Goal: Transaction & Acquisition: Book appointment/travel/reservation

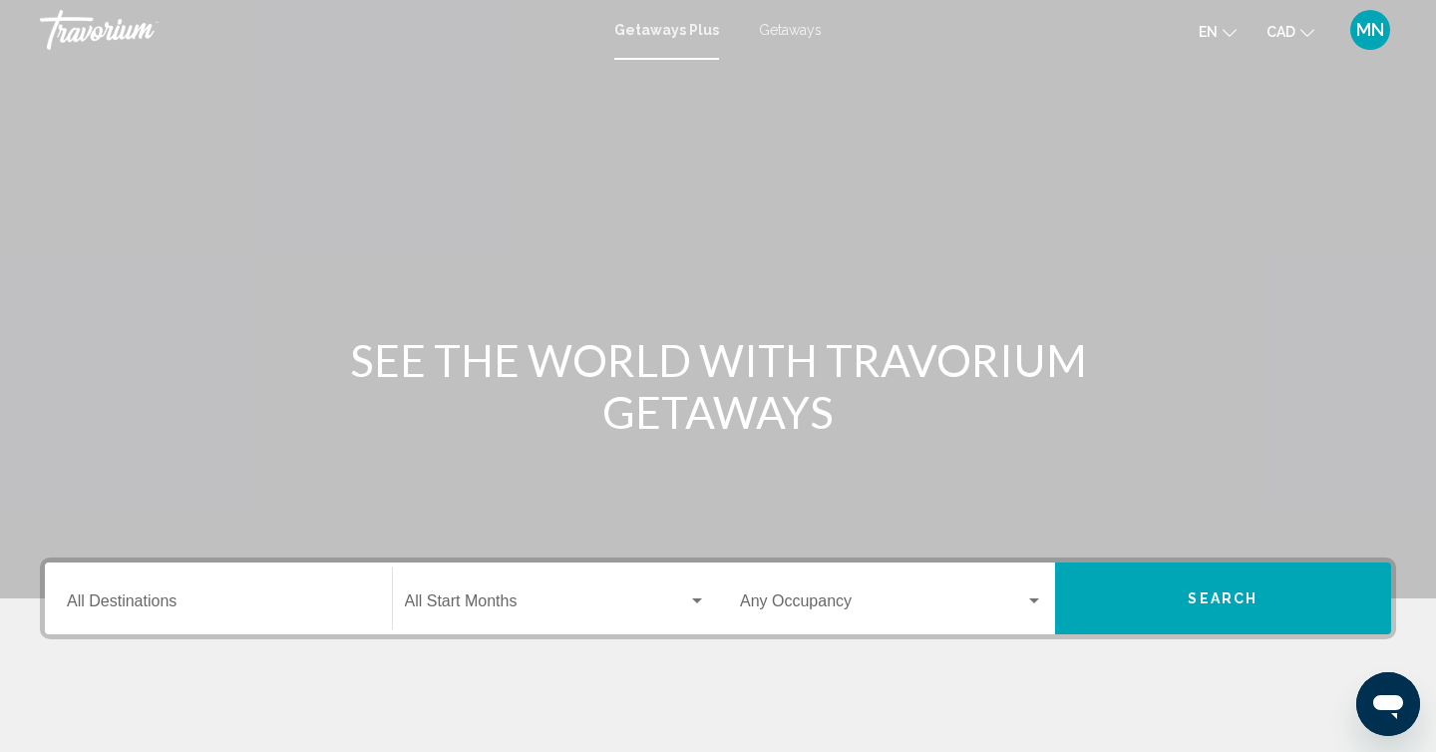
click at [137, 605] on input "Destination All Destinations" at bounding box center [218, 605] width 303 height 18
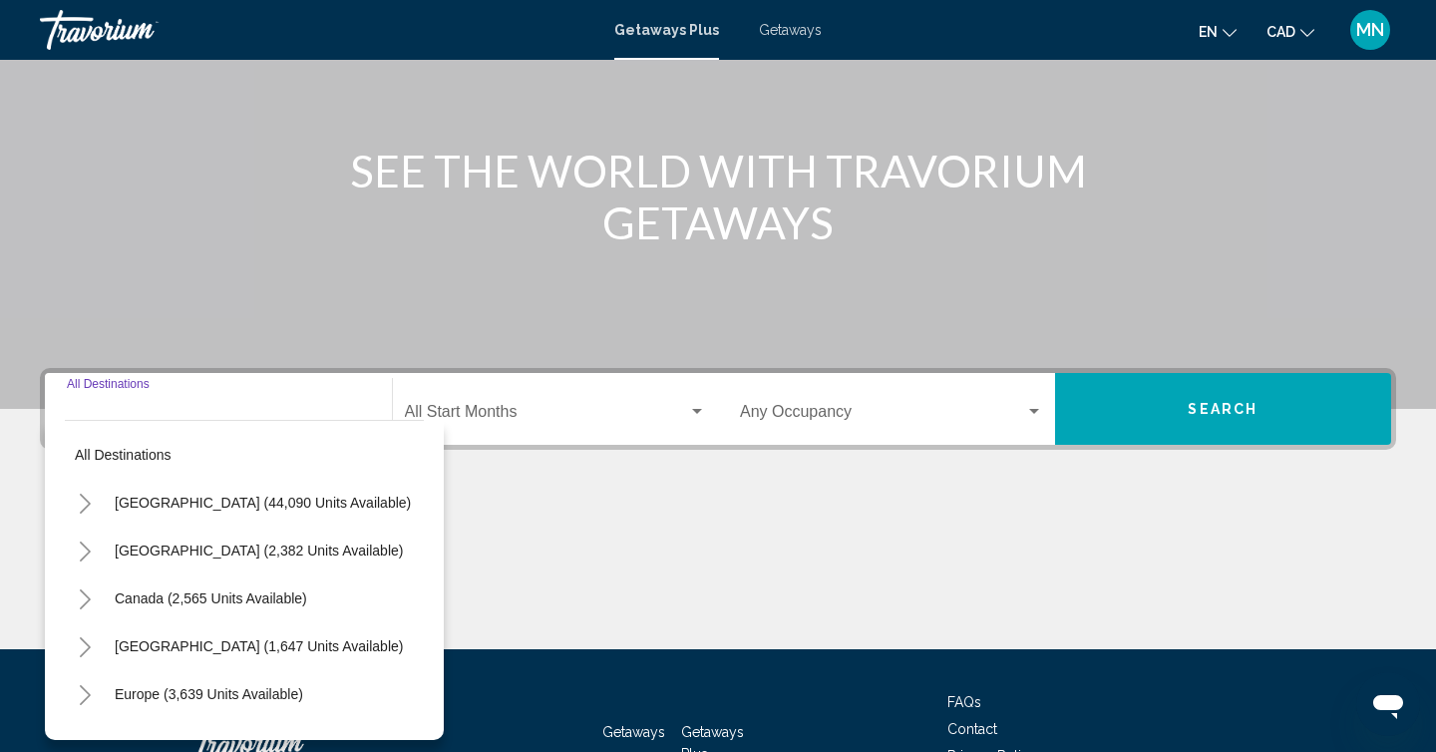
scroll to position [331, 0]
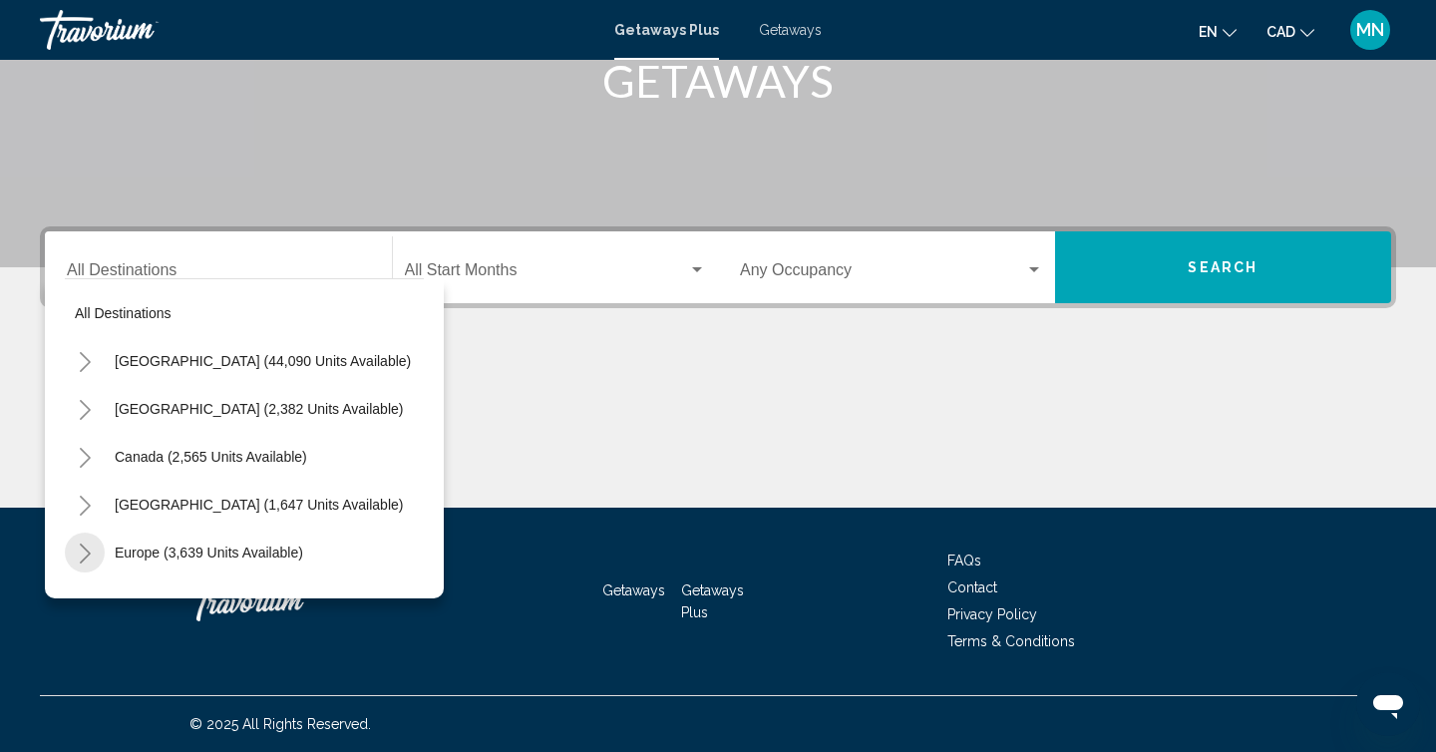
click at [85, 553] on icon "Toggle Europe (3,639 units available)" at bounding box center [85, 553] width 15 height 20
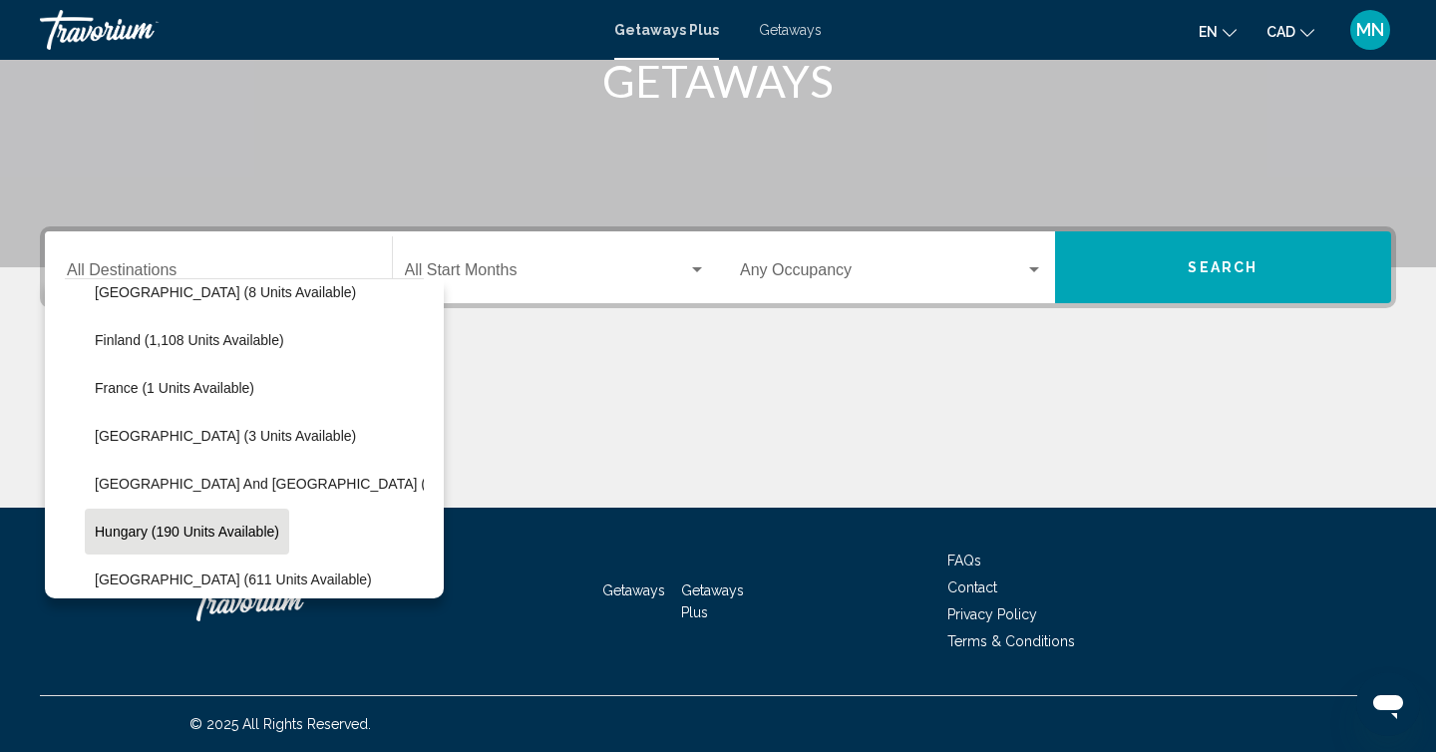
scroll to position [527, 0]
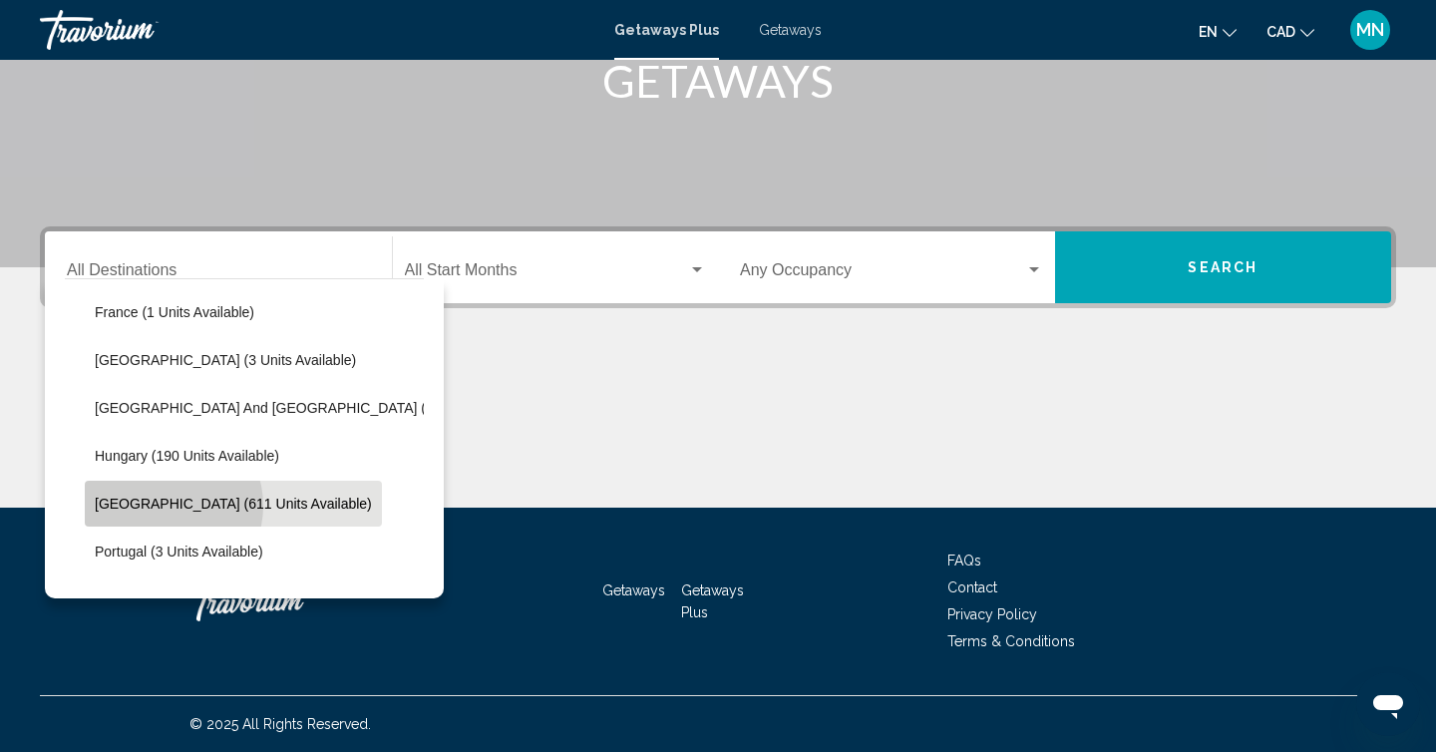
click at [161, 505] on span "[GEOGRAPHIC_DATA] (611 units available)" at bounding box center [233, 504] width 277 height 16
type input "**********"
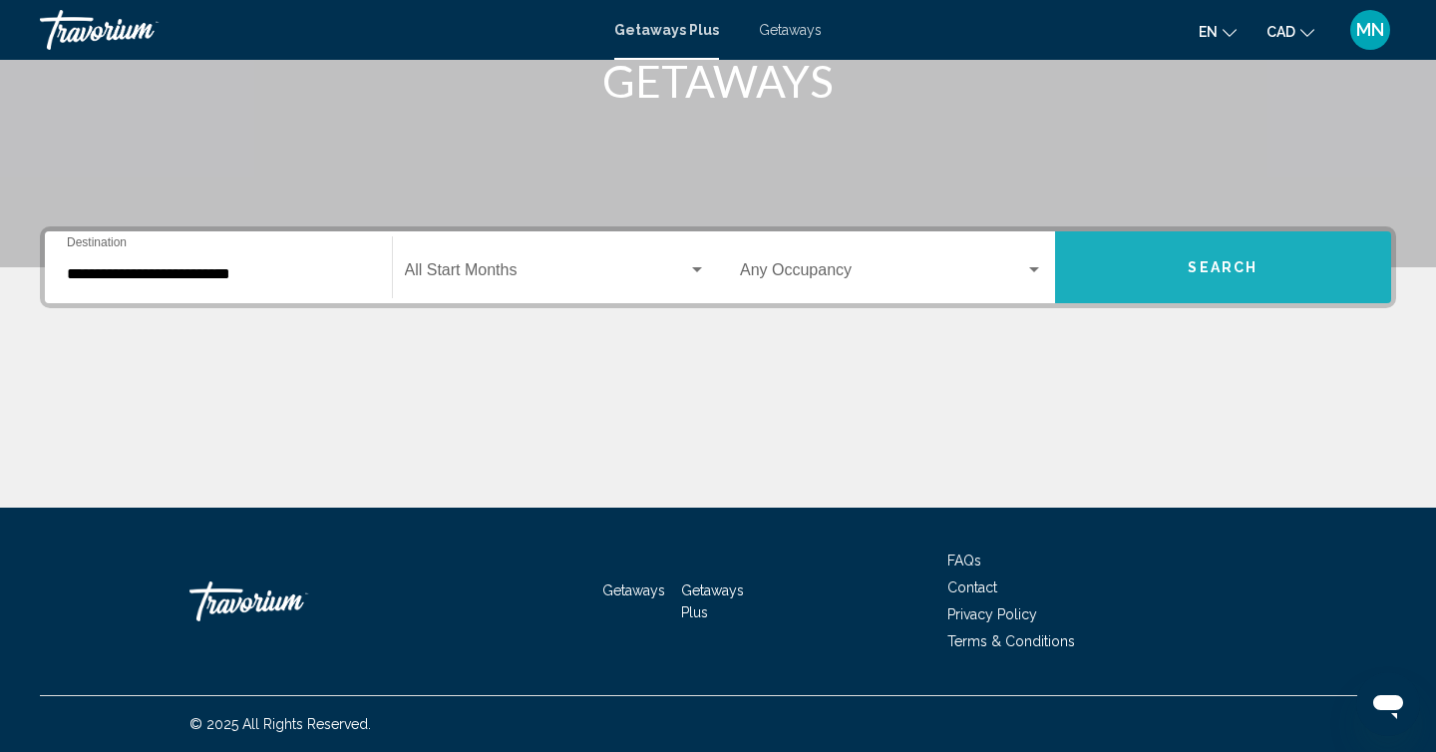
click at [1170, 262] on button "Search" at bounding box center [1223, 267] width 337 height 72
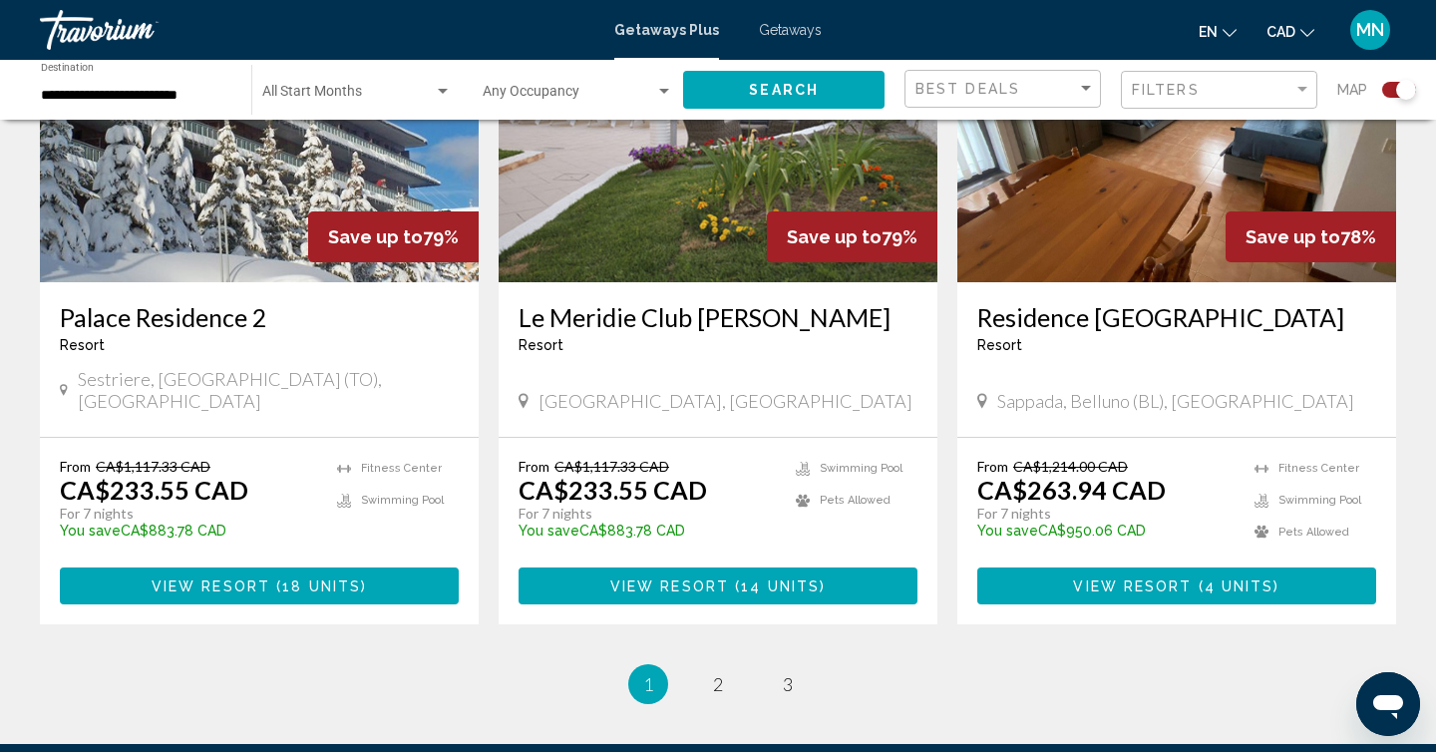
scroll to position [3037, 0]
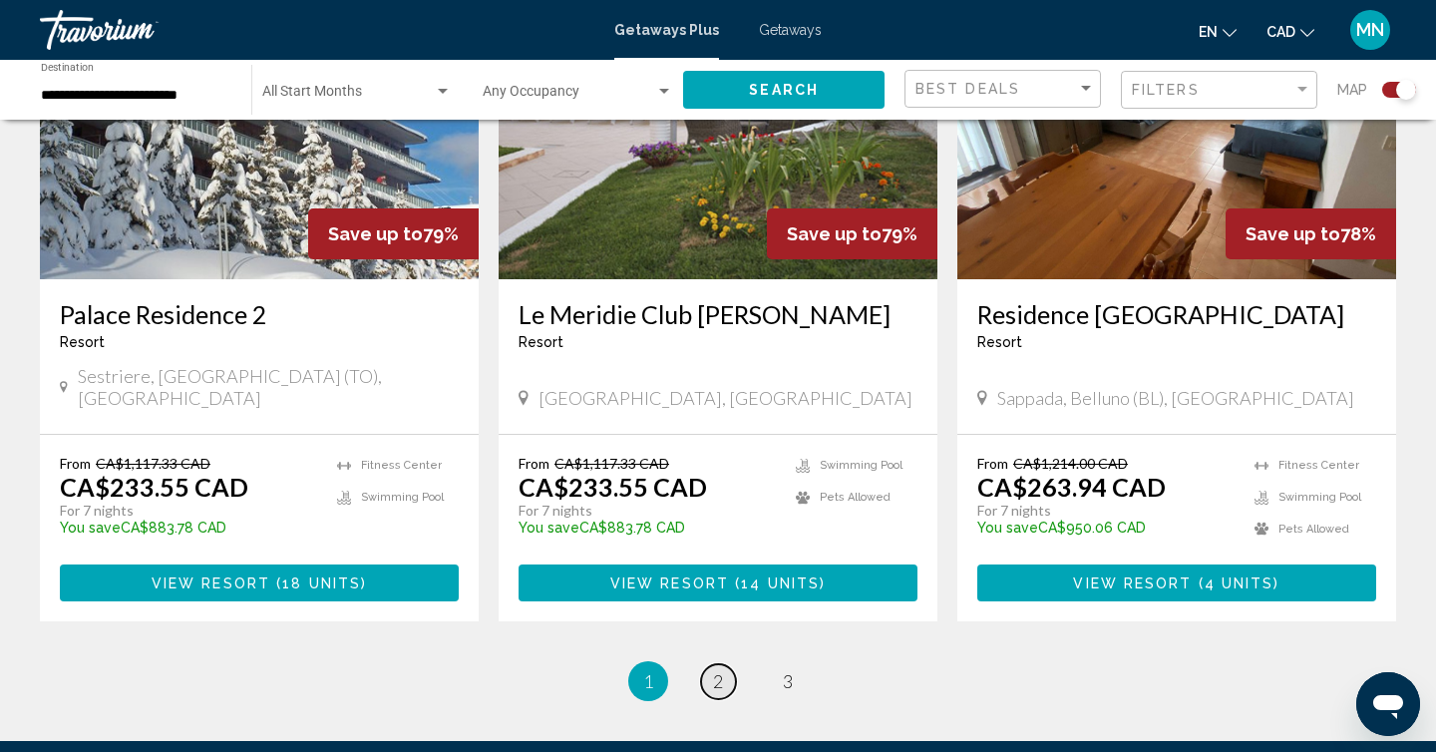
click at [721, 670] on span "2" at bounding box center [718, 681] width 10 height 22
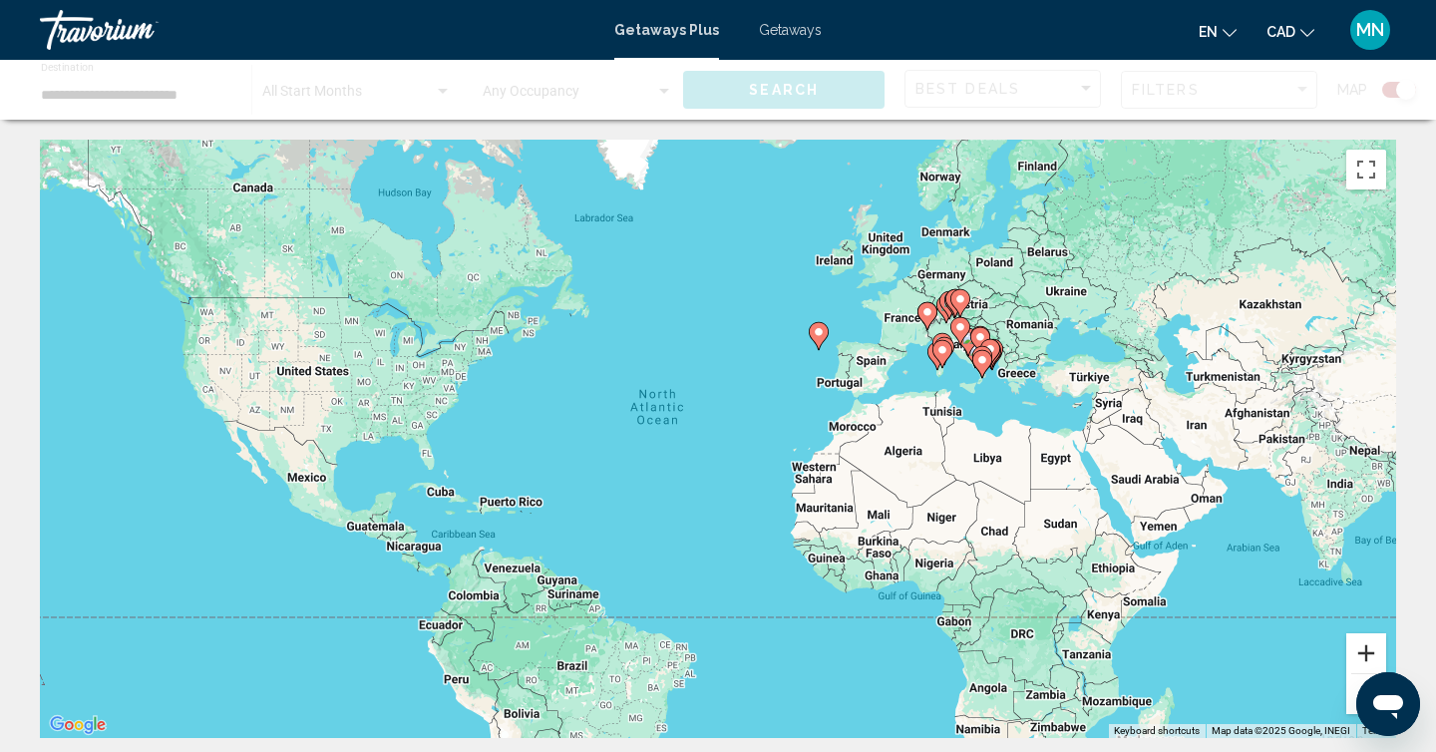
click at [1366, 650] on button "Zoom in" at bounding box center [1366, 653] width 40 height 40
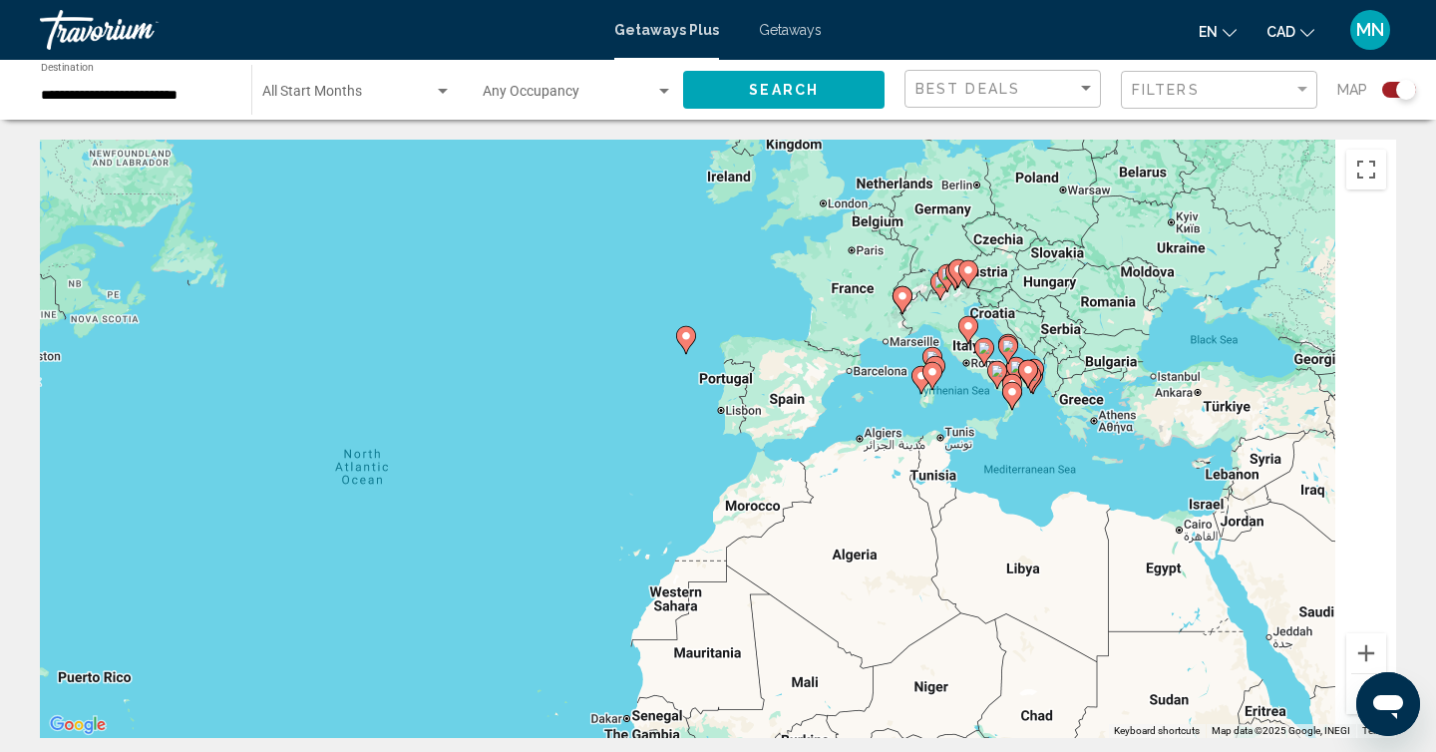
drag, startPoint x: 1294, startPoint y: 448, endPoint x: 1020, endPoint y: 560, distance: 296.4
click at [1020, 560] on div "To activate drag with keyboard, press Alt + Enter. Once in keyboard drag state,…" at bounding box center [718, 439] width 1356 height 598
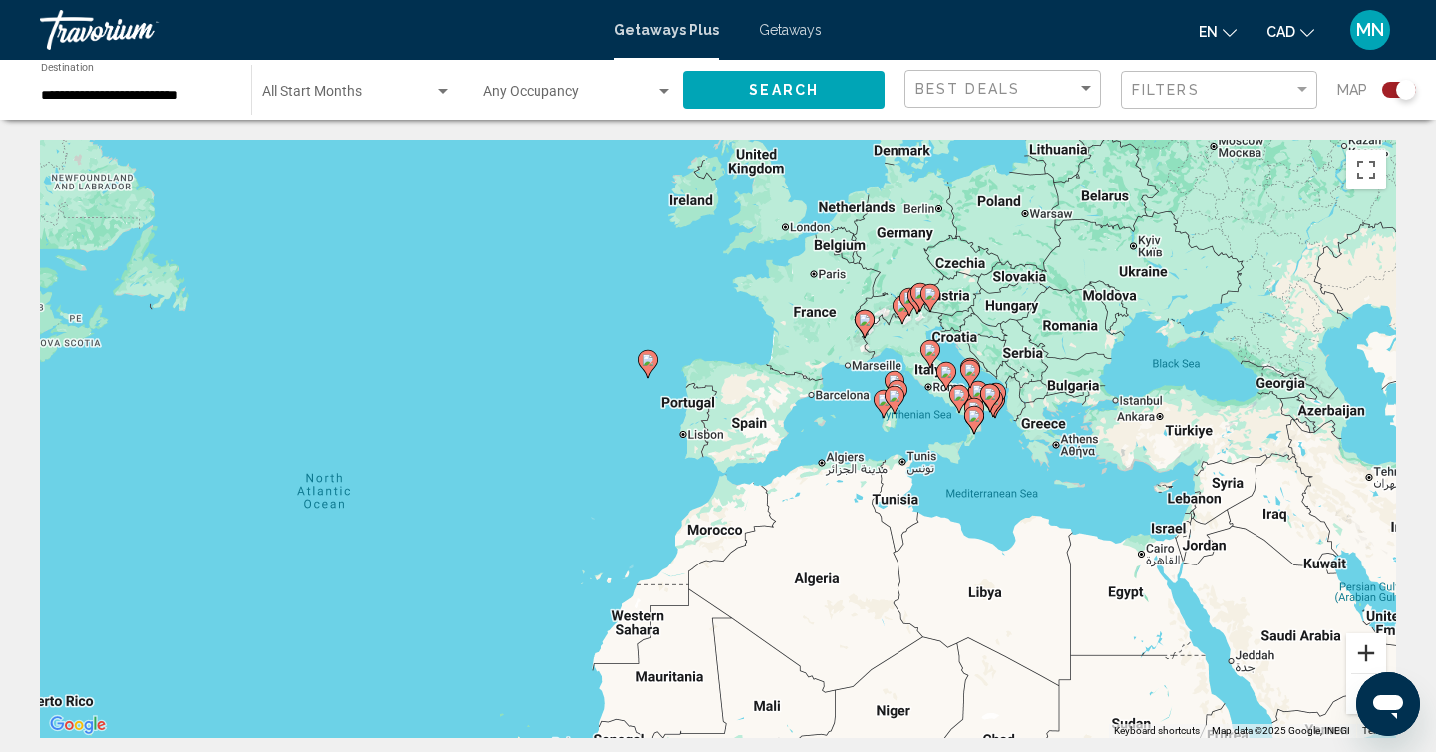
click at [1371, 651] on button "Zoom in" at bounding box center [1366, 653] width 40 height 40
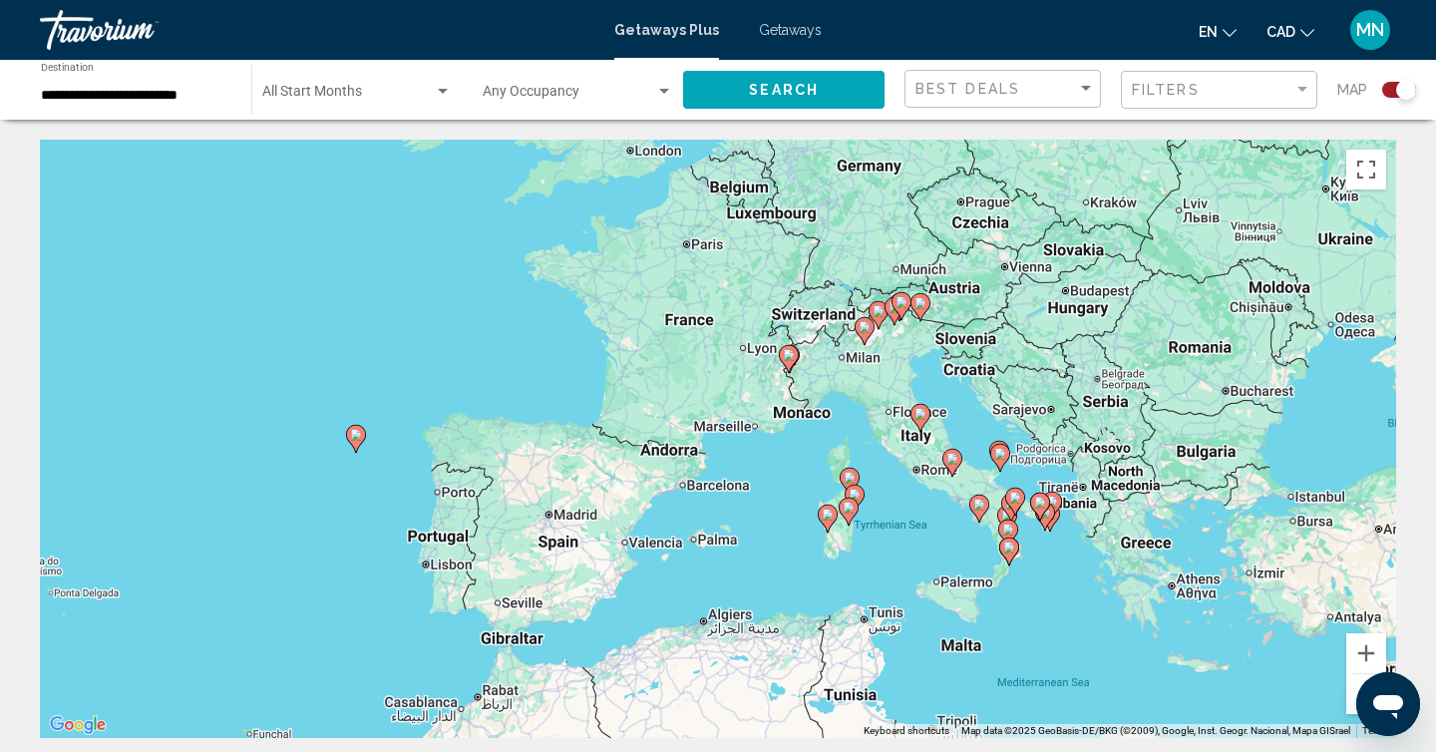
drag, startPoint x: 1321, startPoint y: 541, endPoint x: 1093, endPoint y: 677, distance: 265.5
click at [1093, 677] on div "To activate drag with keyboard, press Alt + Enter. Once in keyboard drag state,…" at bounding box center [718, 439] width 1356 height 598
click at [1367, 642] on button "Zoom in" at bounding box center [1366, 653] width 40 height 40
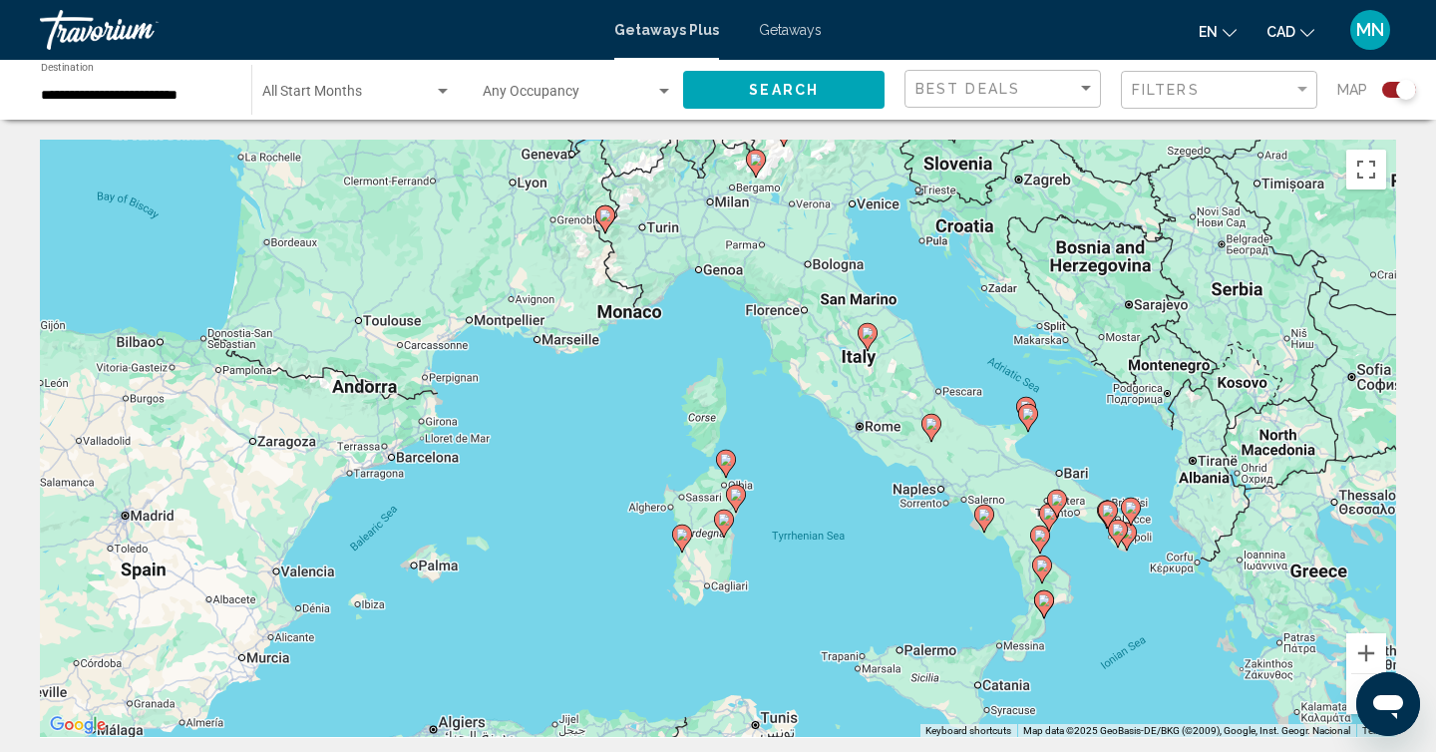
drag, startPoint x: 1161, startPoint y: 616, endPoint x: 905, endPoint y: 541, distance: 266.0
click at [905, 541] on div "To activate drag with keyboard, press Alt + Enter. Once in keyboard drag state,…" at bounding box center [718, 439] width 1356 height 598
click at [195, 99] on input "**********" at bounding box center [136, 96] width 190 height 16
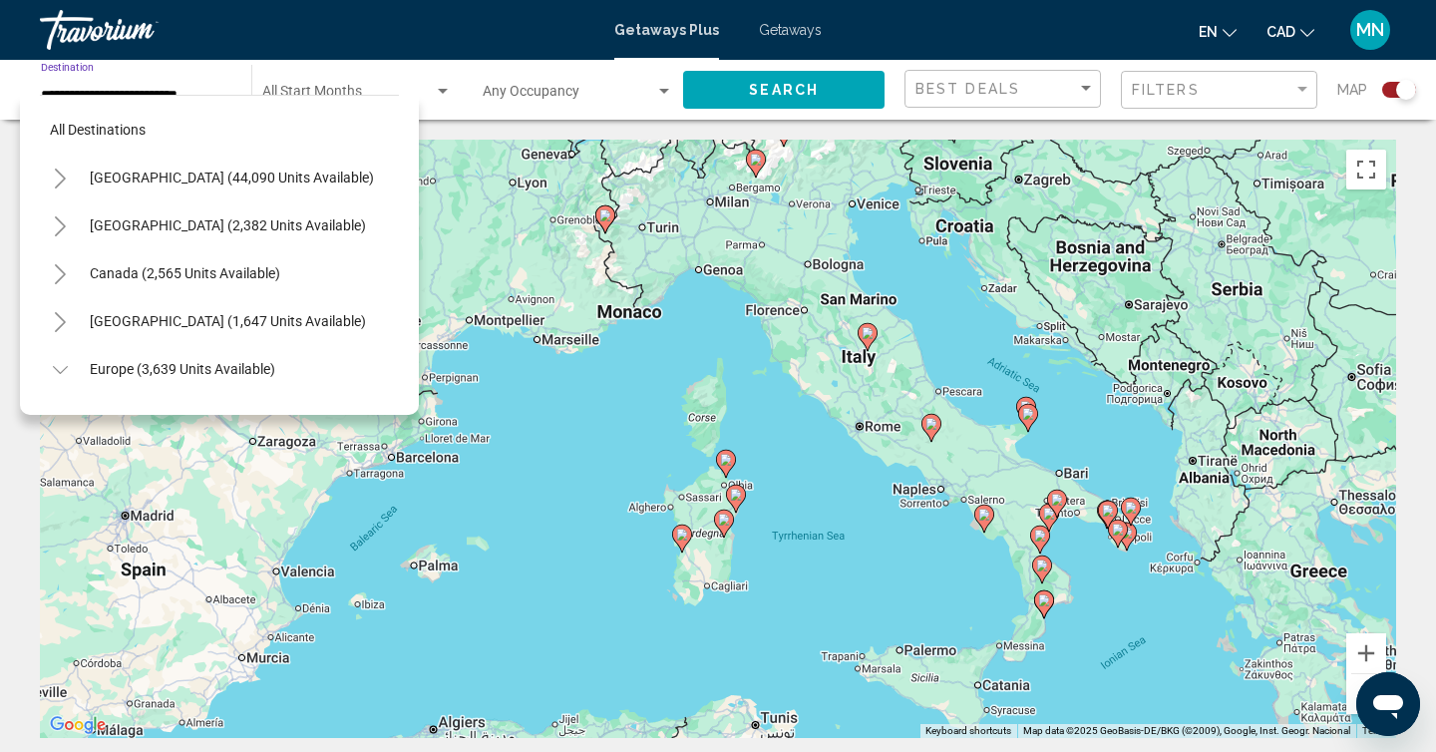
scroll to position [597, 0]
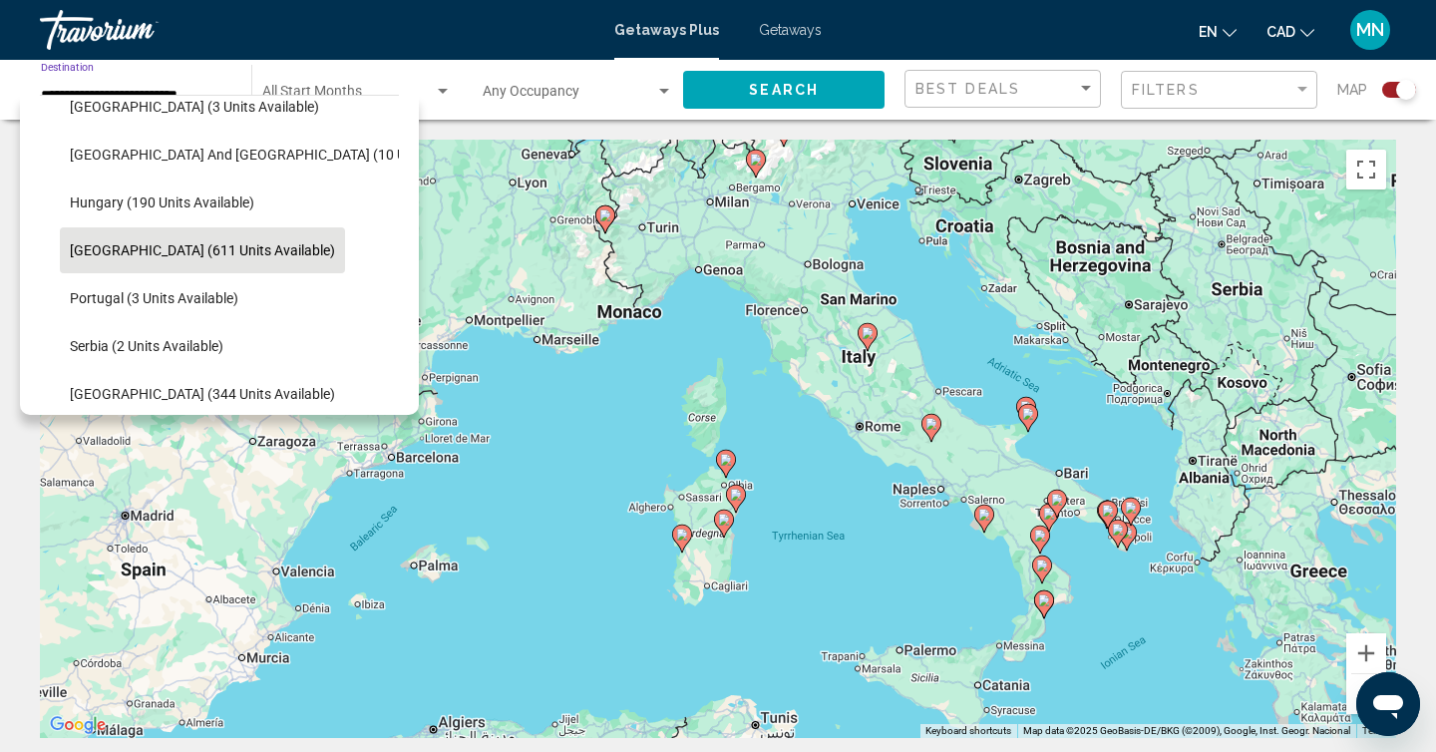
click at [196, 250] on span "[GEOGRAPHIC_DATA] (611 units available)" at bounding box center [202, 250] width 265 height 16
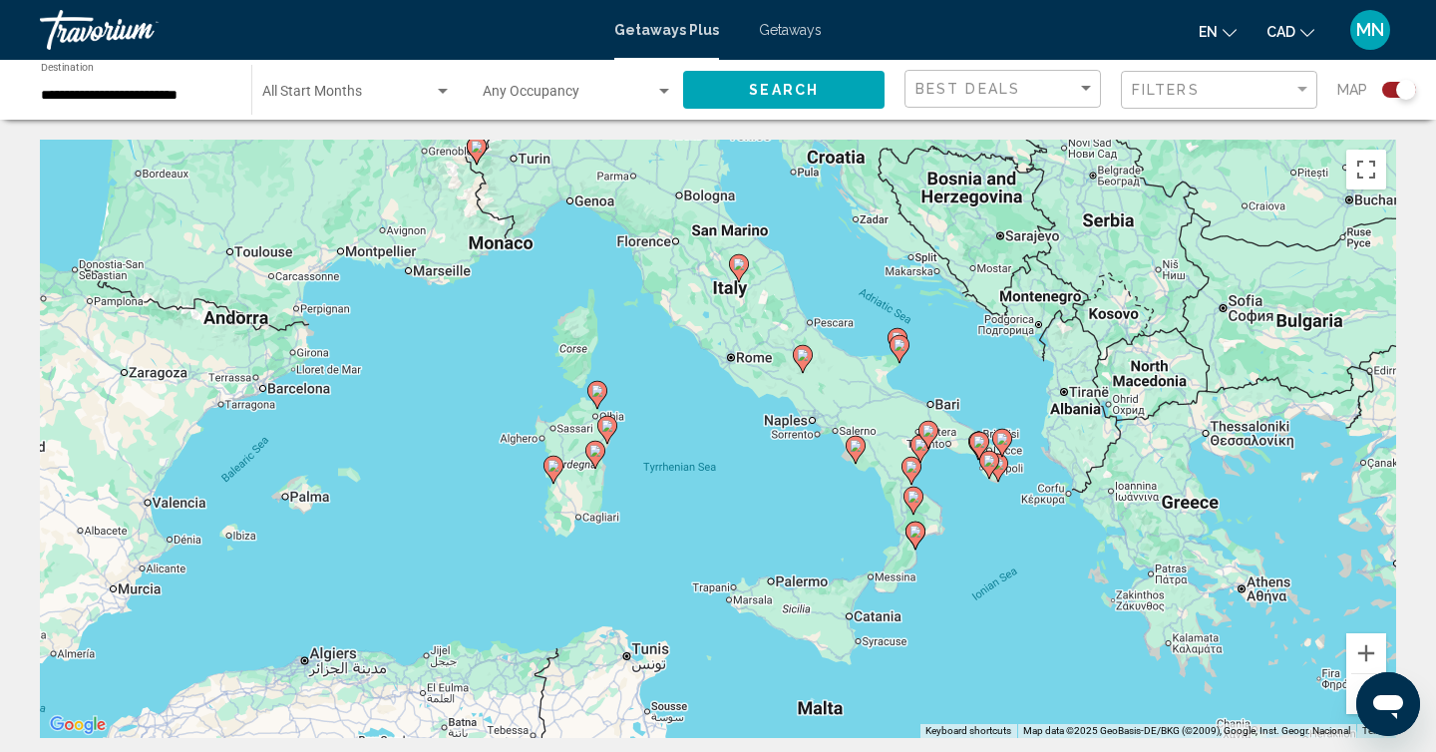
drag, startPoint x: 1228, startPoint y: 493, endPoint x: 1097, endPoint y: 423, distance: 149.0
click at [1097, 423] on div "To activate drag with keyboard, press Alt + Enter. Once in keyboard drag state,…" at bounding box center [718, 439] width 1356 height 598
click at [1037, 467] on div "To activate drag with keyboard, press Alt + Enter. Once in keyboard drag state,…" at bounding box center [718, 439] width 1356 height 598
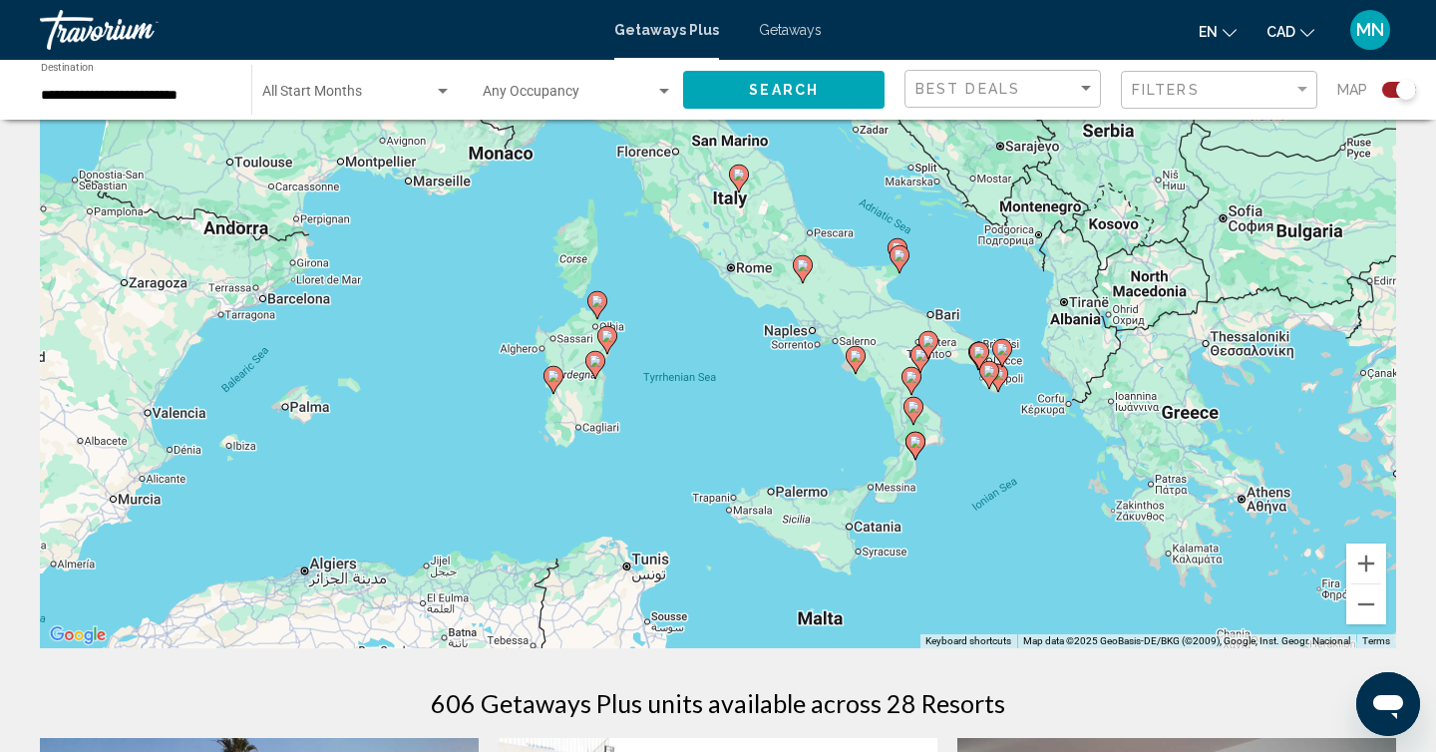
scroll to position [44, 0]
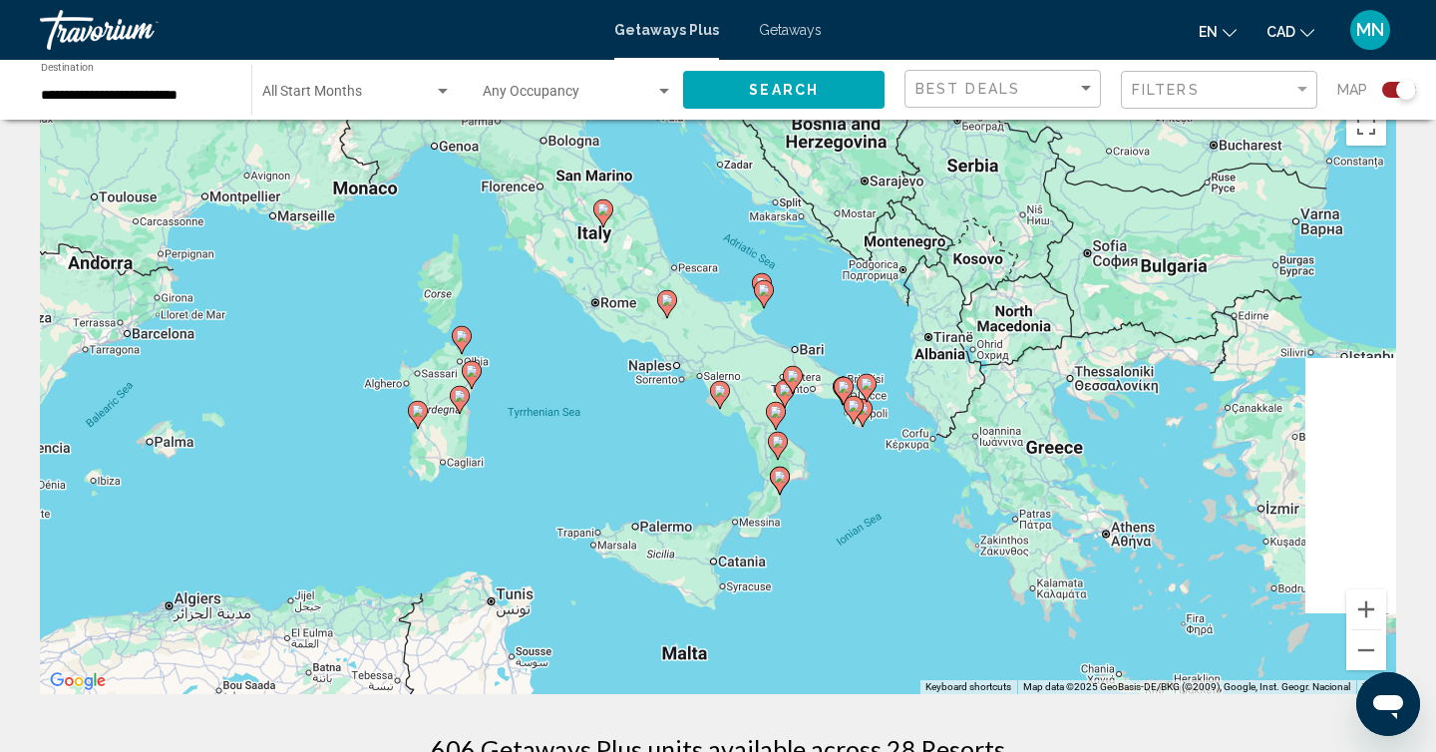
drag, startPoint x: 1022, startPoint y: 503, endPoint x: 872, endPoint y: 491, distance: 150.1
click at [872, 491] on div "To activate drag with keyboard, press Alt + Enter. Once in keyboard drag state,…" at bounding box center [718, 395] width 1356 height 598
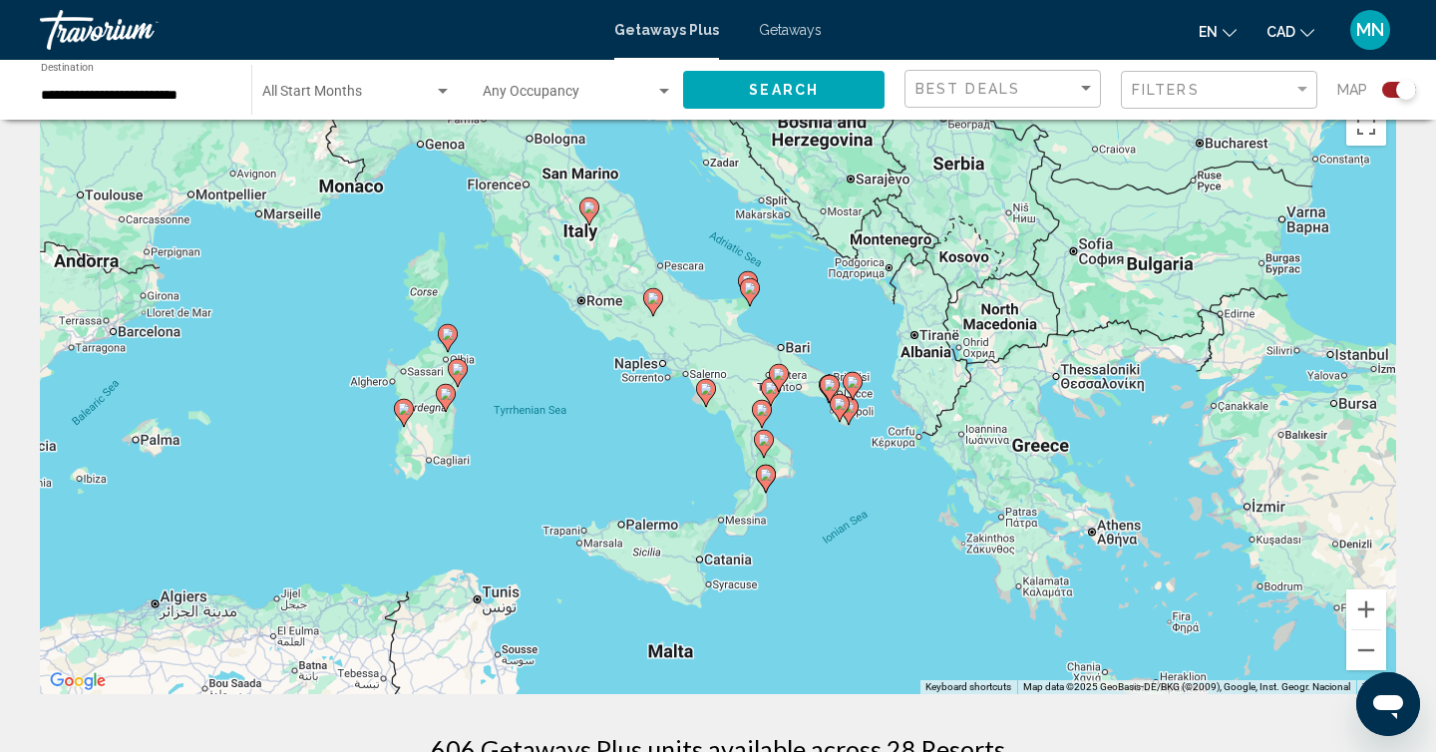
click at [705, 387] on image "Main content" at bounding box center [706, 389] width 12 height 12
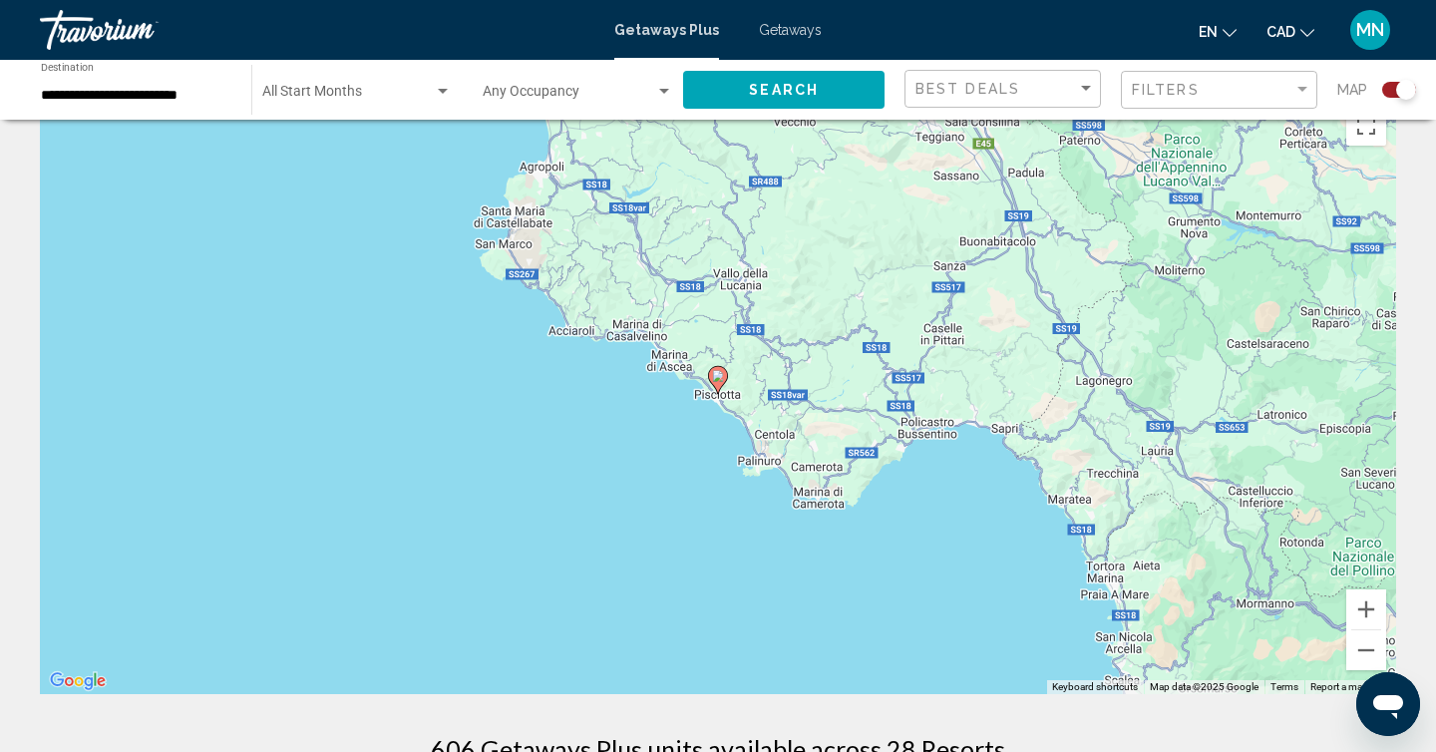
click at [719, 377] on image "Main content" at bounding box center [718, 376] width 12 height 12
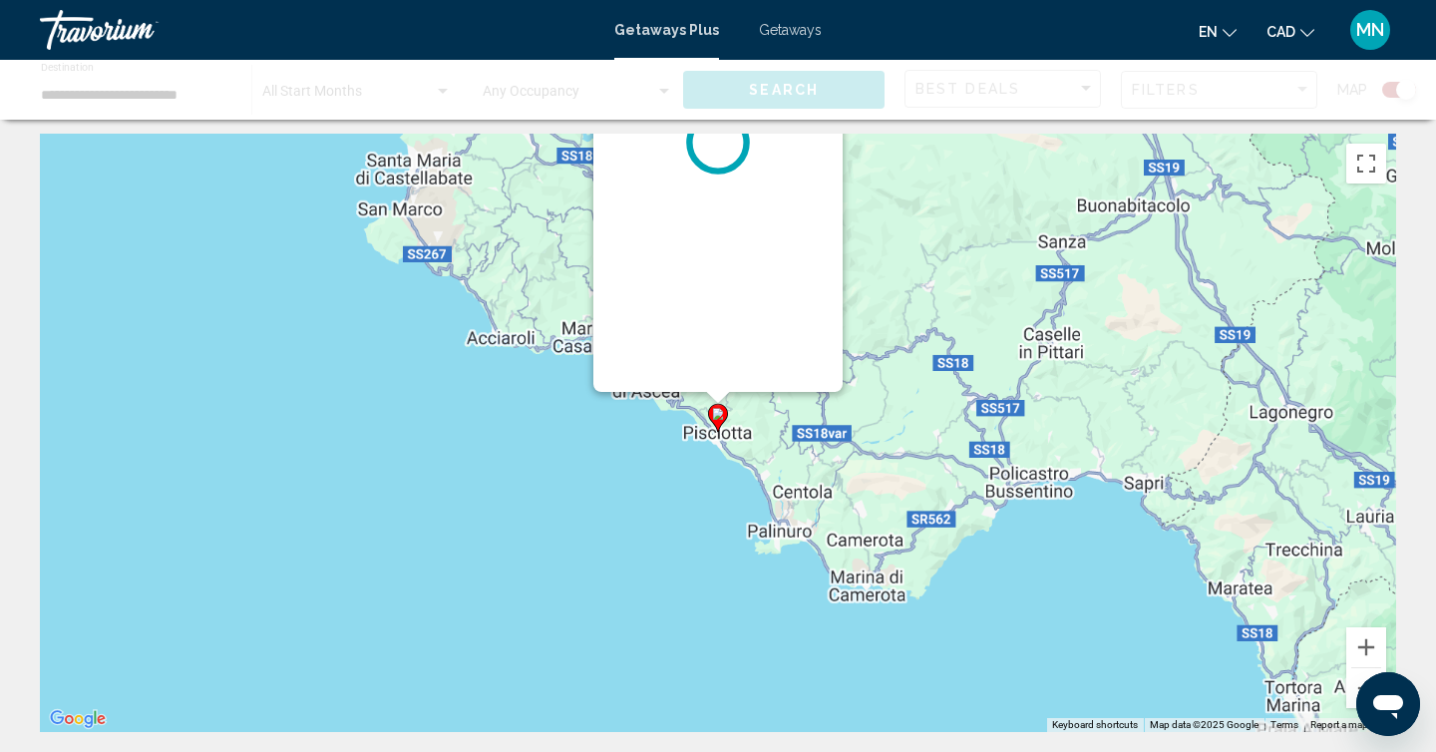
scroll to position [0, 0]
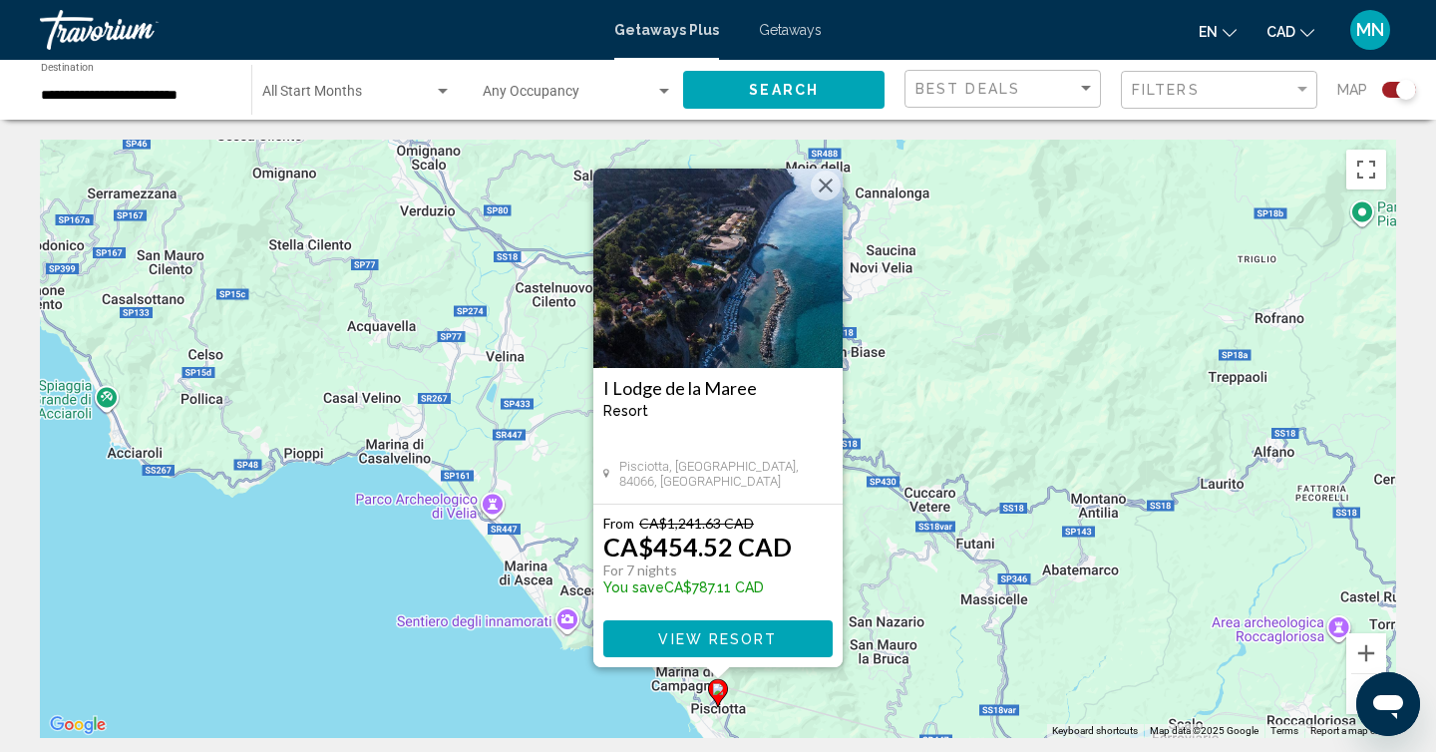
click at [733, 324] on img "Main content" at bounding box center [717, 267] width 249 height 199
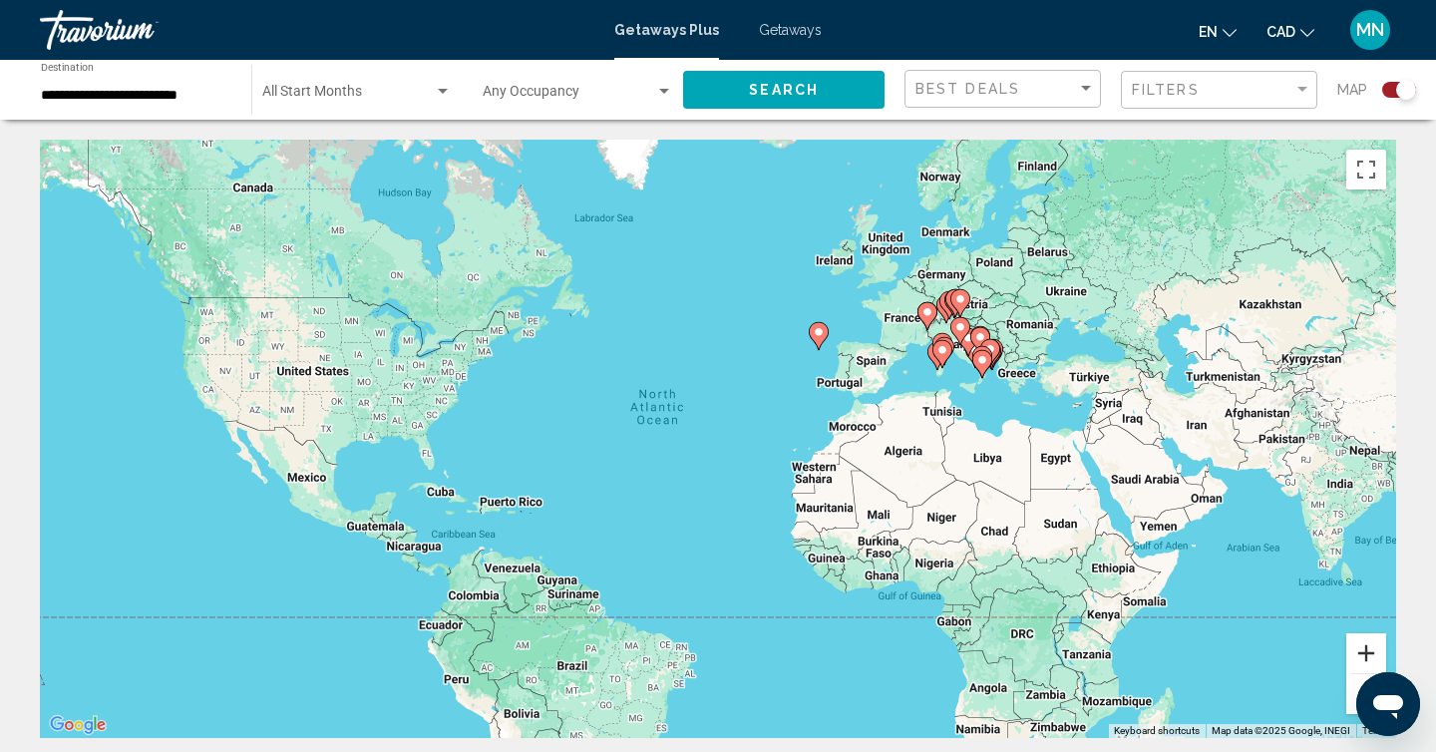
click at [1370, 647] on button "Zoom in" at bounding box center [1366, 653] width 40 height 40
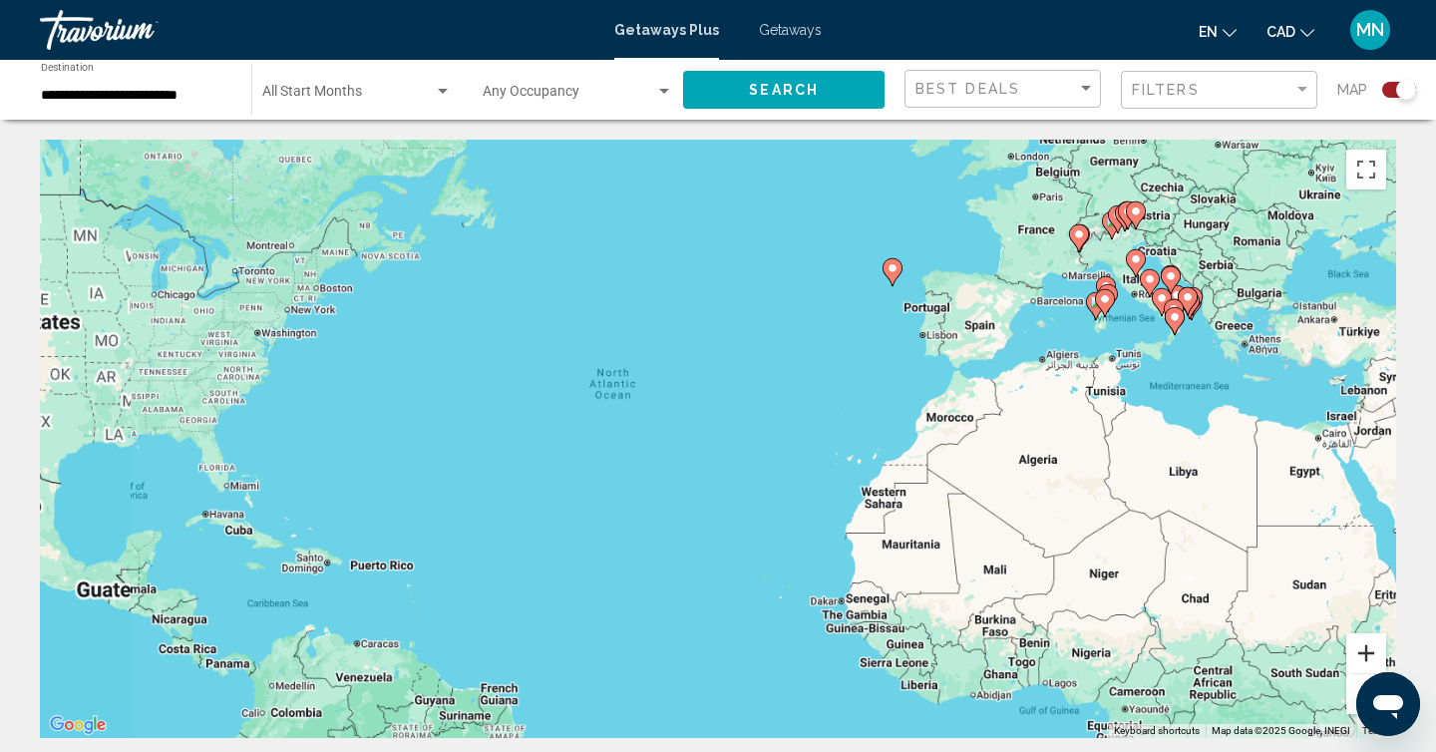
click at [1370, 647] on button "Zoom in" at bounding box center [1366, 653] width 40 height 40
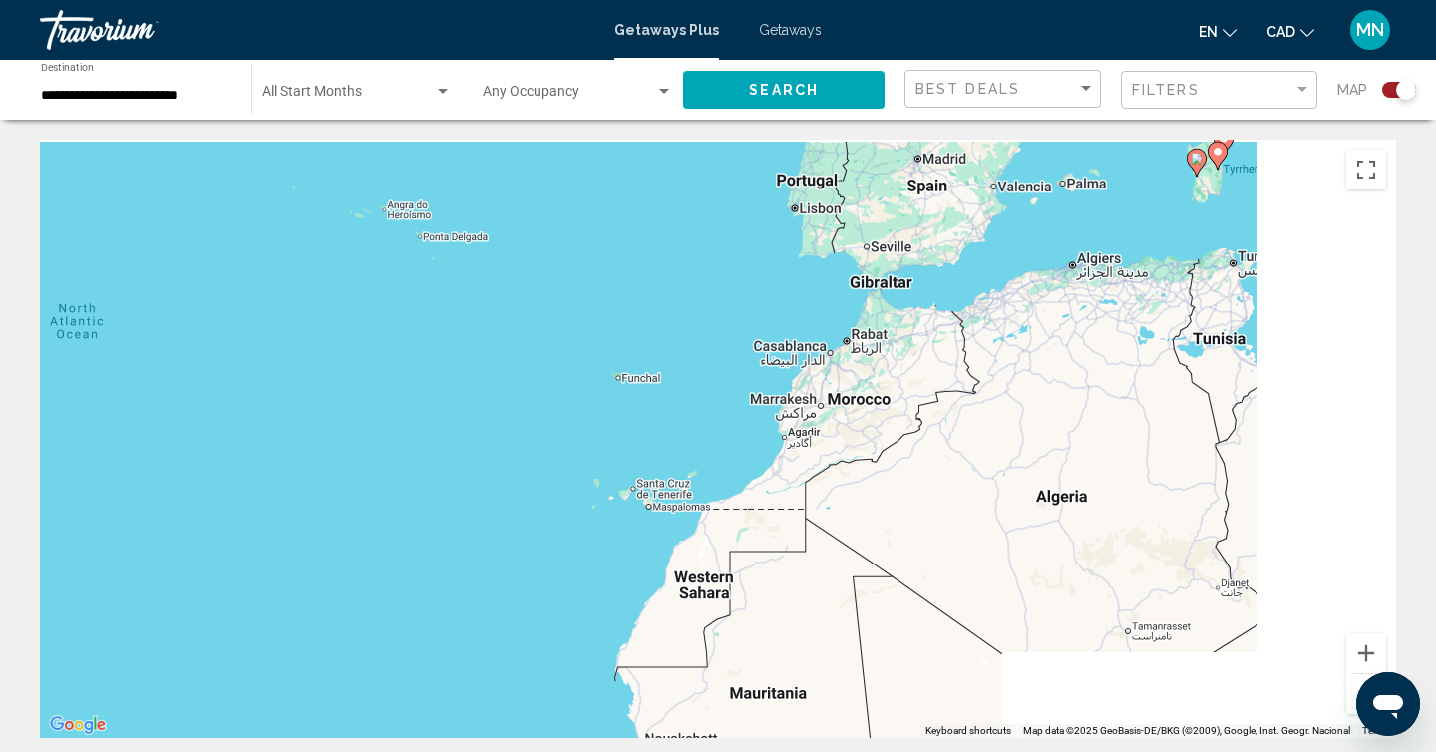
drag, startPoint x: 1279, startPoint y: 543, endPoint x: 574, endPoint y: 562, distance: 705.1
click at [574, 562] on div "To activate drag with keyboard, press Alt + Enter. Once in keyboard drag state,…" at bounding box center [718, 439] width 1356 height 598
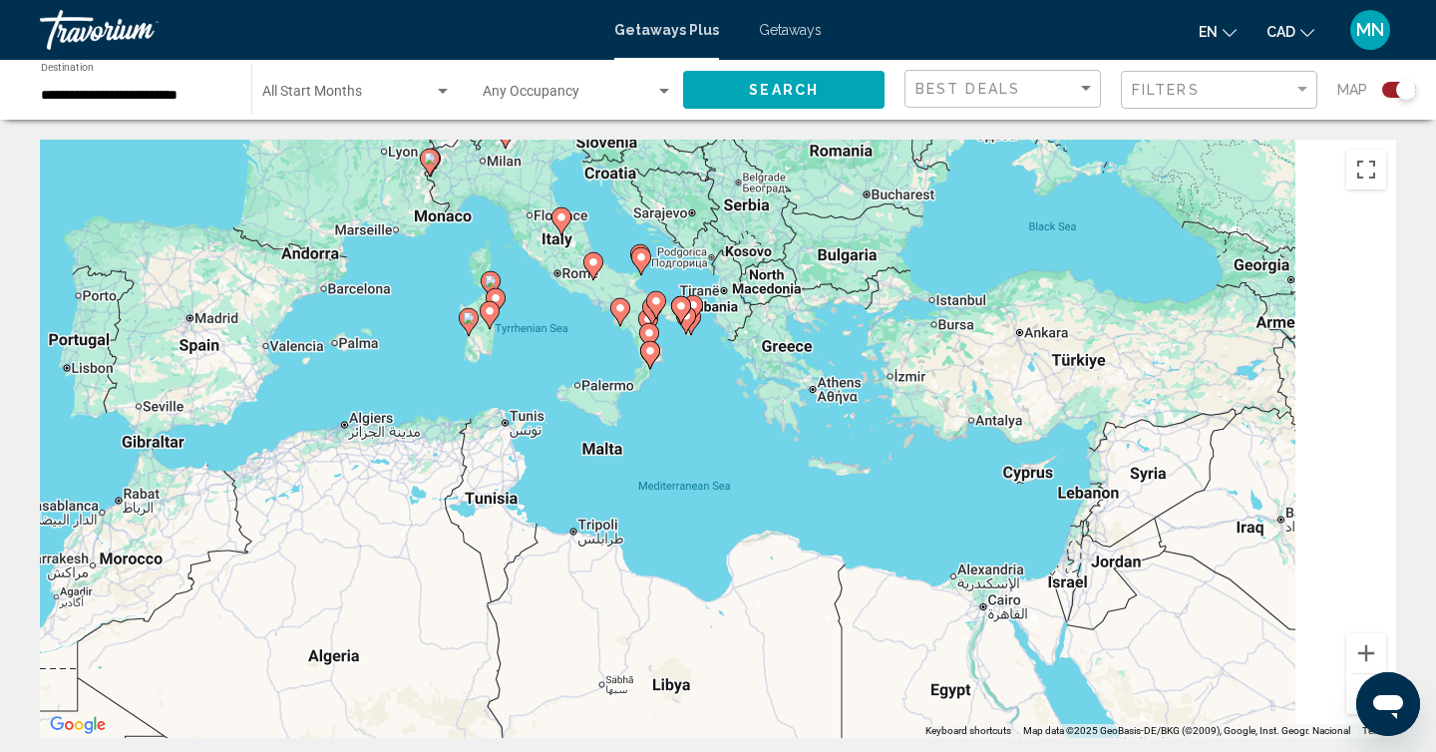
drag, startPoint x: 1100, startPoint y: 346, endPoint x: 695, endPoint y: 548, distance: 452.6
click at [695, 548] on div "To activate drag with keyboard, press Alt + Enter. Once in keyboard drag state,…" at bounding box center [718, 439] width 1356 height 598
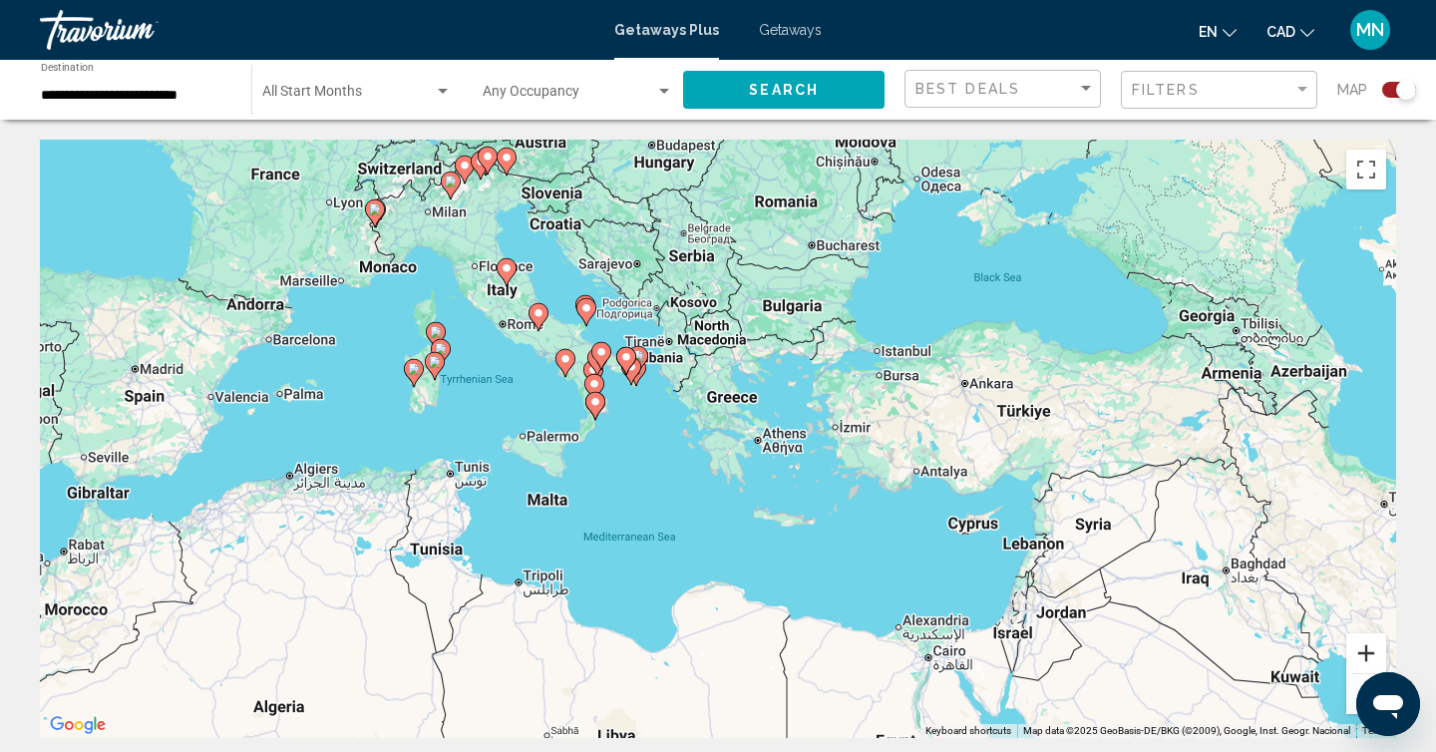
click at [1360, 649] on button "Zoom in" at bounding box center [1366, 653] width 40 height 40
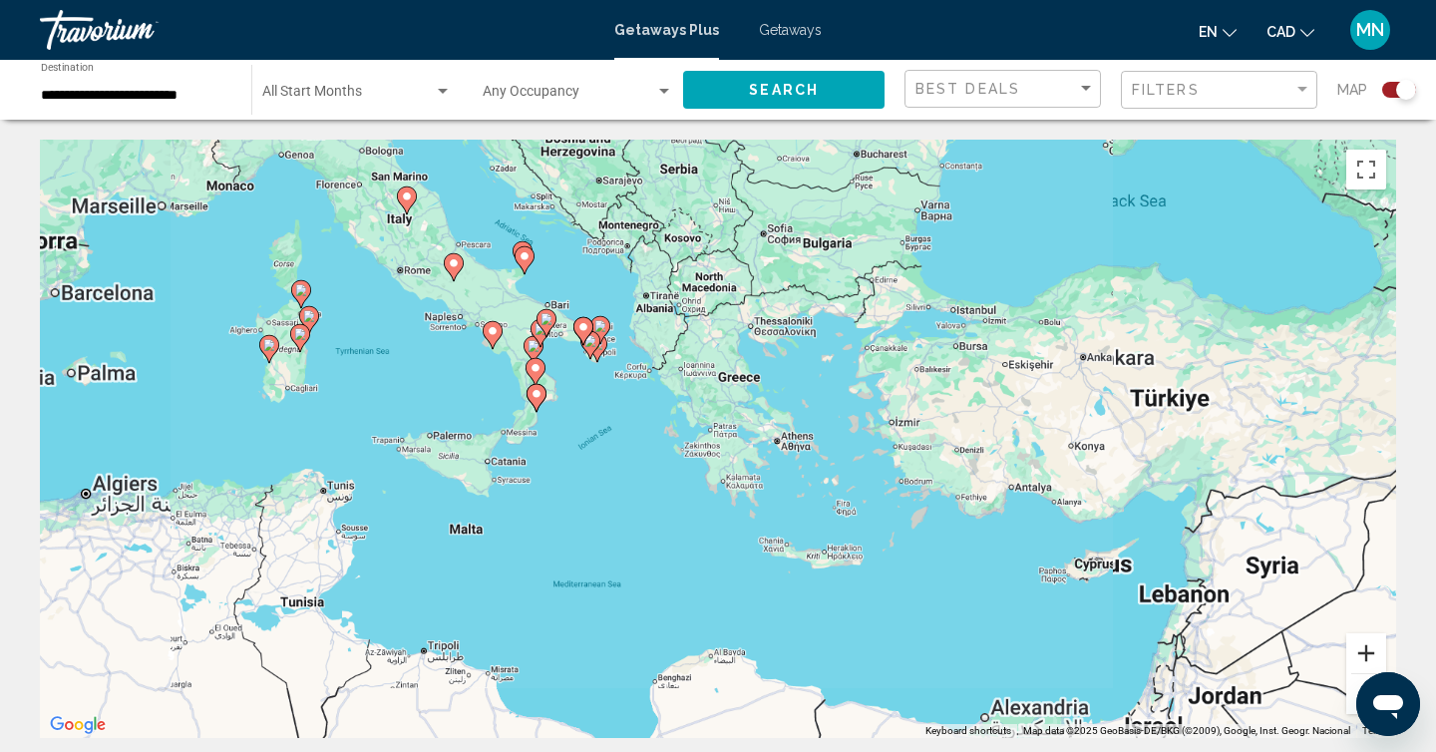
click at [1360, 649] on button "Zoom in" at bounding box center [1366, 653] width 40 height 40
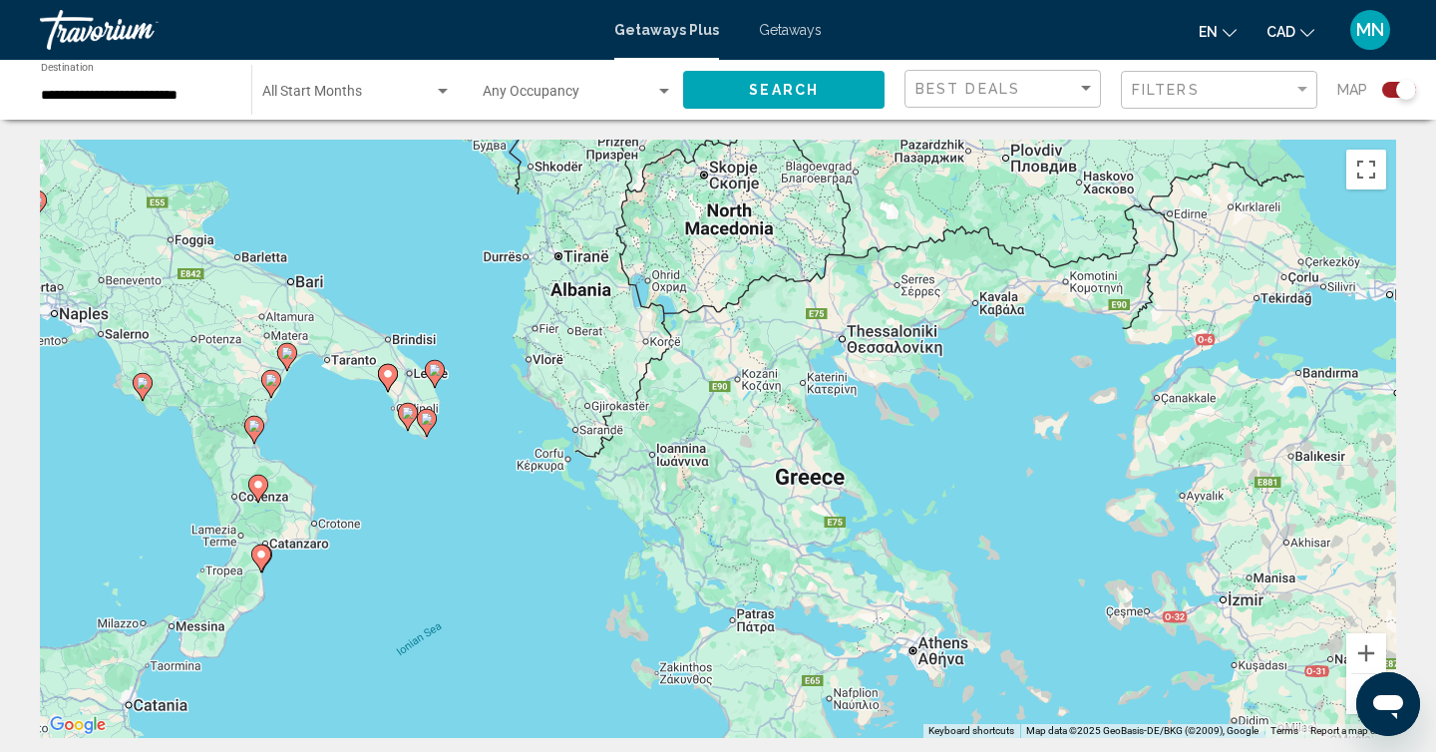
drag, startPoint x: 333, startPoint y: 263, endPoint x: 370, endPoint y: 475, distance: 214.6
click at [370, 475] on div "To activate drag with keyboard, press Alt + Enter. Once in keyboard drag state,…" at bounding box center [718, 439] width 1356 height 598
click at [289, 350] on image "Main content" at bounding box center [287, 353] width 12 height 12
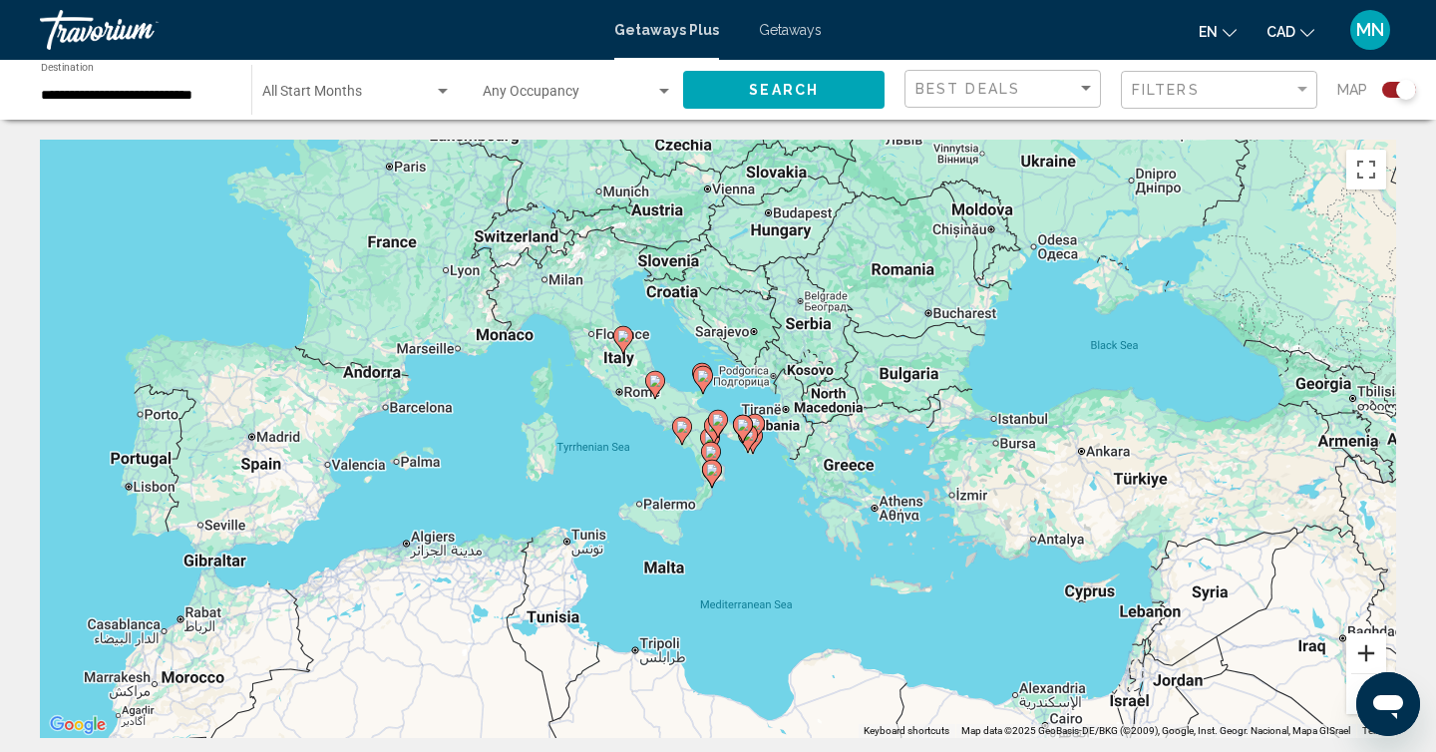
click at [1370, 658] on button "Zoom in" at bounding box center [1366, 653] width 40 height 40
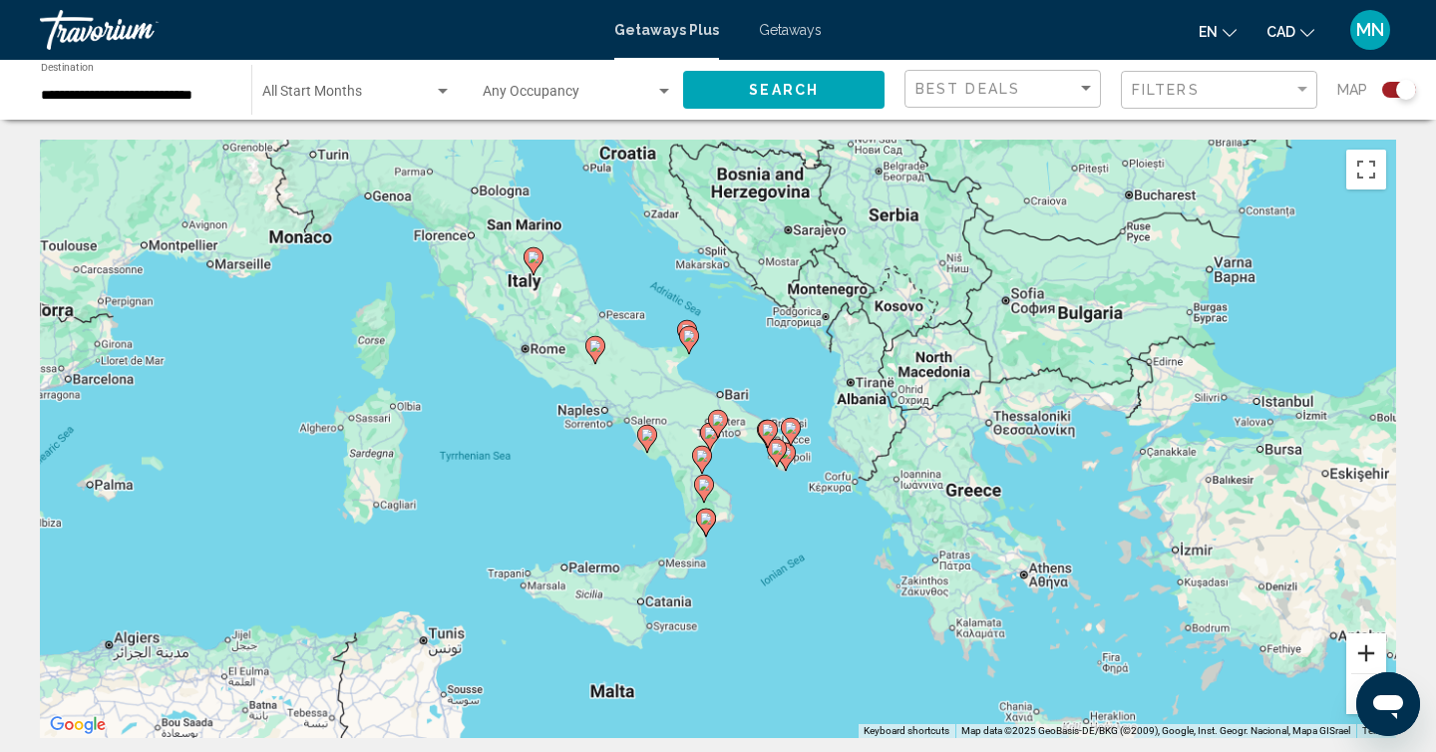
click at [1370, 658] on button "Zoom in" at bounding box center [1366, 653] width 40 height 40
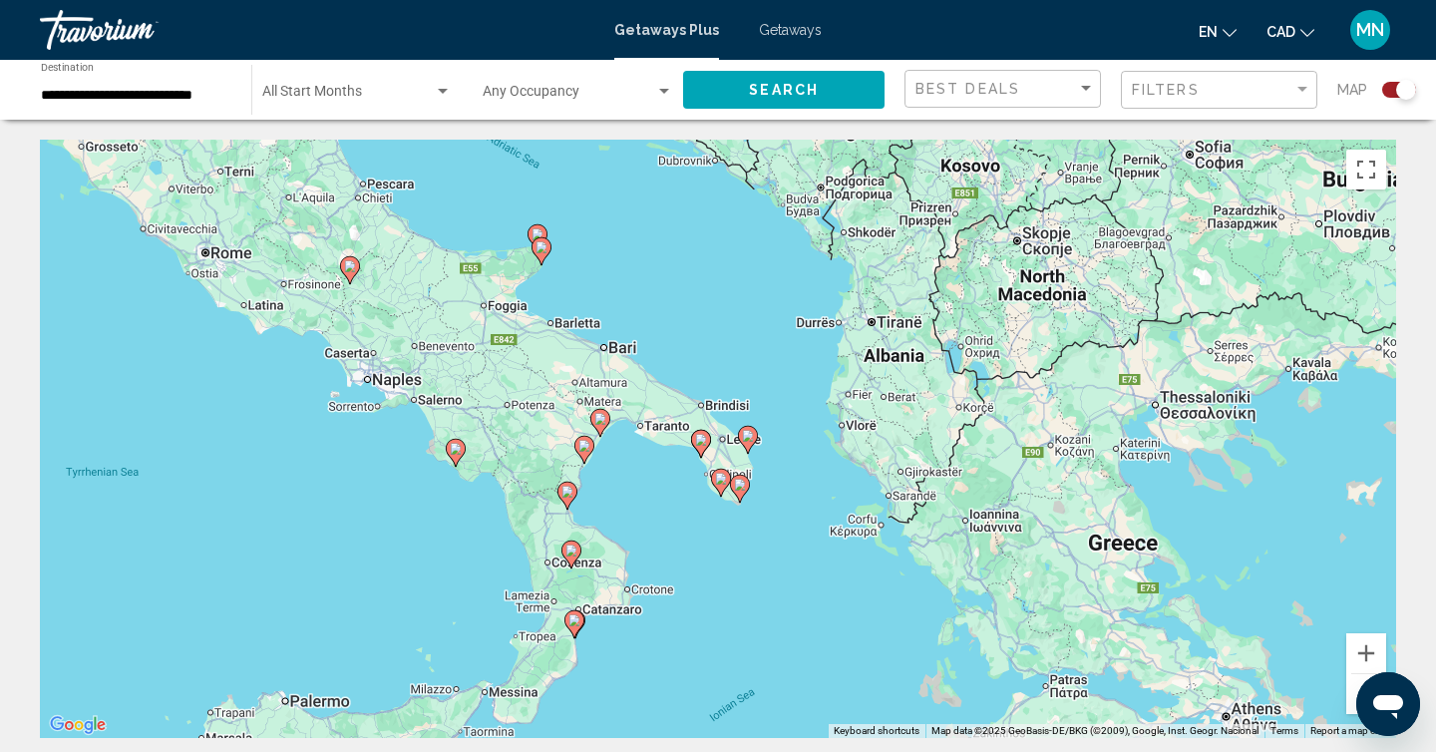
drag, startPoint x: 931, startPoint y: 595, endPoint x: 797, endPoint y: 578, distance: 135.7
click at [797, 578] on div "To activate drag with keyboard, press Alt + Enter. Once in keyboard drag state,…" at bounding box center [718, 439] width 1356 height 598
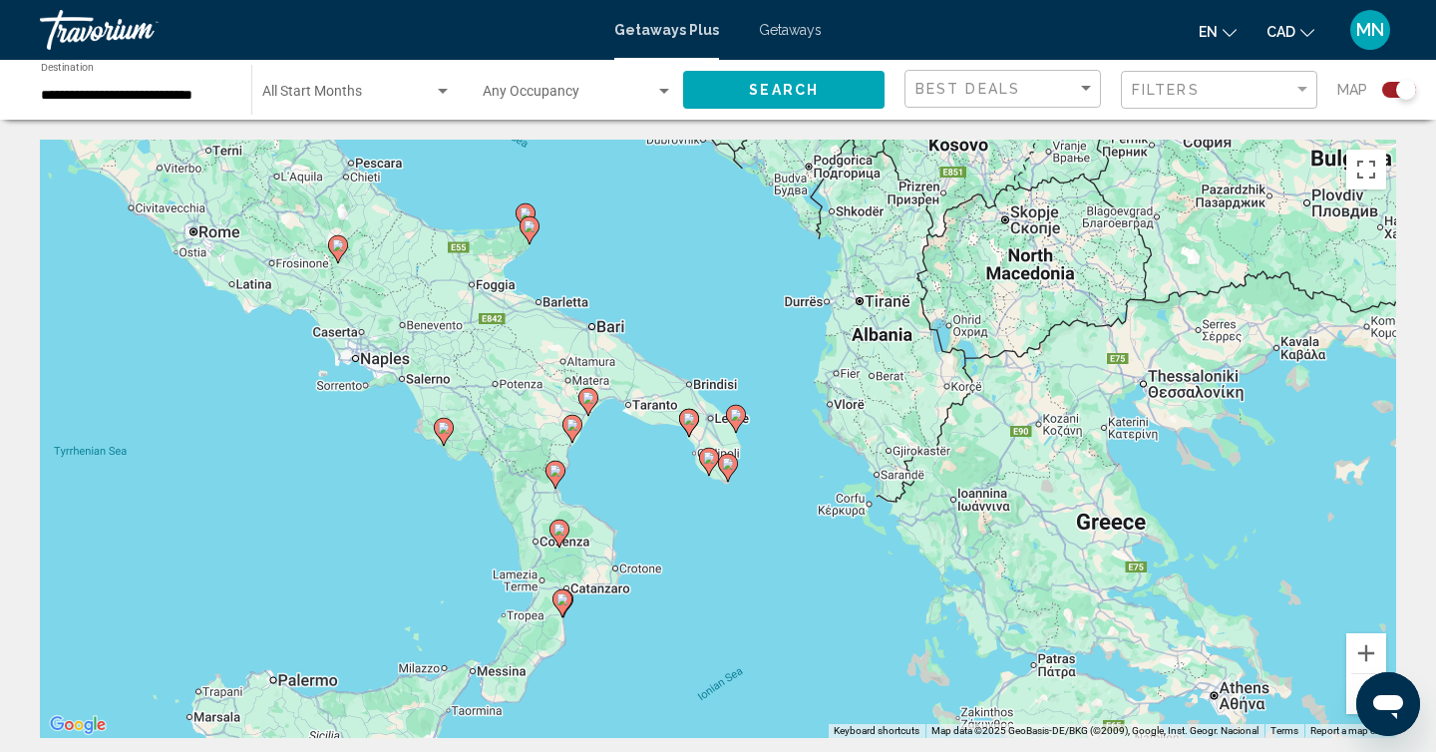
click at [729, 465] on image "Main content" at bounding box center [728, 464] width 12 height 12
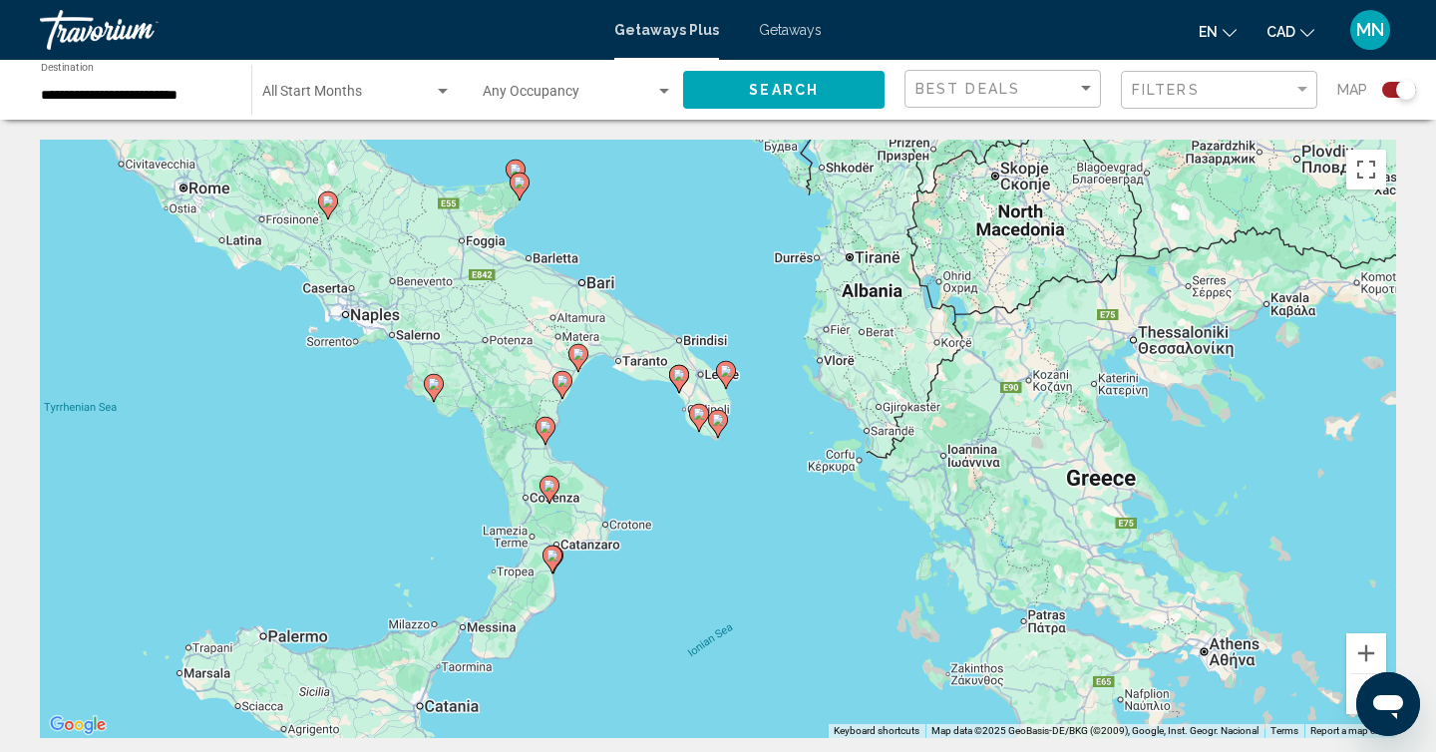
click at [720, 422] on image "Main content" at bounding box center [718, 420] width 12 height 12
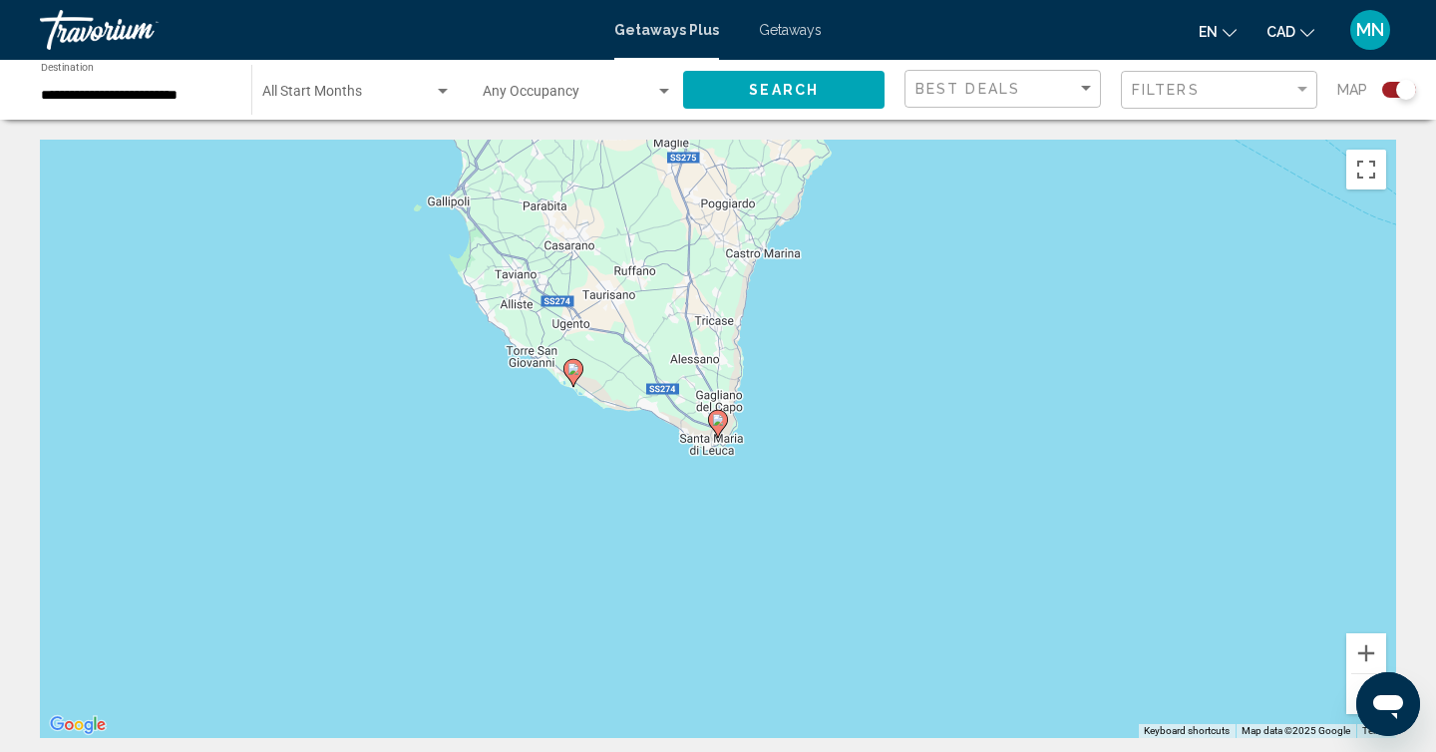
click at [573, 371] on image "Main content" at bounding box center [573, 369] width 12 height 12
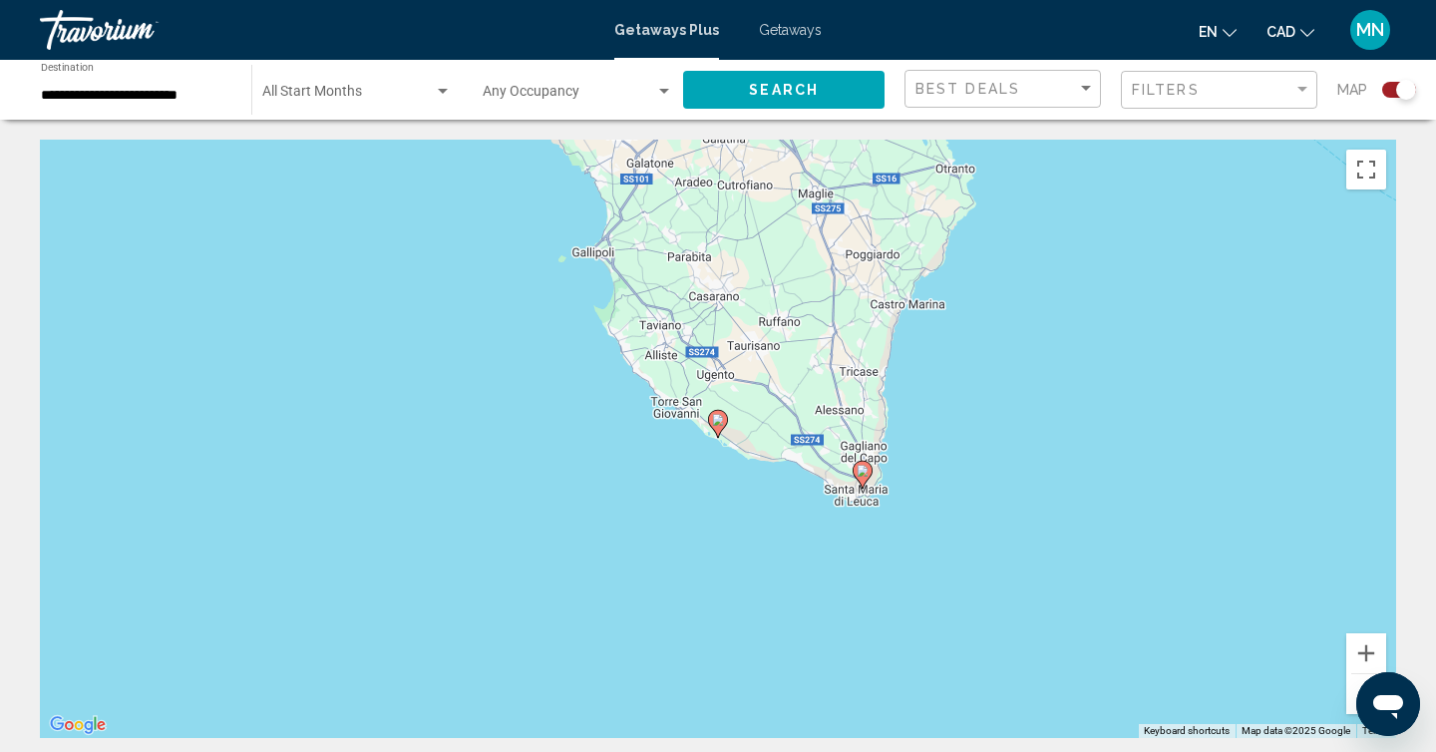
click at [717, 417] on image "Main content" at bounding box center [718, 420] width 12 height 12
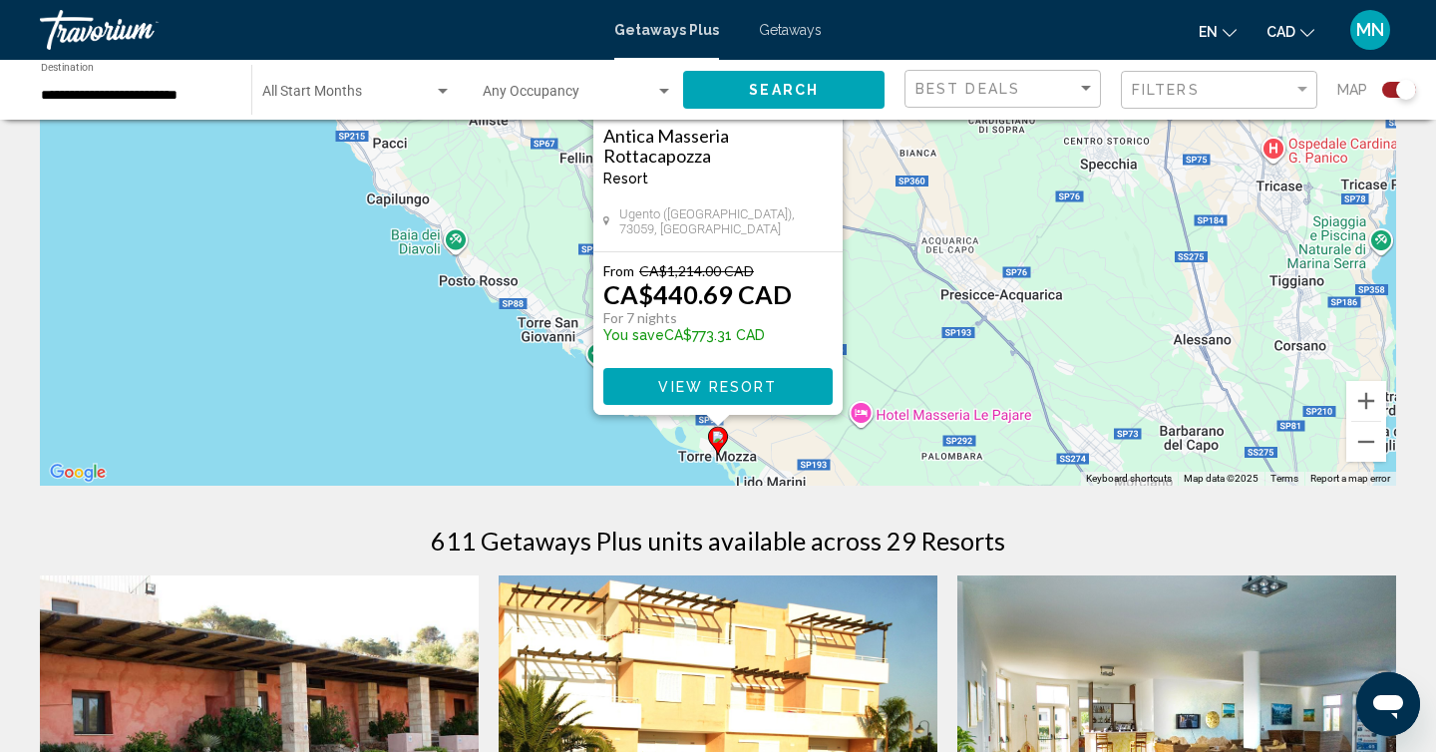
scroll to position [274, 0]
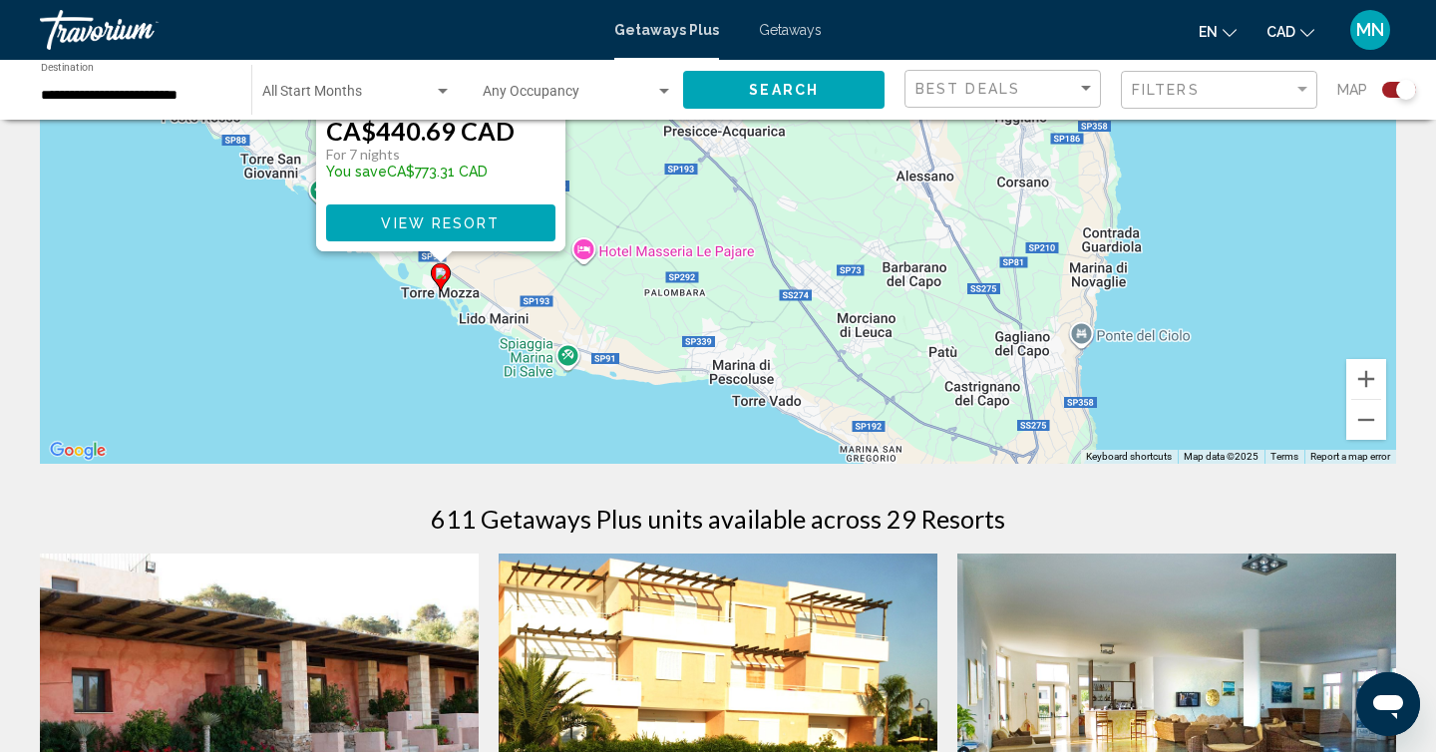
drag, startPoint x: 1259, startPoint y: 384, endPoint x: 970, endPoint y: 242, distance: 321.9
click at [970, 242] on div "To activate drag with keyboard, press Alt + Enter. Once in keyboard drag state,…" at bounding box center [718, 164] width 1356 height 598
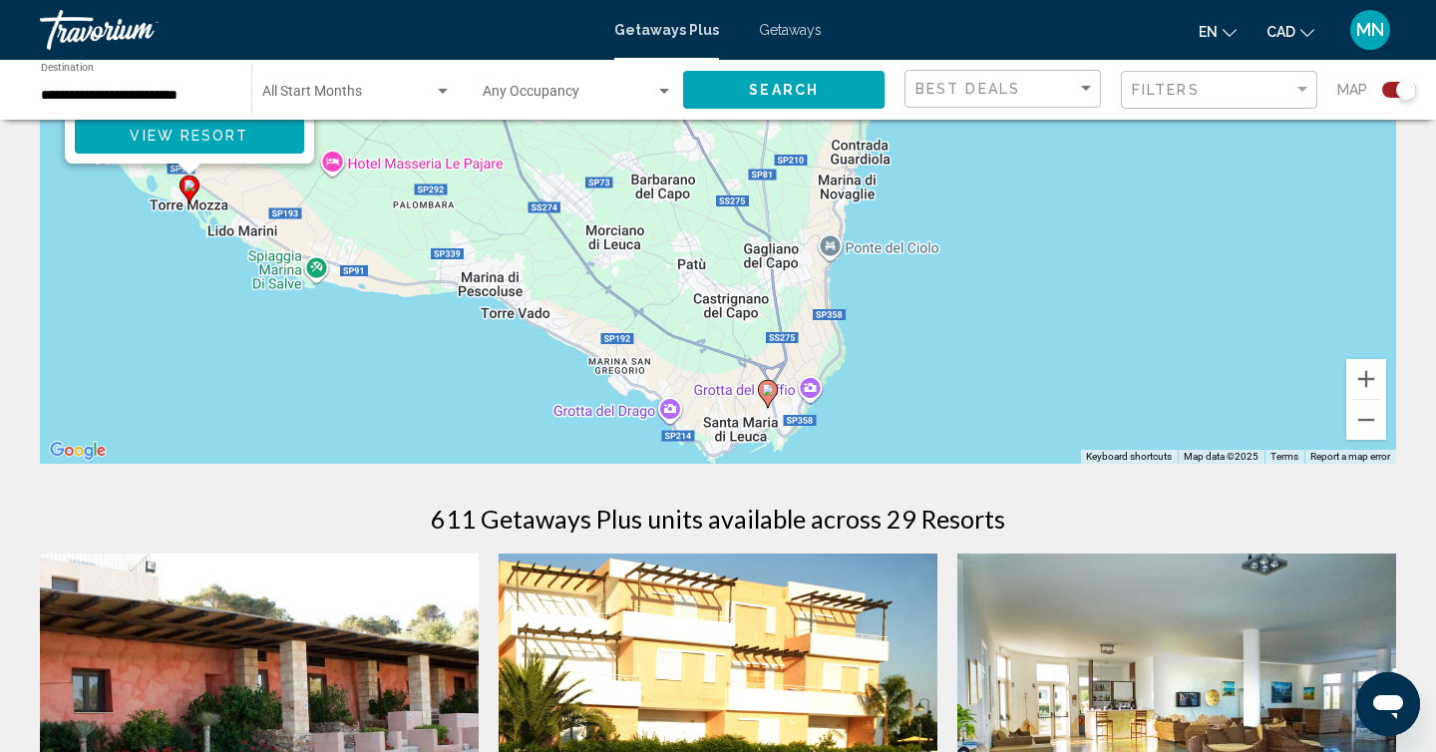
drag, startPoint x: 974, startPoint y: 271, endPoint x: 739, endPoint y: 175, distance: 254.0
click at [739, 175] on div "To activate drag with keyboard, press Alt + Enter. Once in keyboard drag state,…" at bounding box center [718, 164] width 1356 height 598
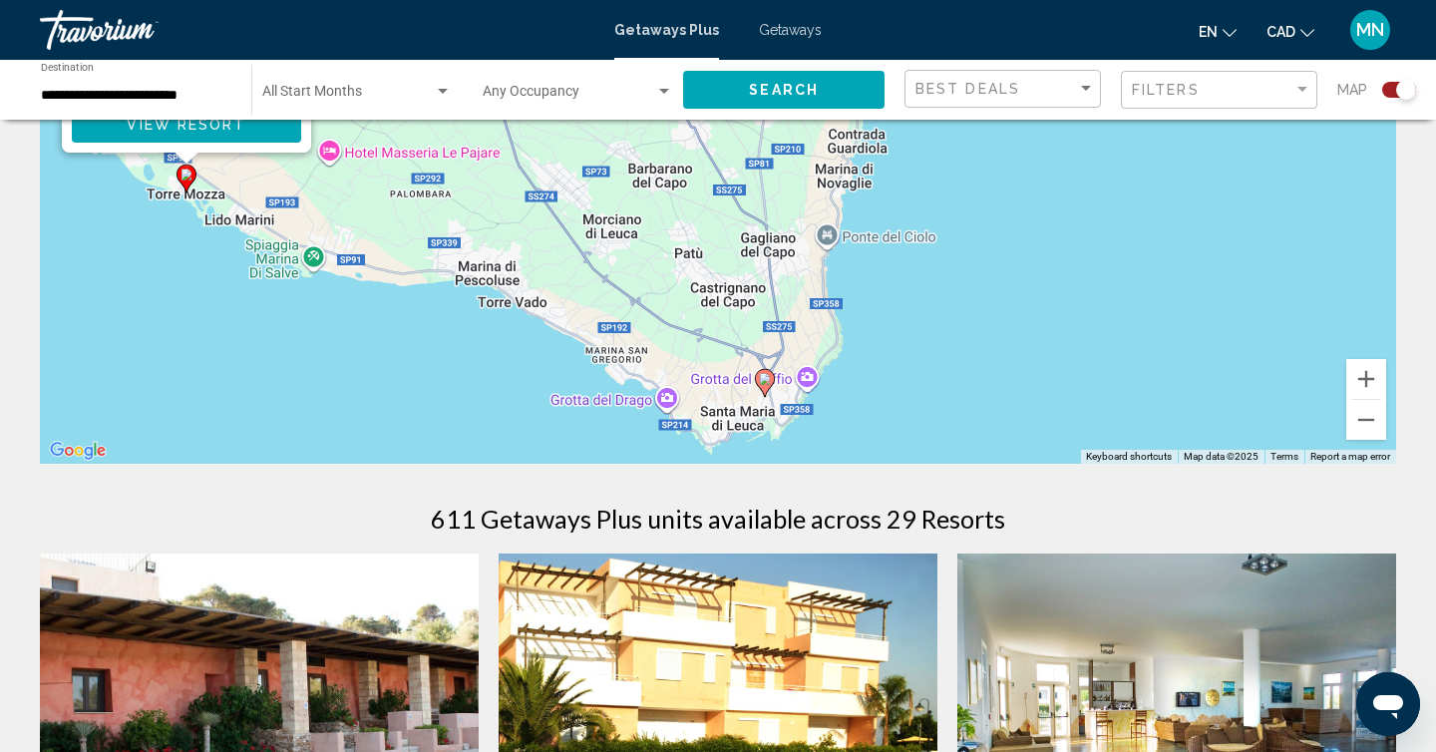
click at [766, 385] on icon "Main content" at bounding box center [765, 383] width 18 height 26
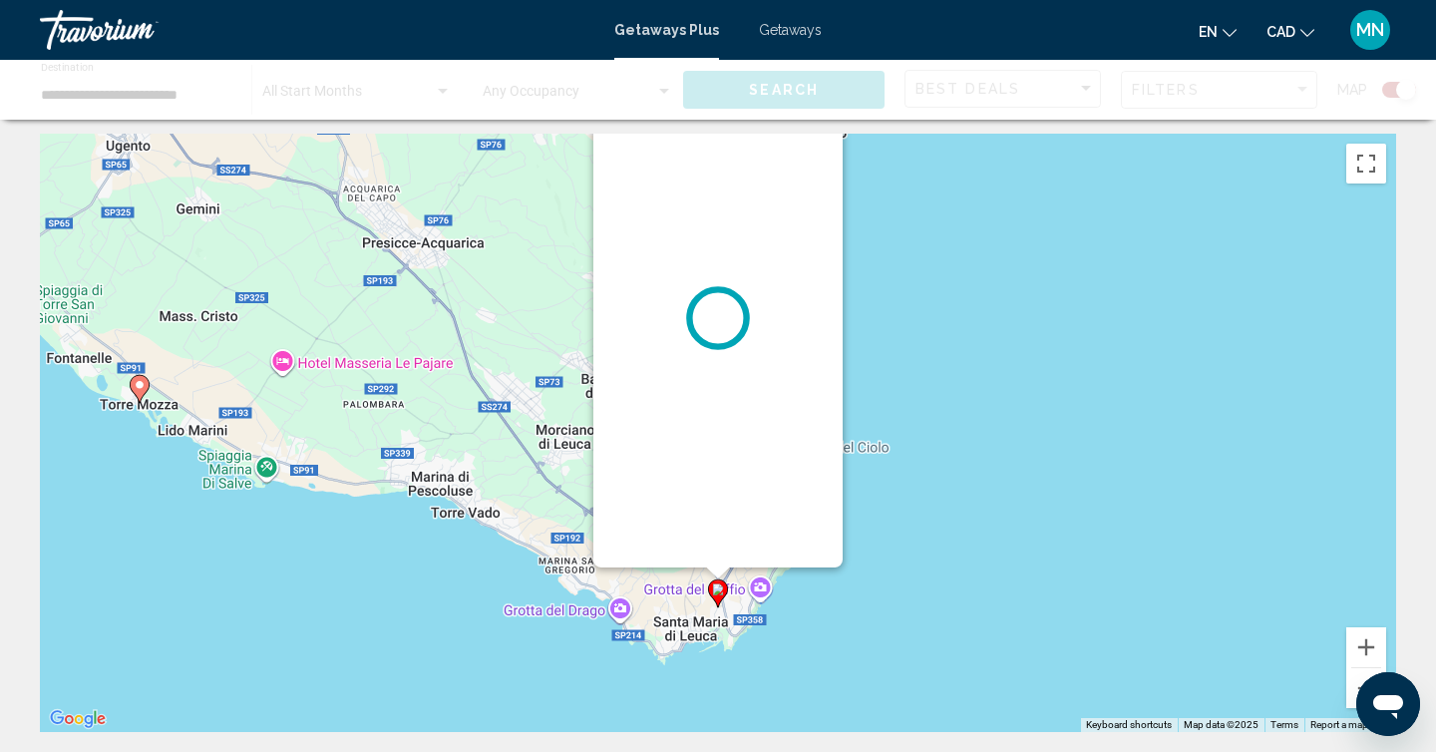
scroll to position [0, 0]
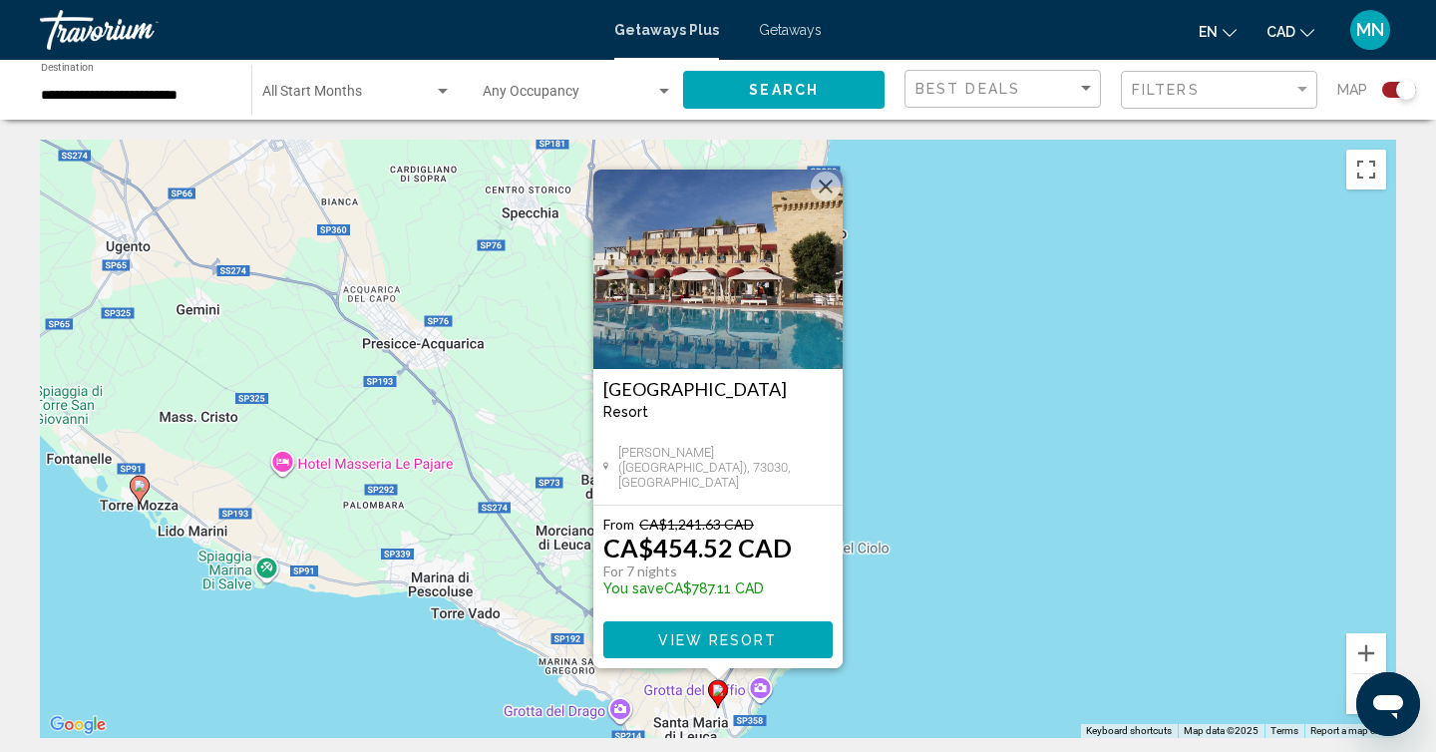
click at [829, 188] on button "Close" at bounding box center [826, 186] width 30 height 30
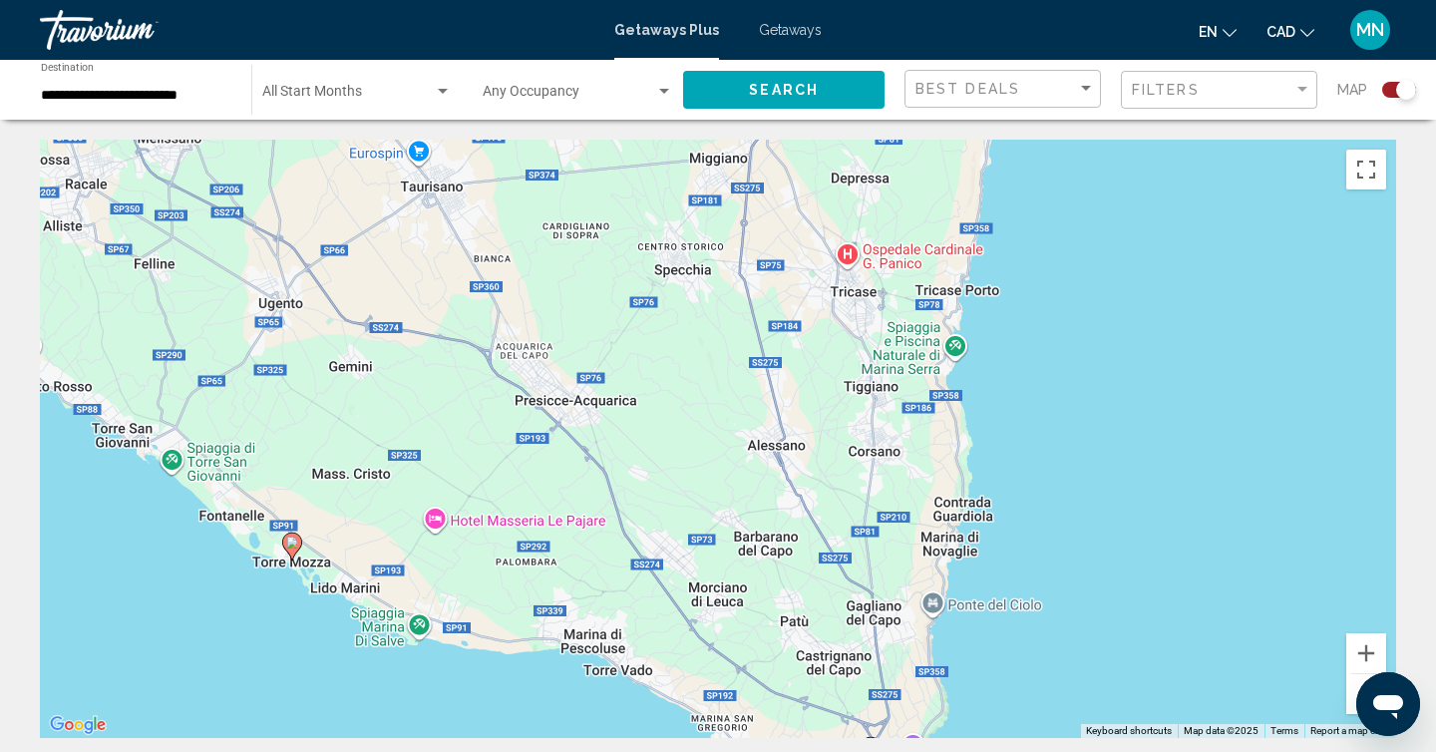
drag, startPoint x: 634, startPoint y: 271, endPoint x: 839, endPoint y: 341, distance: 216.9
click at [839, 341] on div "To activate drag with keyboard, press Alt + Enter. Once in keyboard drag state,…" at bounding box center [718, 439] width 1356 height 598
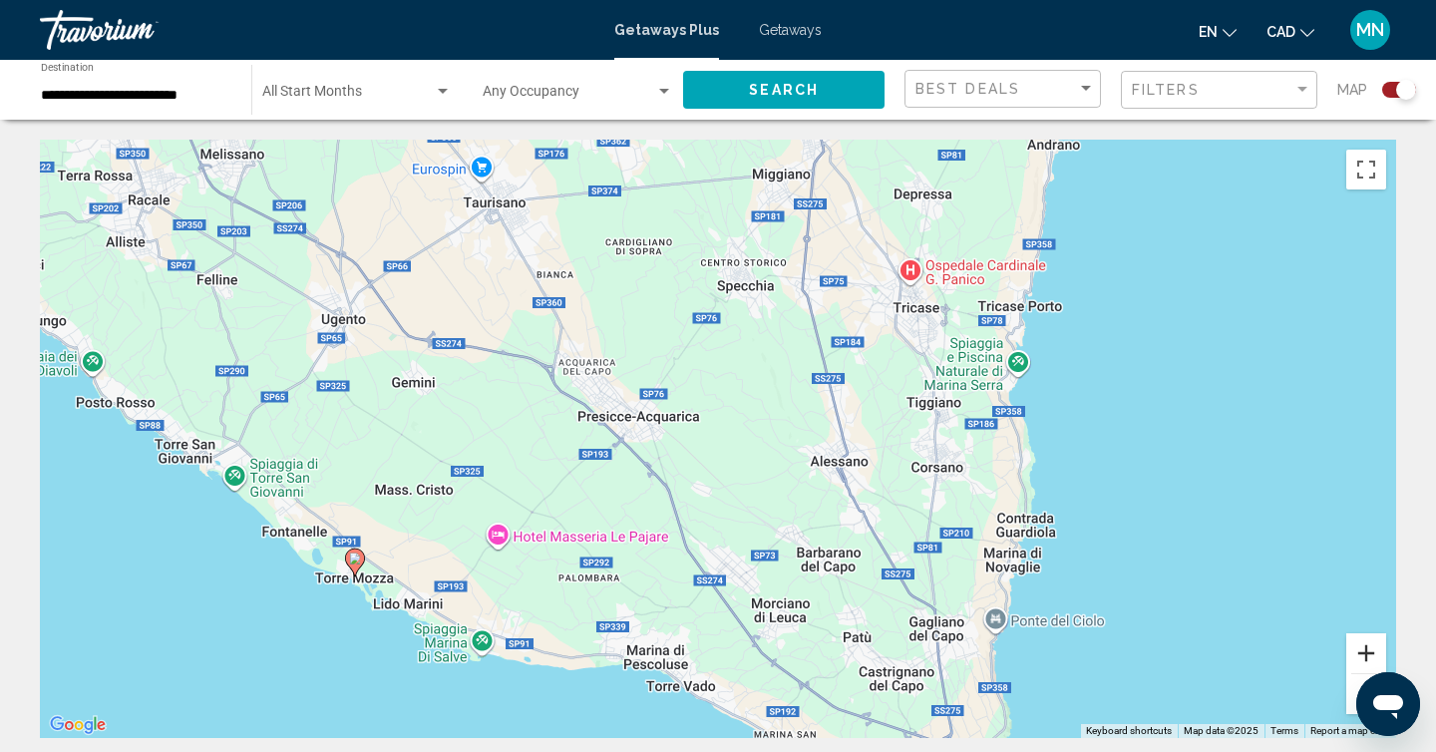
drag, startPoint x: 1351, startPoint y: 652, endPoint x: 1329, endPoint y: 579, distance: 76.0
click at [1329, 579] on div "To activate drag with keyboard, press Alt + Enter. Once in keyboard drag state,…" at bounding box center [718, 439] width 1356 height 598
click at [1353, 686] on button "Zoom out" at bounding box center [1366, 694] width 40 height 40
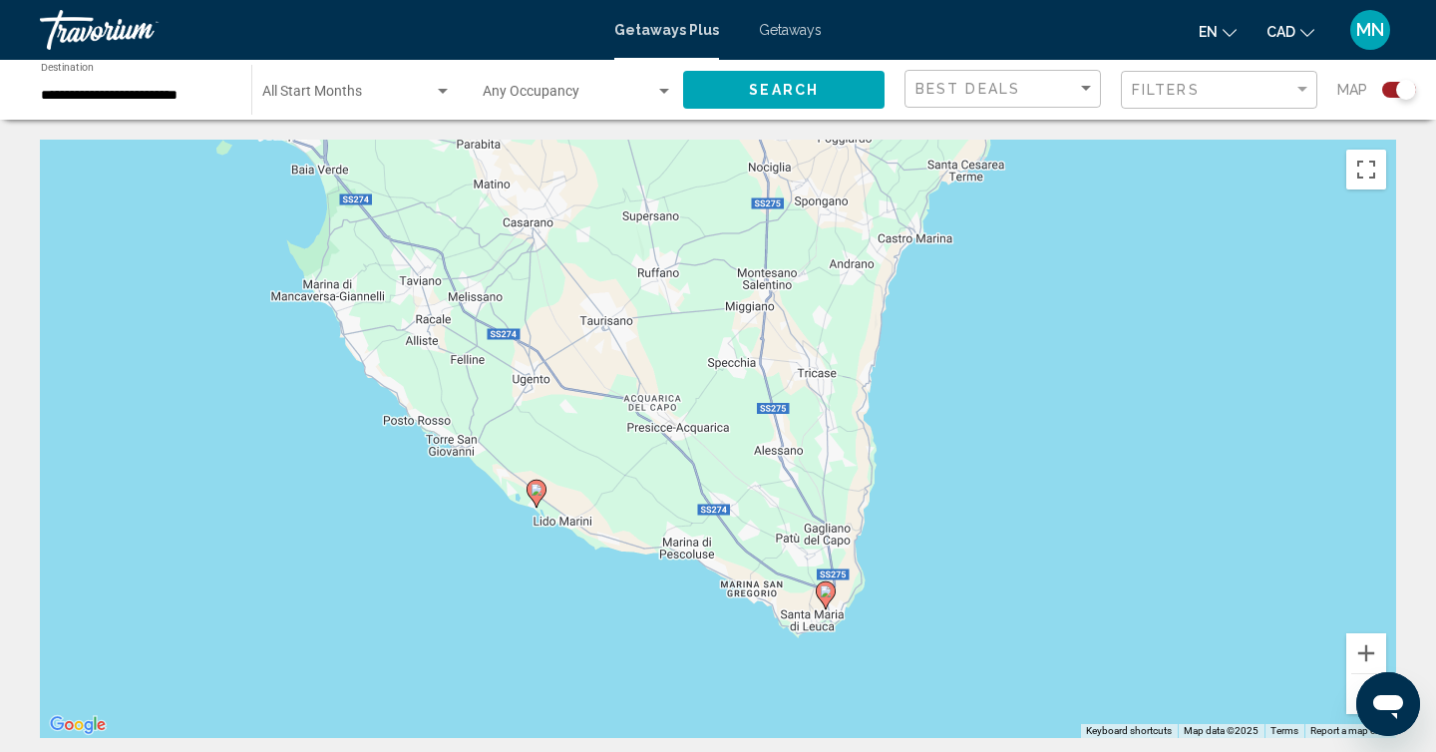
click at [1353, 686] on button "Zoom out" at bounding box center [1366, 694] width 40 height 40
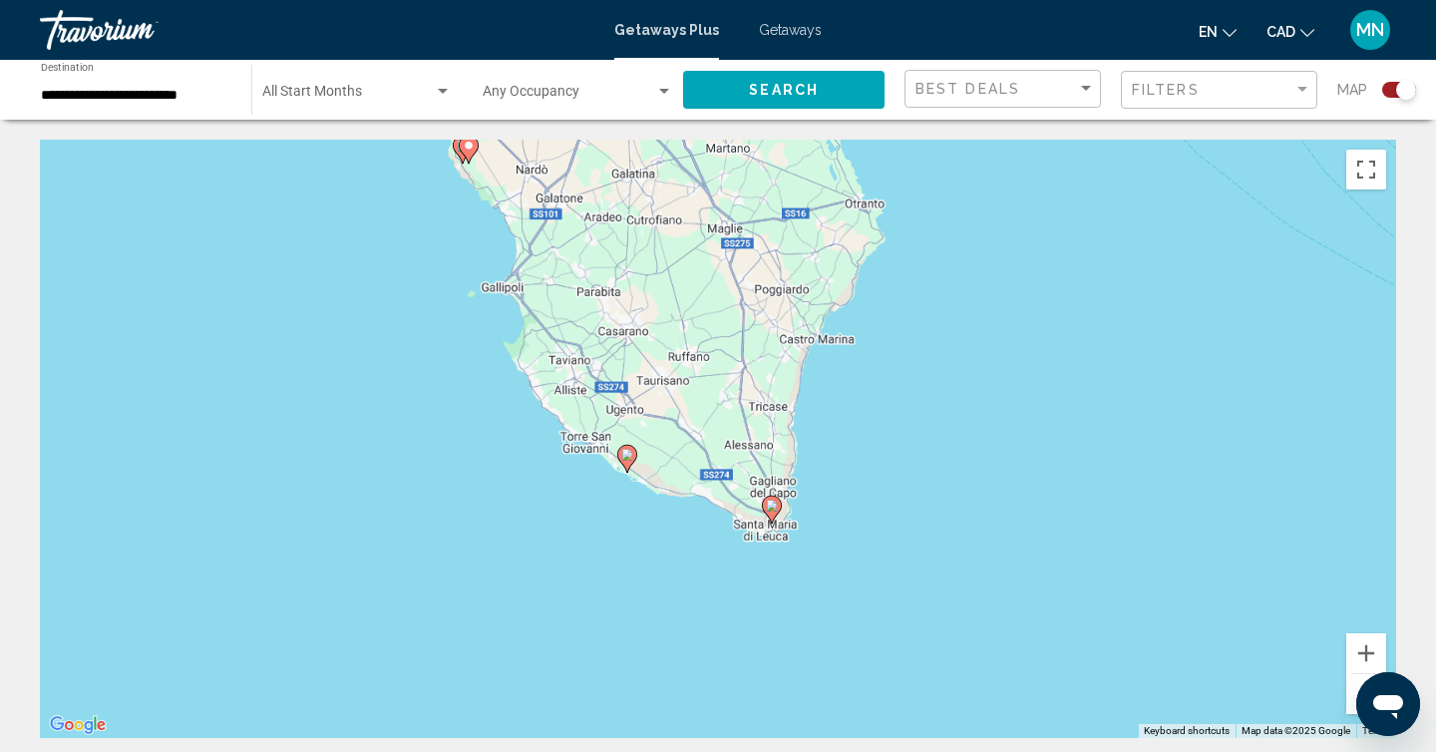
click at [1353, 686] on button "Zoom out" at bounding box center [1366, 694] width 40 height 40
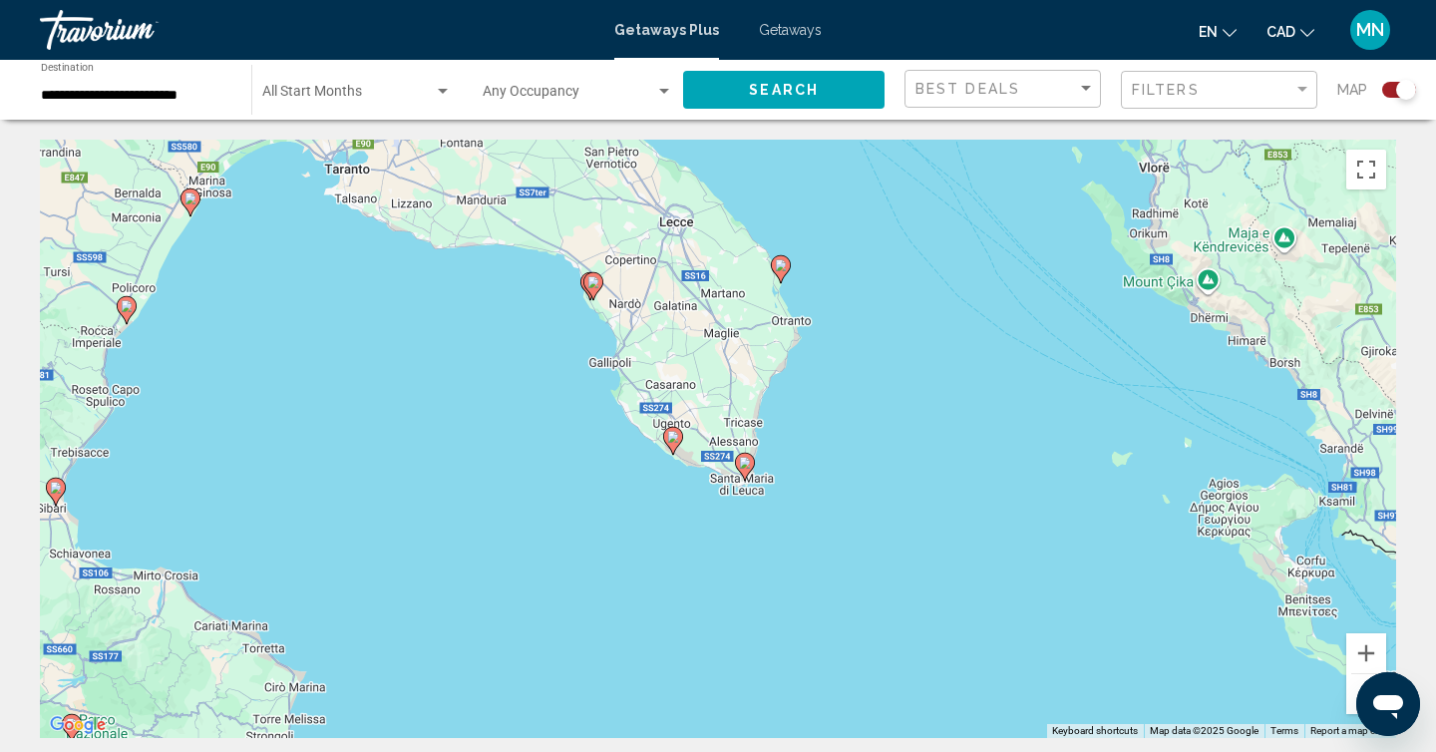
click at [1353, 686] on button "Zoom out" at bounding box center [1366, 694] width 40 height 40
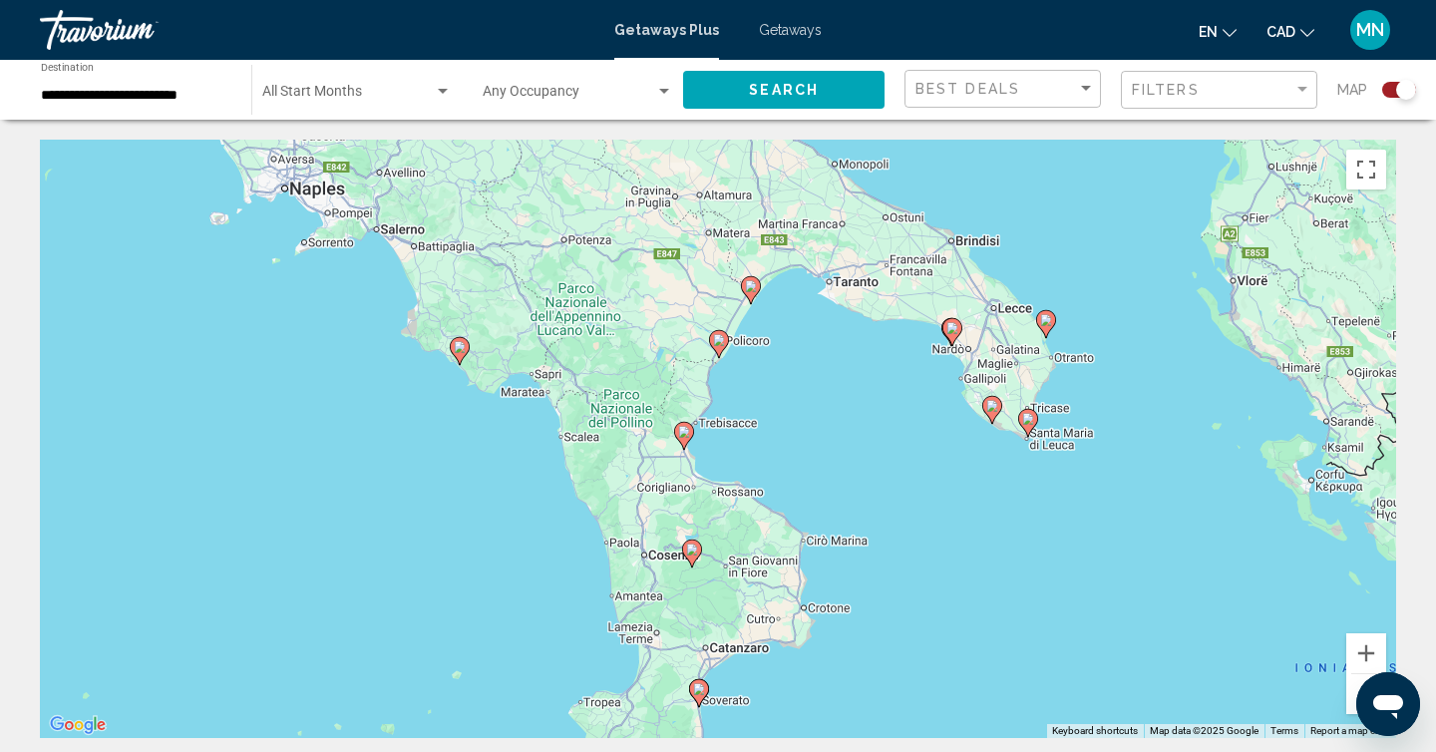
drag, startPoint x: 566, startPoint y: 483, endPoint x: 943, endPoint y: 477, distance: 376.9
click at [943, 477] on div "To activate drag with keyboard, press Alt + Enter. Once in keyboard drag state,…" at bounding box center [718, 439] width 1356 height 598
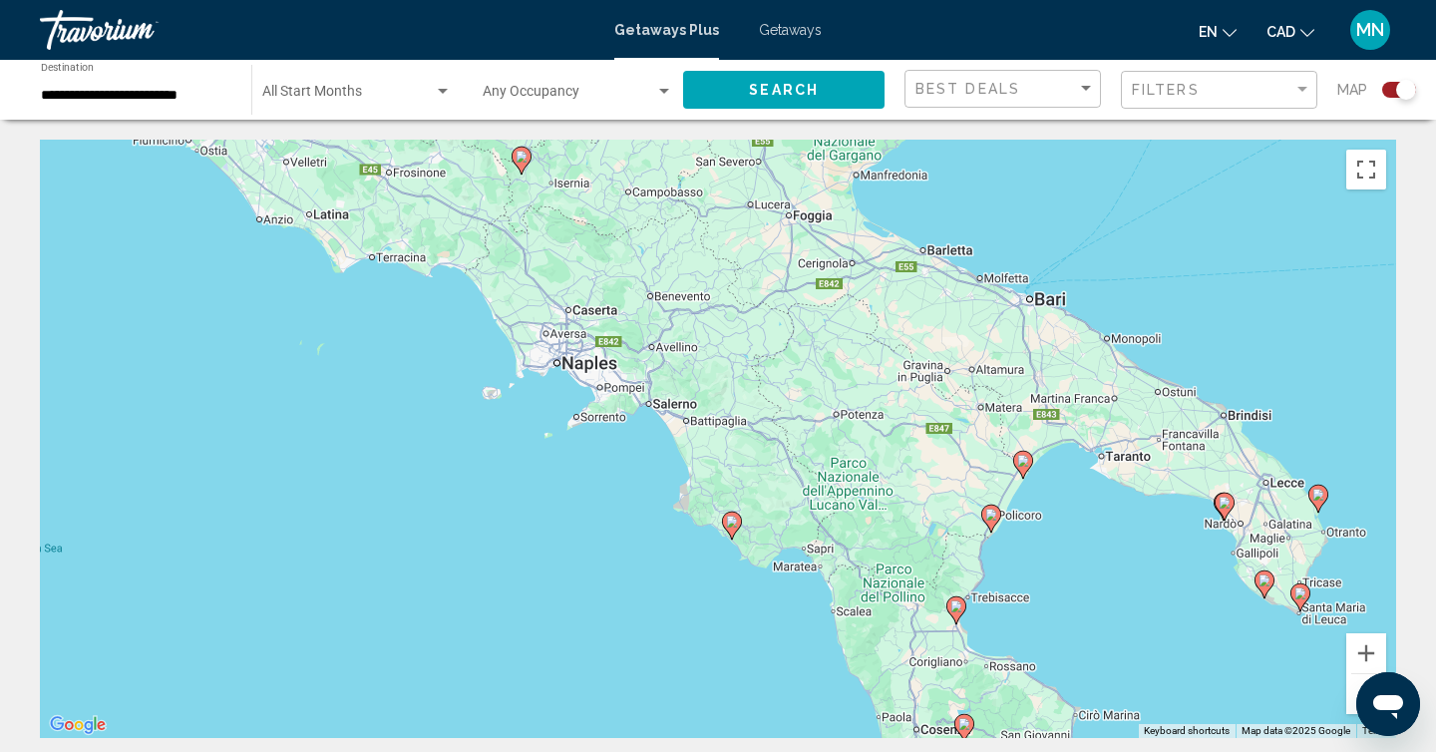
drag, startPoint x: 461, startPoint y: 495, endPoint x: 648, endPoint y: 650, distance: 243.6
click at [648, 650] on div "To activate drag with keyboard, press Alt + Enter. Once in keyboard drag state,…" at bounding box center [718, 439] width 1356 height 598
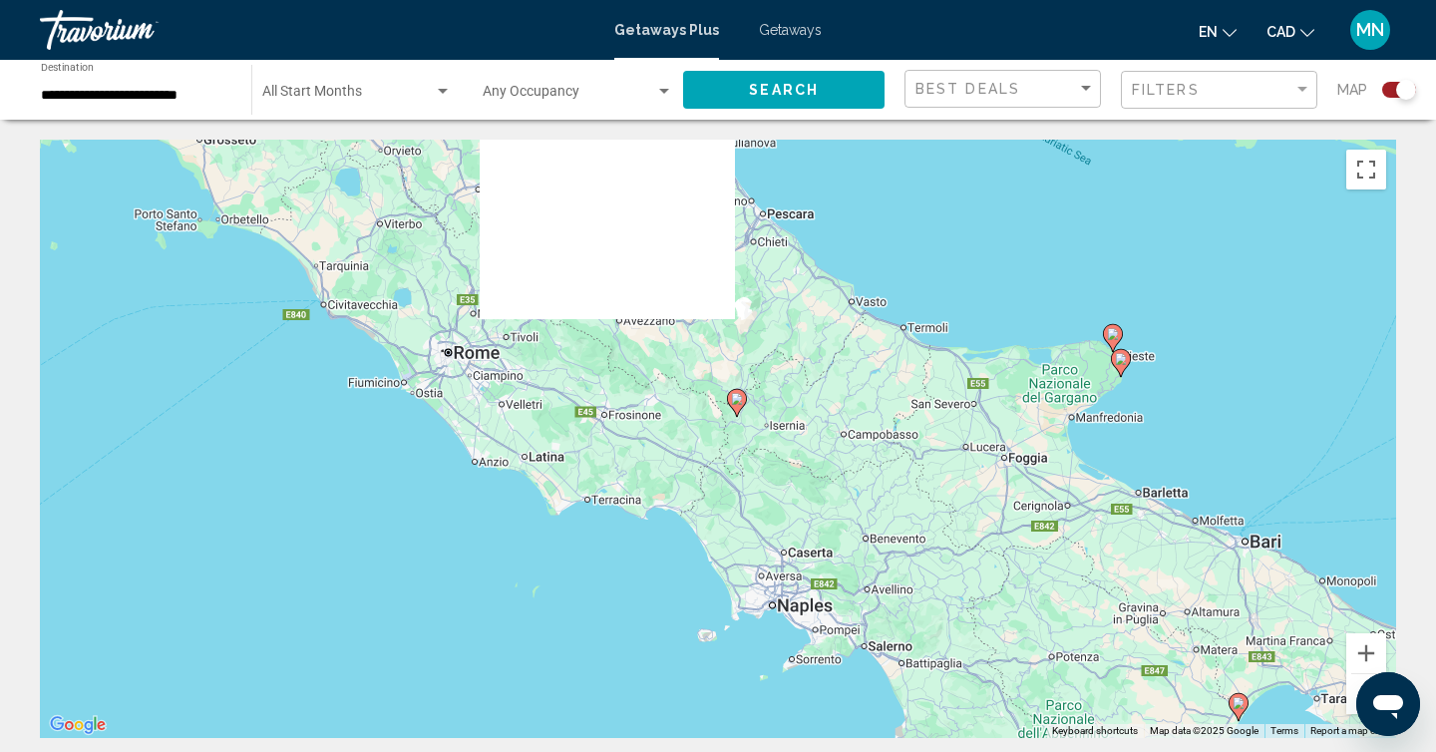
drag, startPoint x: 509, startPoint y: 484, endPoint x: 720, endPoint y: 712, distance: 310.5
click at [720, 712] on div "To activate drag with keyboard, press Alt + Enter. Once in keyboard drag state,…" at bounding box center [718, 439] width 1356 height 598
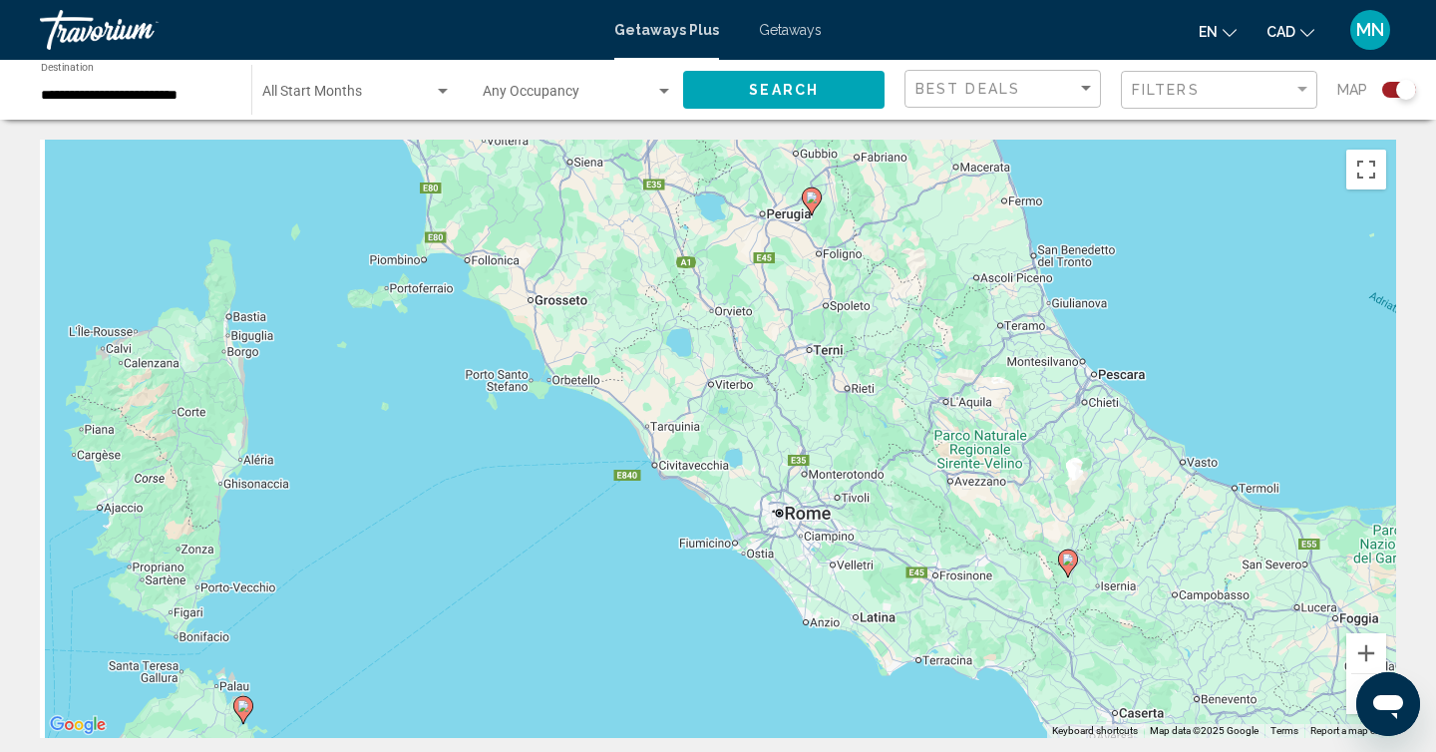
drag, startPoint x: 488, startPoint y: 613, endPoint x: 840, endPoint y: 751, distance: 378.8
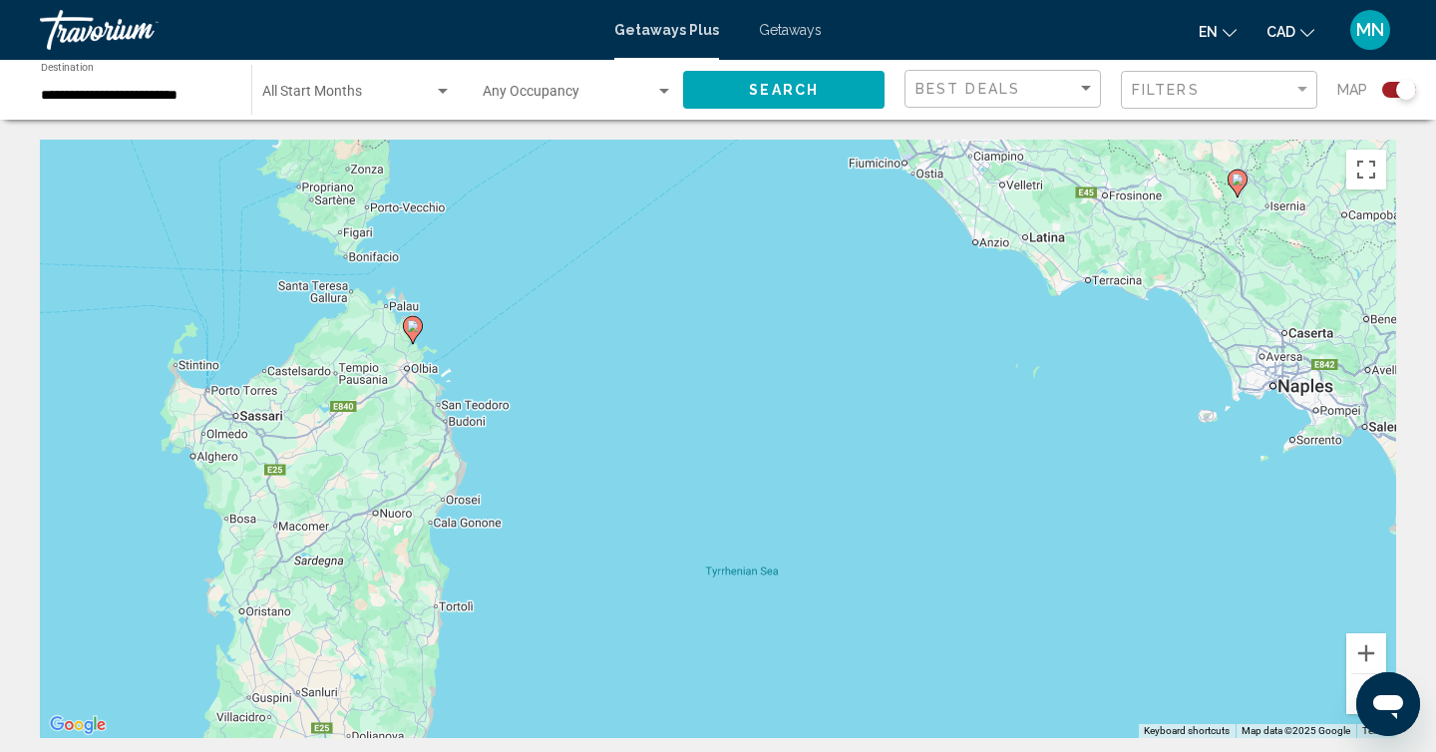
drag, startPoint x: 569, startPoint y: 642, endPoint x: 703, endPoint y: 262, distance: 402.7
click at [703, 262] on div "To activate drag with keyboard, press Alt + Enter. Once in keyboard drag state,…" at bounding box center [718, 439] width 1356 height 598
click at [417, 324] on image "Main content" at bounding box center [414, 324] width 12 height 12
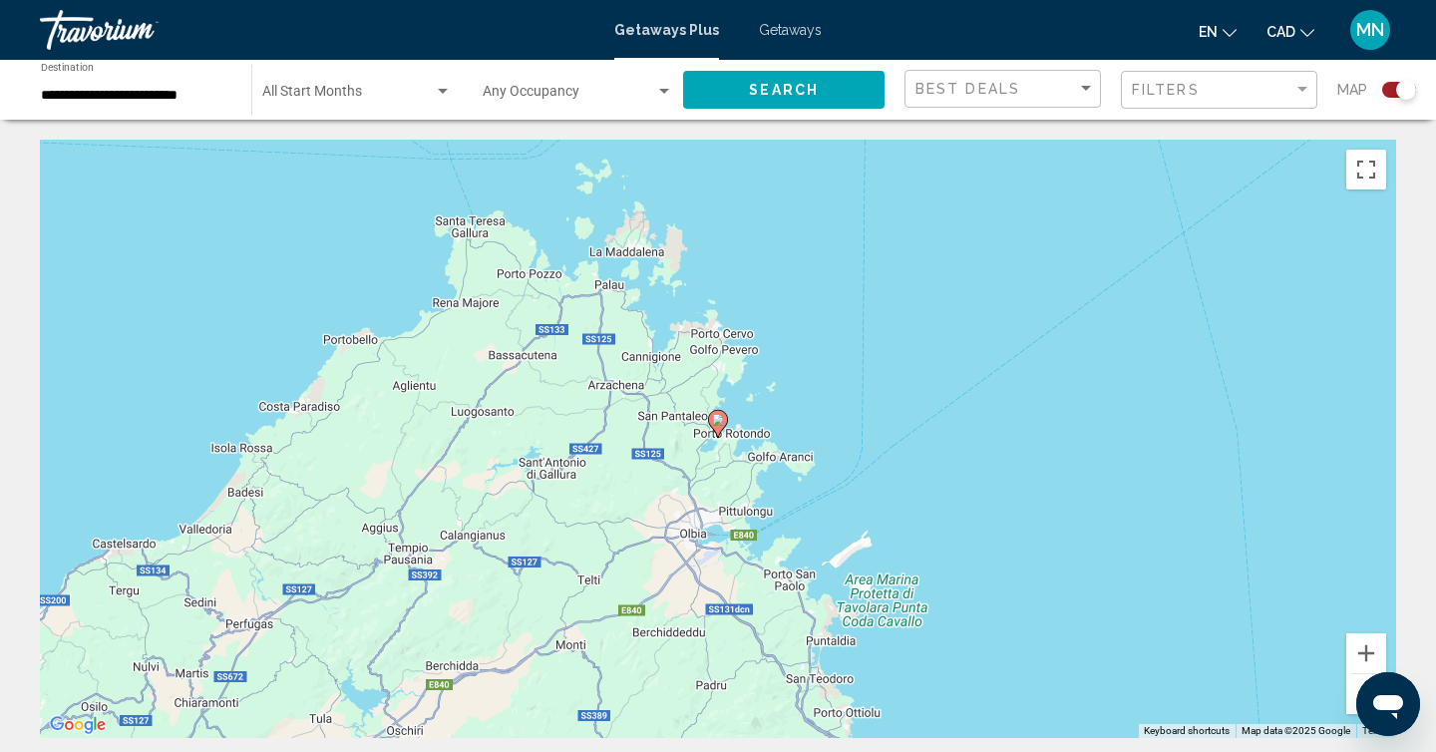
click at [722, 419] on image "Main content" at bounding box center [718, 420] width 12 height 12
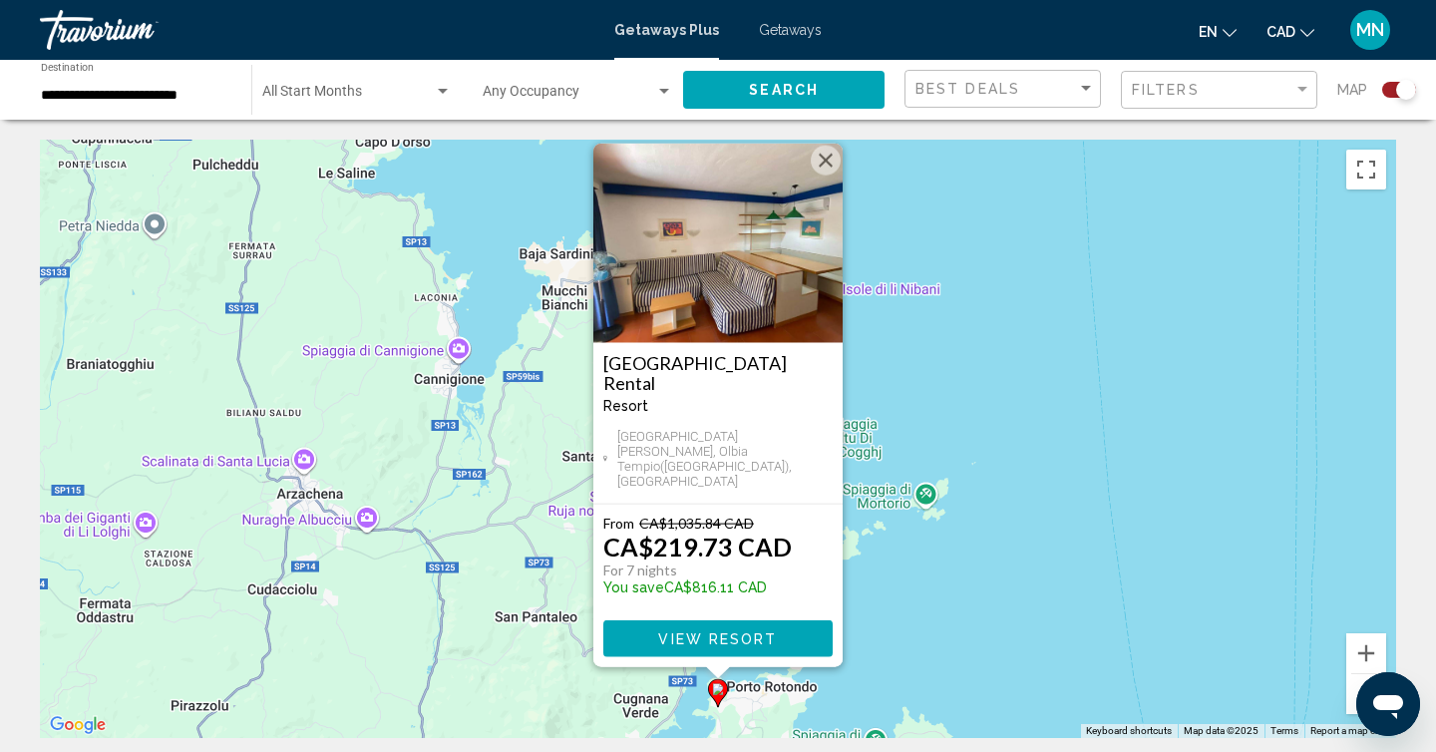
click at [832, 175] on button "Close" at bounding box center [826, 161] width 30 height 30
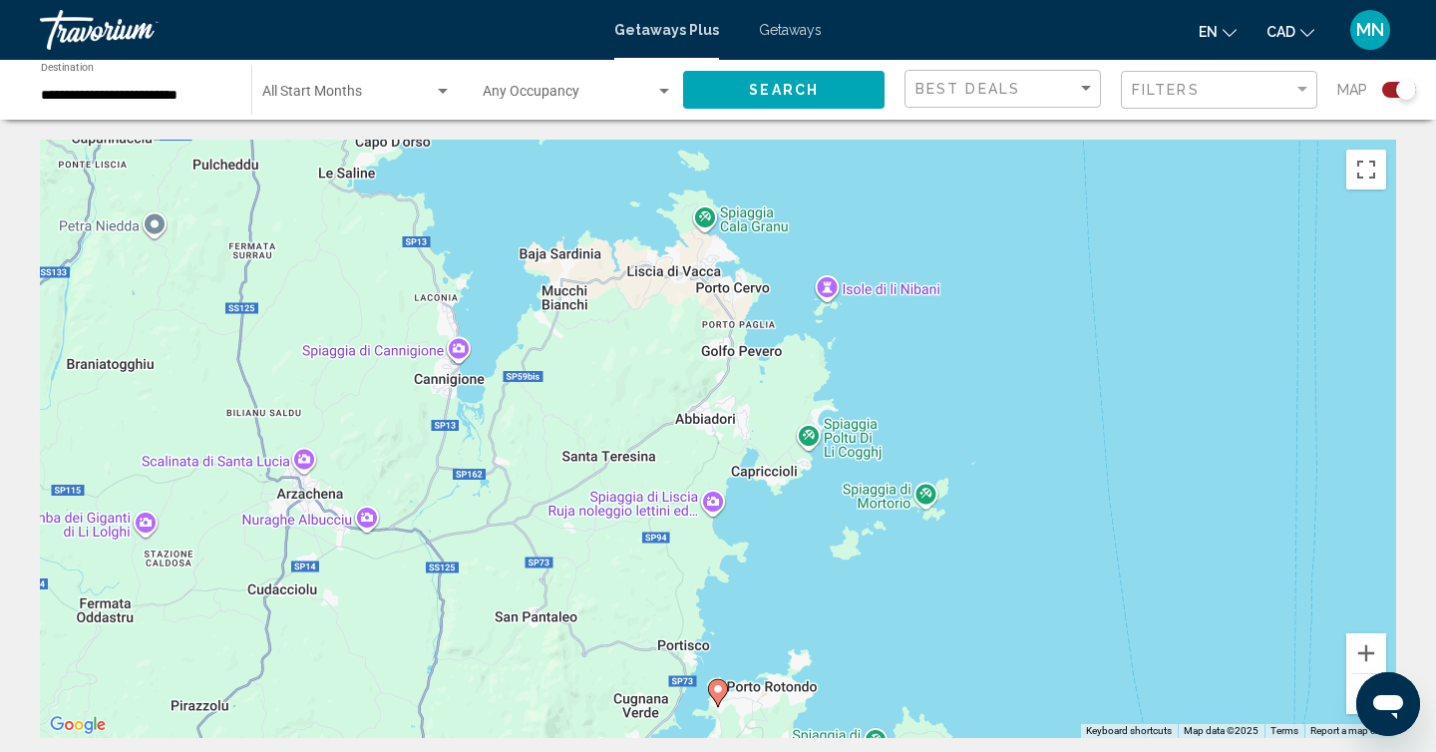
scroll to position [16, 0]
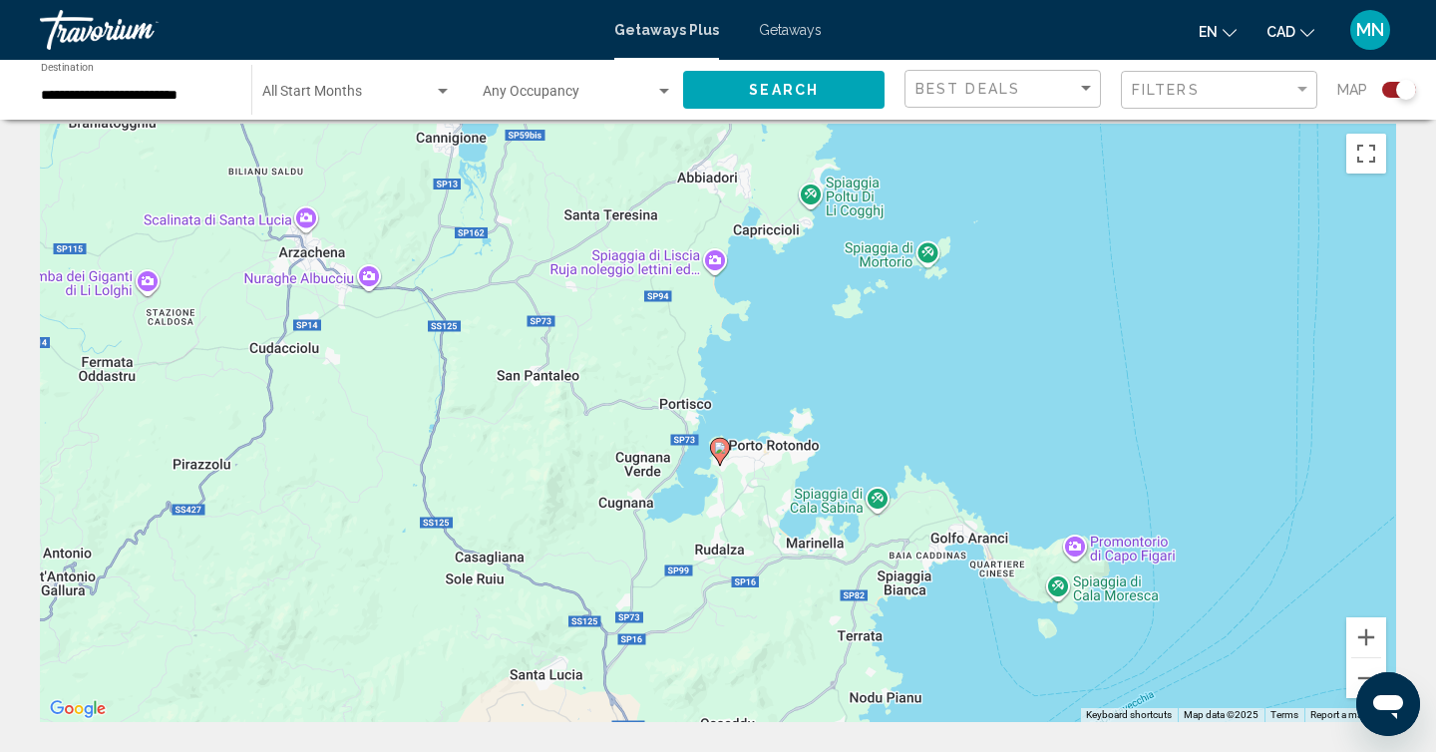
drag, startPoint x: 862, startPoint y: 457, endPoint x: 879, endPoint y: 22, distance: 435.0
click at [879, 22] on div "**********" at bounding box center [718, 360] width 1436 height 752
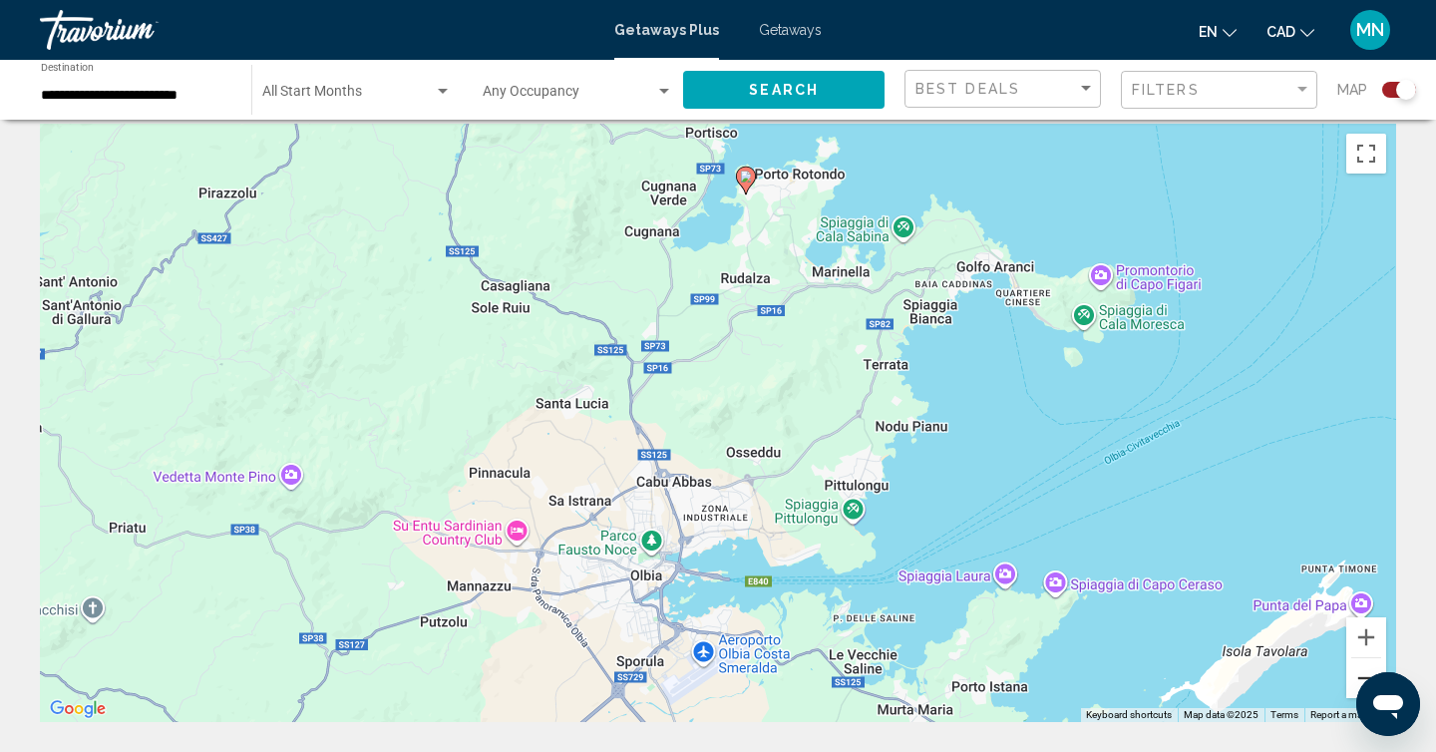
click at [1356, 669] on button "Zoom out" at bounding box center [1366, 678] width 40 height 40
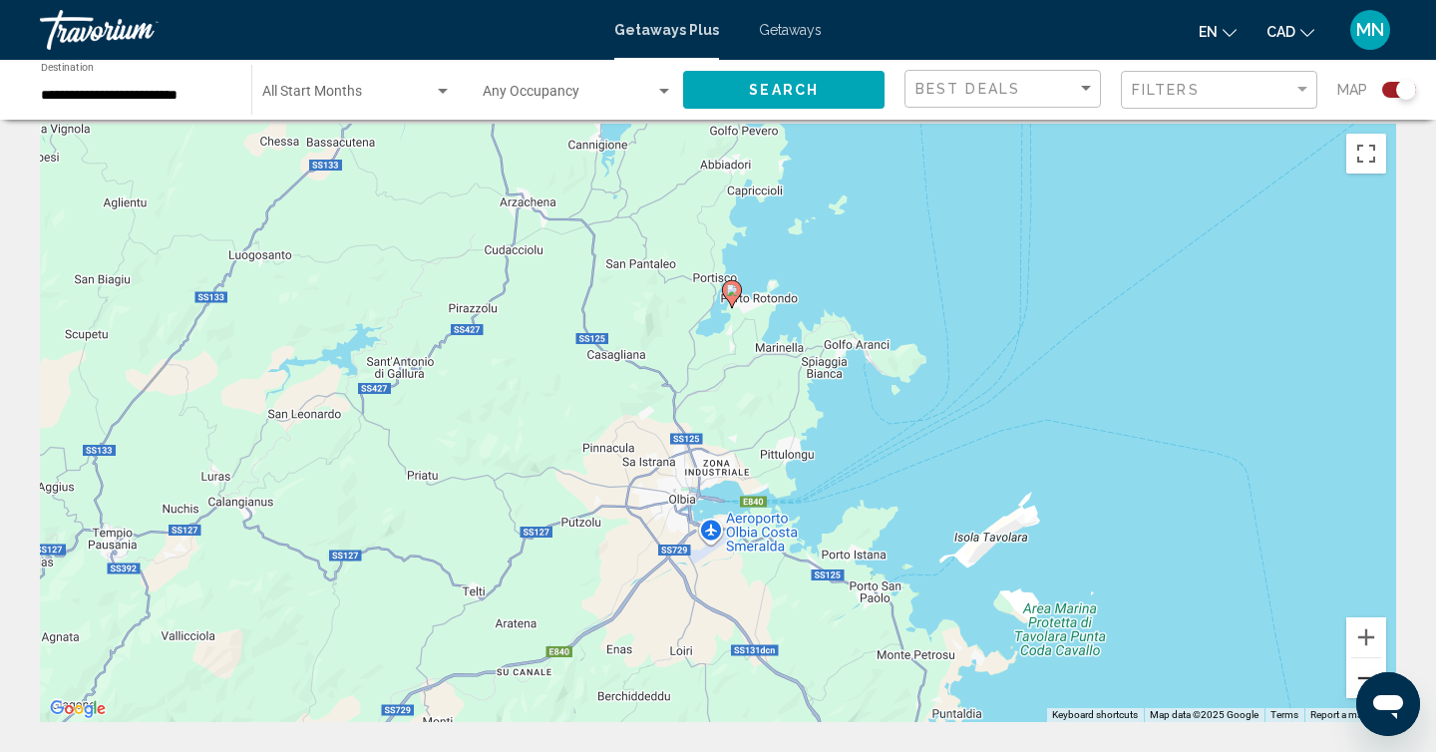
click at [1356, 669] on button "Zoom out" at bounding box center [1366, 678] width 40 height 40
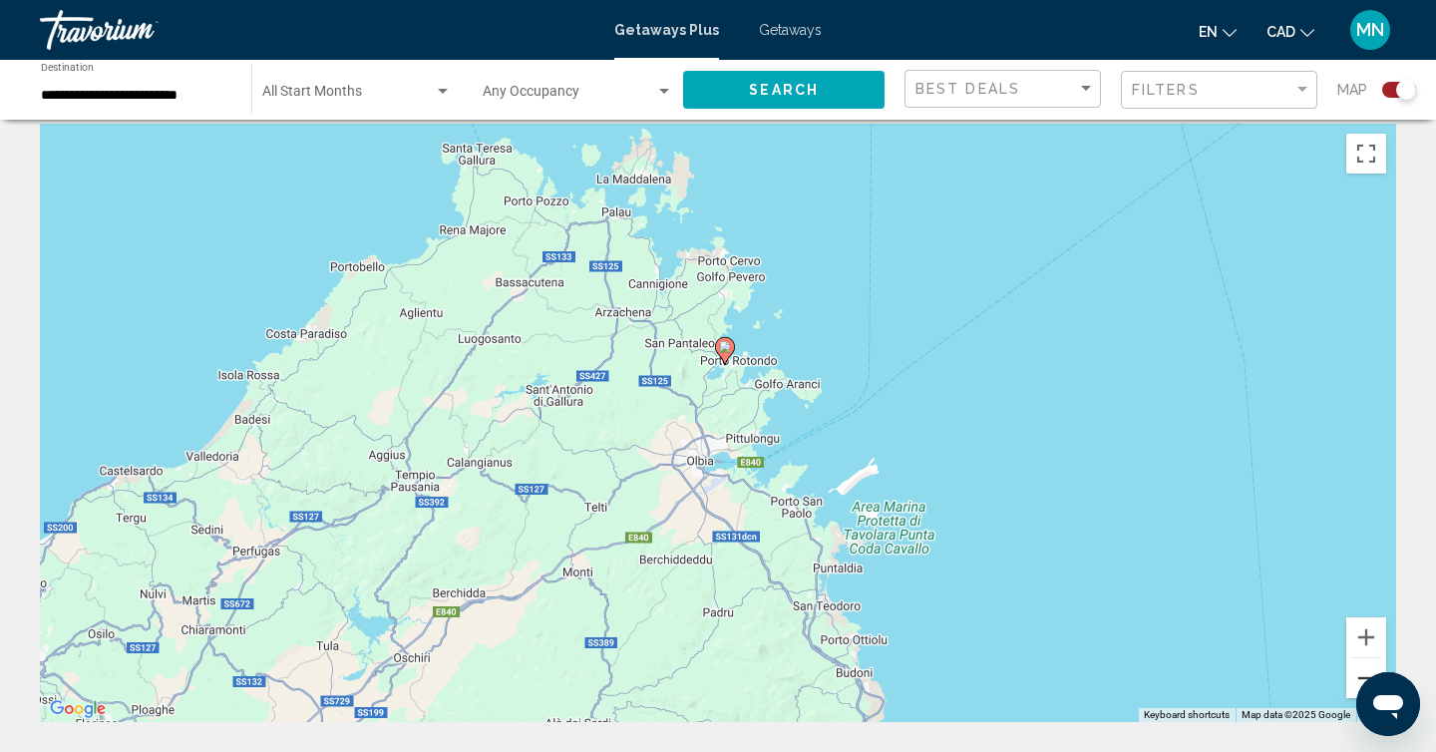
click at [1356, 669] on button "Zoom out" at bounding box center [1366, 678] width 40 height 40
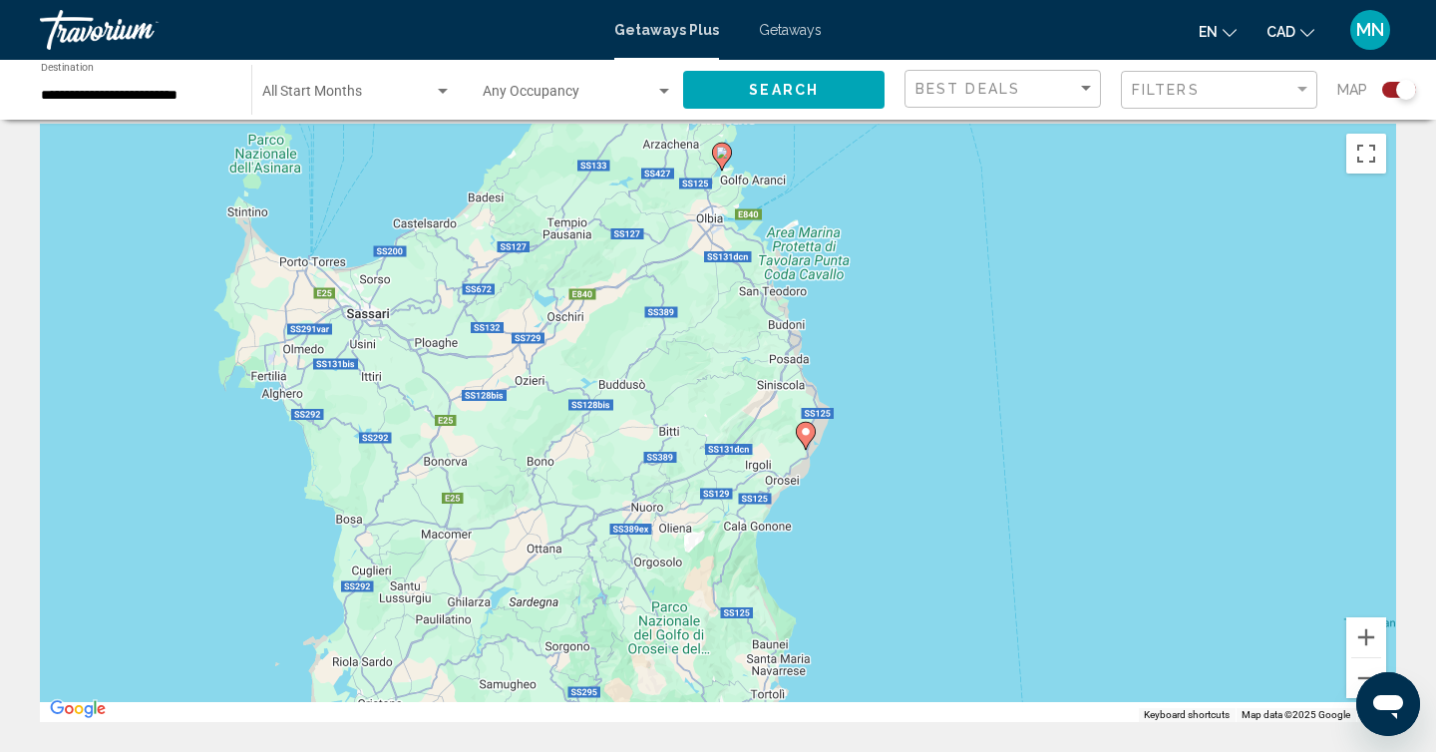
drag, startPoint x: 1000, startPoint y: 627, endPoint x: 999, endPoint y: 359, distance: 268.2
click at [999, 359] on div "To activate drag with keyboard, press Alt + Enter. Once in keyboard drag state,…" at bounding box center [718, 423] width 1356 height 598
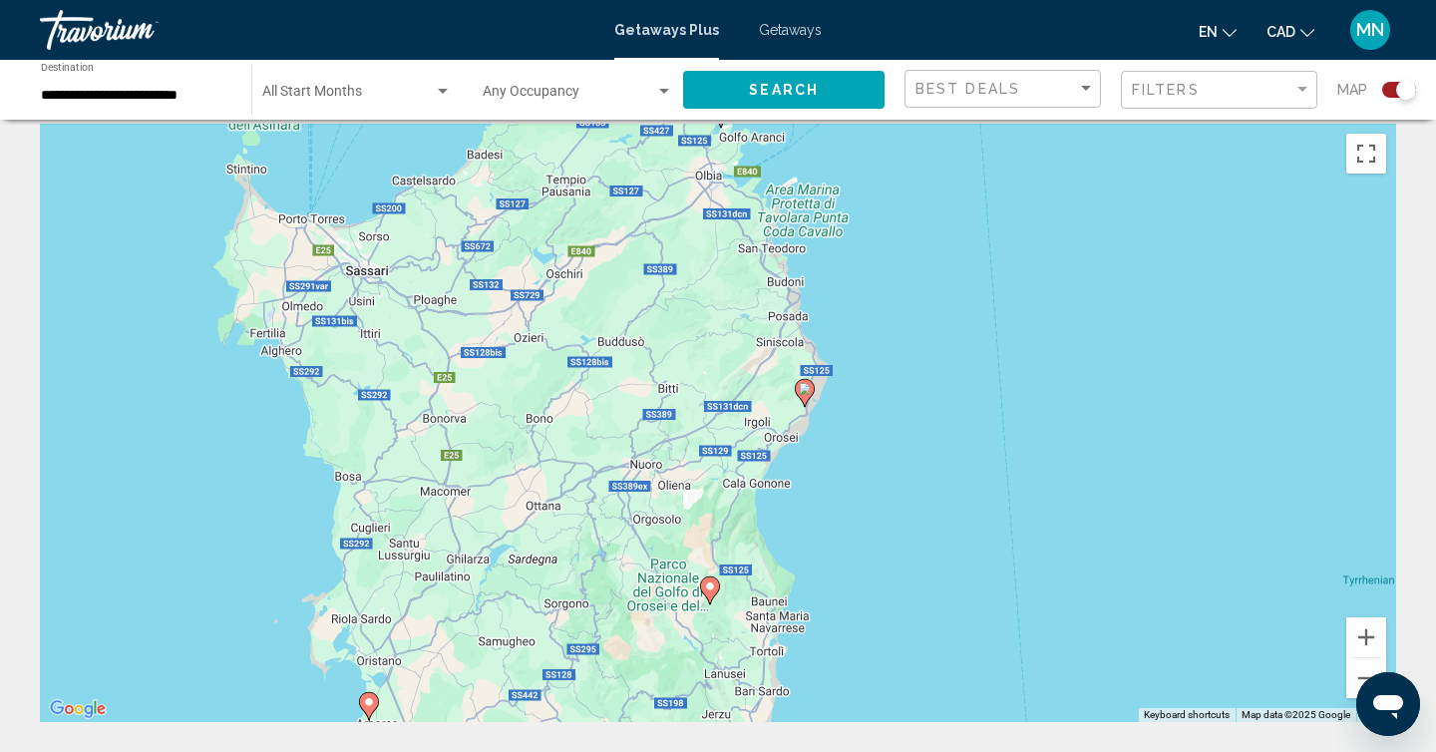
click at [805, 388] on image "Main content" at bounding box center [805, 389] width 12 height 12
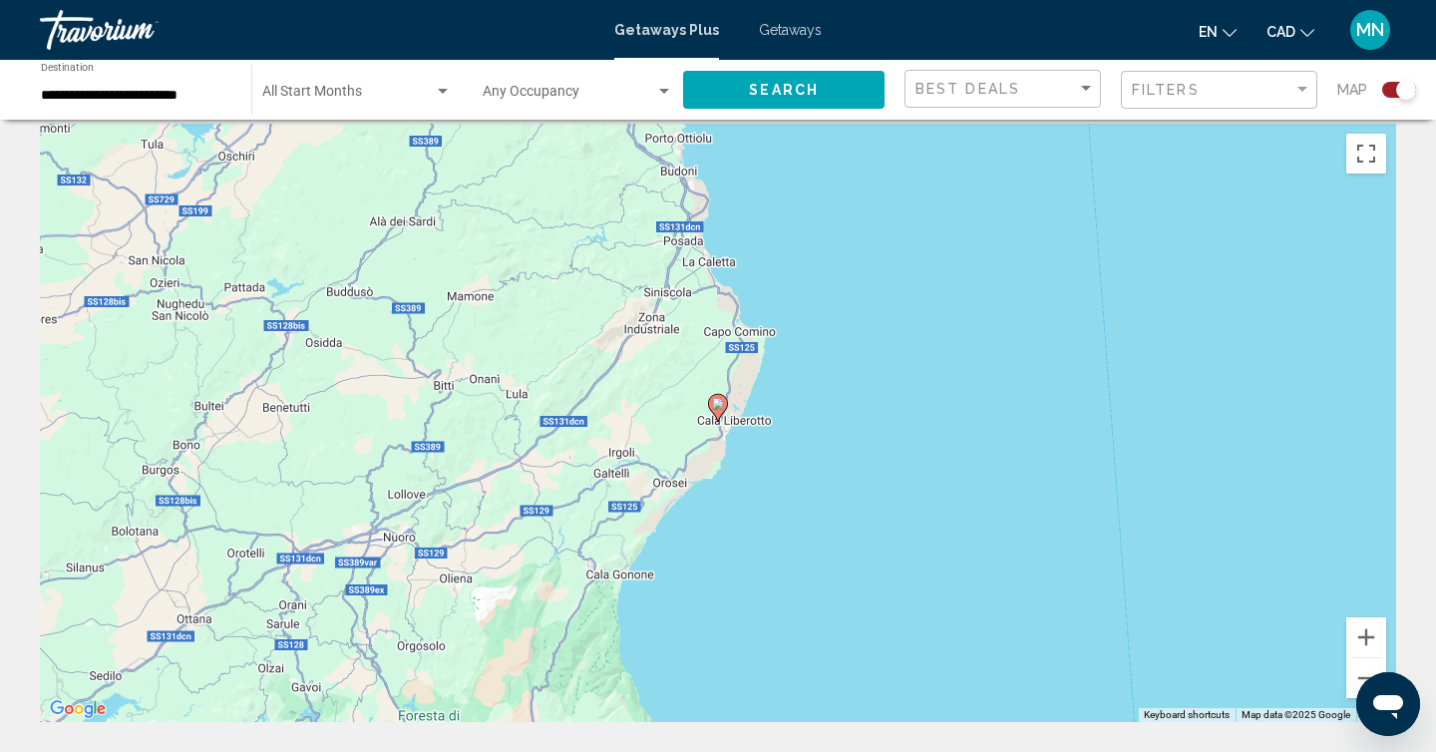
click at [721, 409] on image "Main content" at bounding box center [718, 404] width 12 height 12
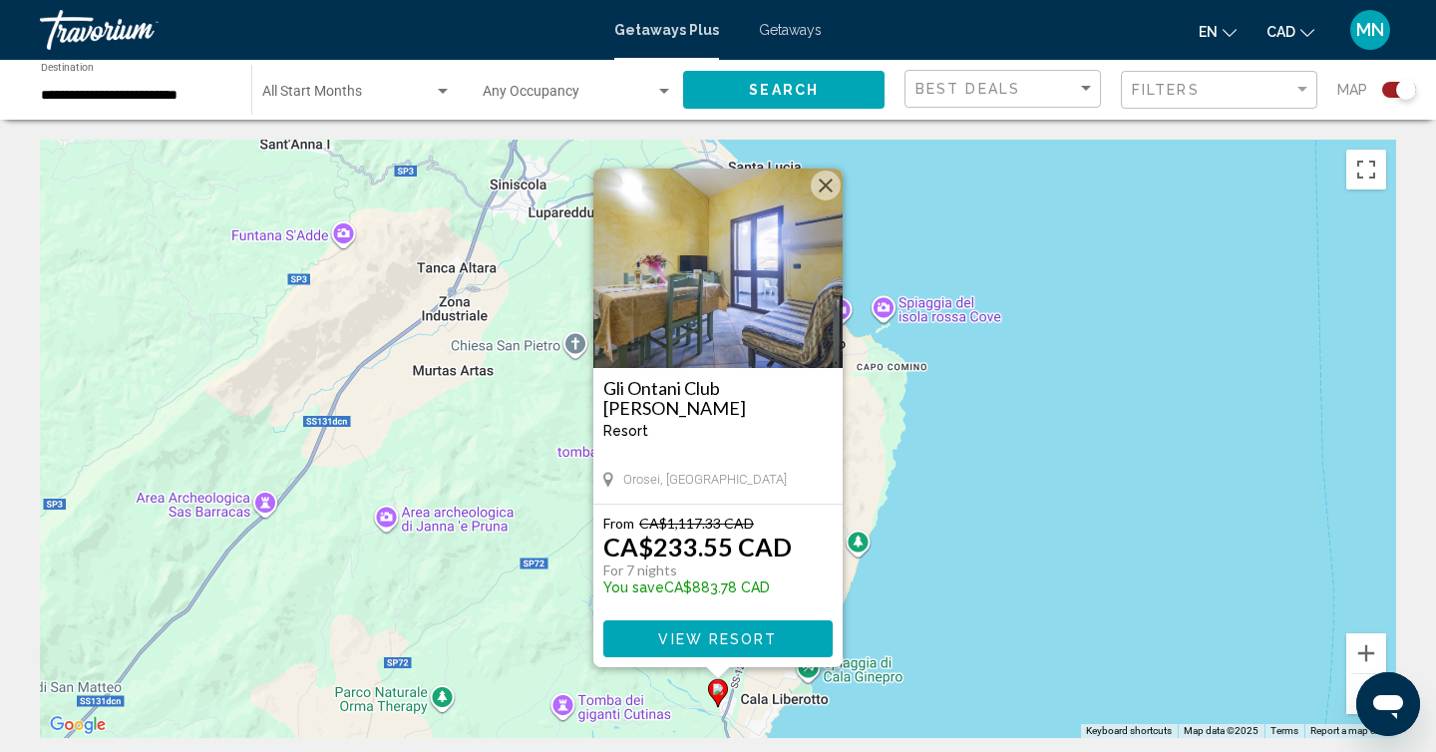
click at [827, 189] on button "Close" at bounding box center [826, 185] width 30 height 30
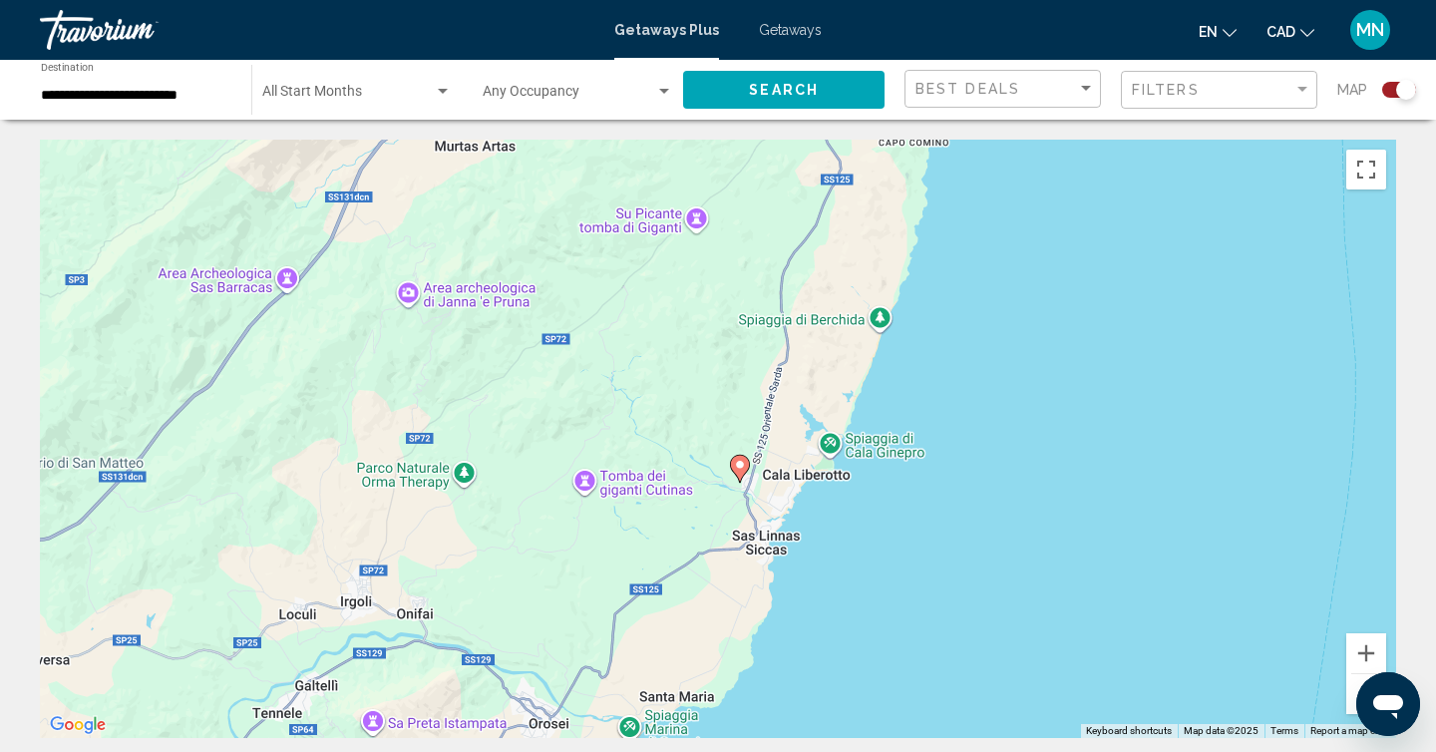
drag, startPoint x: 1151, startPoint y: 653, endPoint x: 1175, endPoint y: 412, distance: 242.6
click at [1175, 412] on div "To activate drag with keyboard, press Alt + Enter. Once in keyboard drag state,…" at bounding box center [718, 439] width 1356 height 598
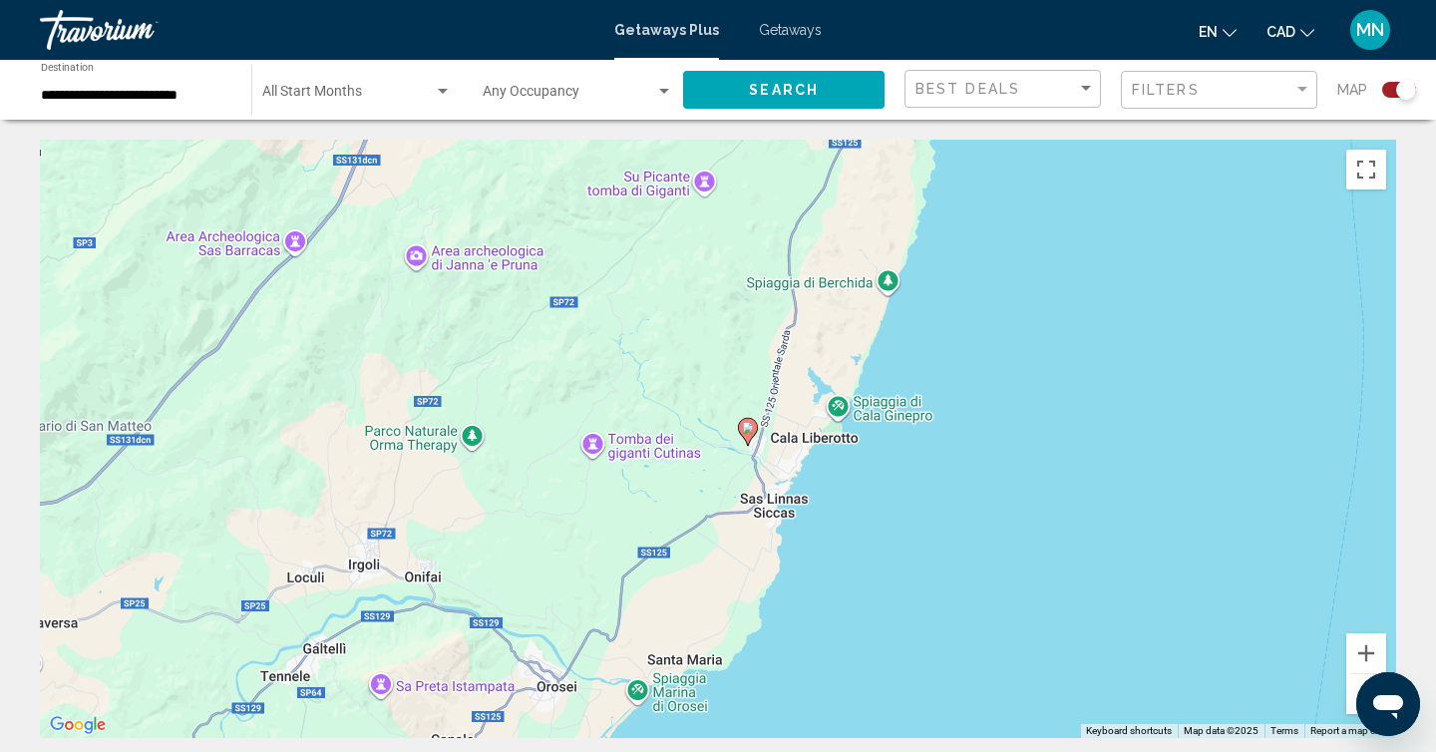
click at [1352, 685] on button "Zoom out" at bounding box center [1366, 694] width 40 height 40
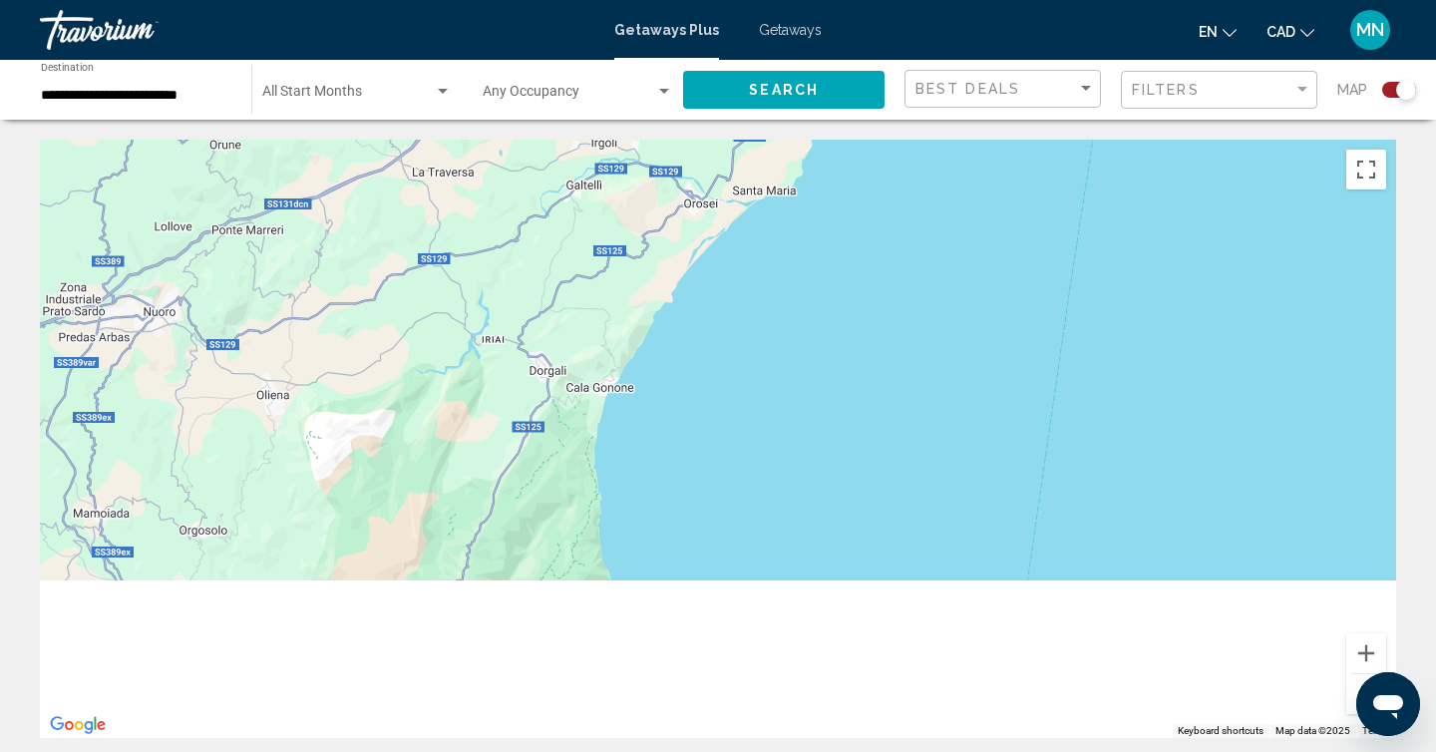
drag, startPoint x: 1029, startPoint y: 610, endPoint x: 1093, endPoint y: 227, distance: 388.1
click at [1093, 227] on div "To activate drag with keyboard, press Alt + Enter. Once in keyboard drag state,…" at bounding box center [718, 439] width 1356 height 598
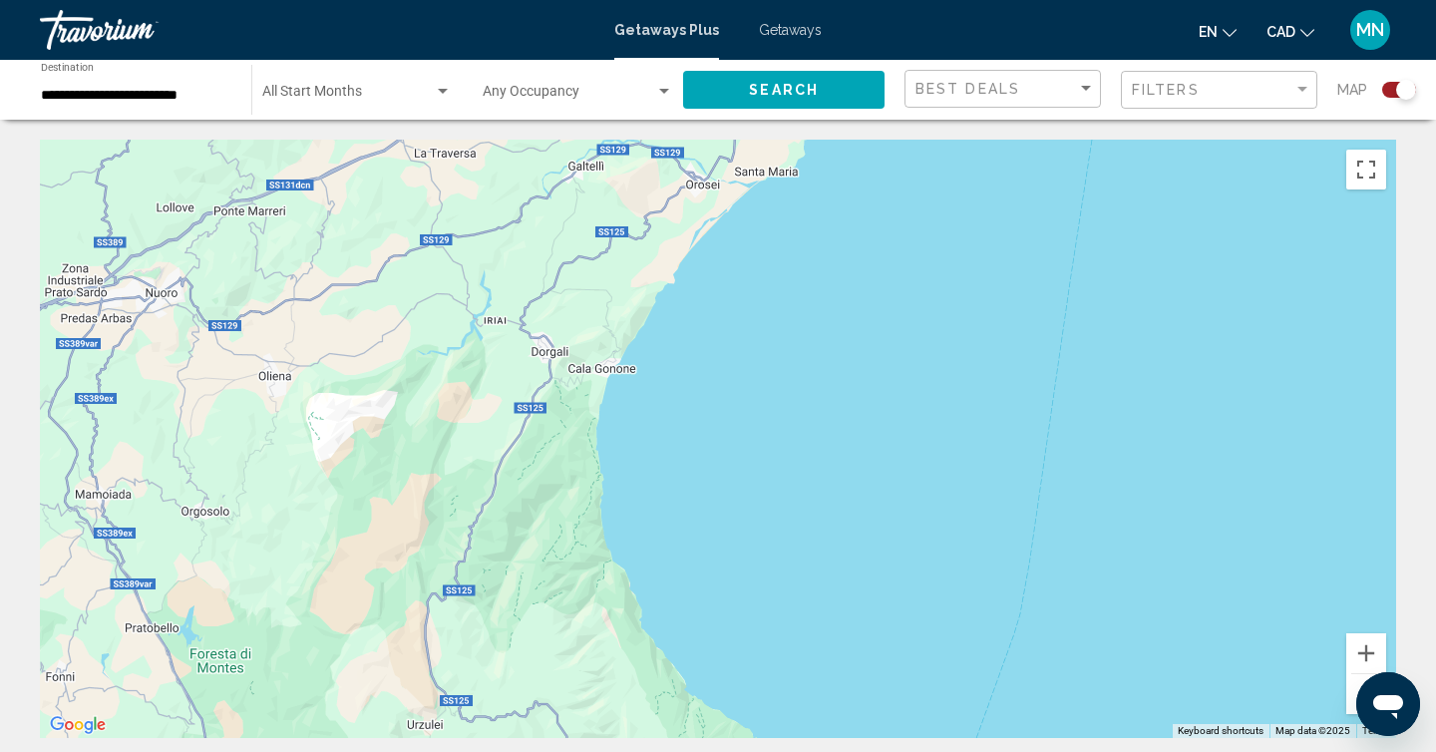
click at [1350, 680] on button "Zoom out" at bounding box center [1366, 694] width 40 height 40
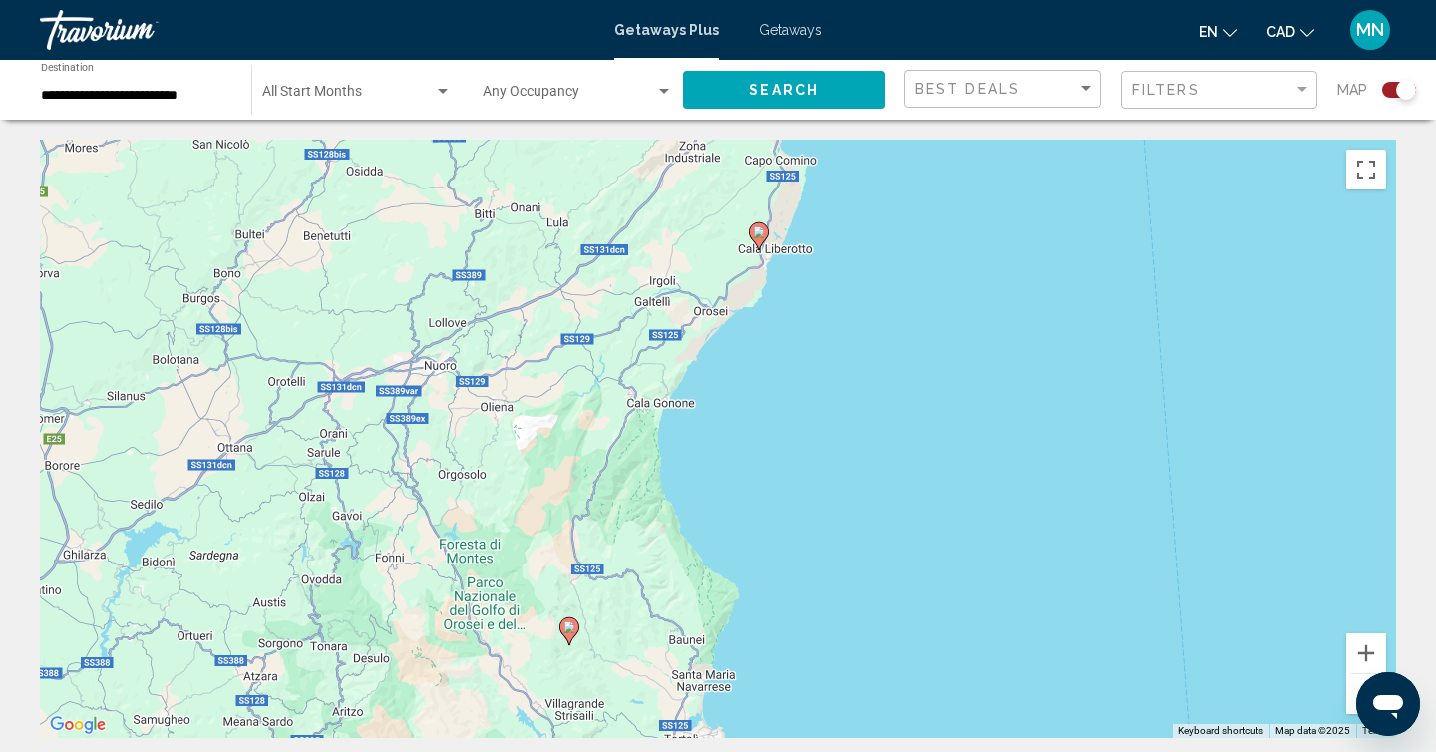
click at [1352, 691] on button "Zoom out" at bounding box center [1366, 694] width 40 height 40
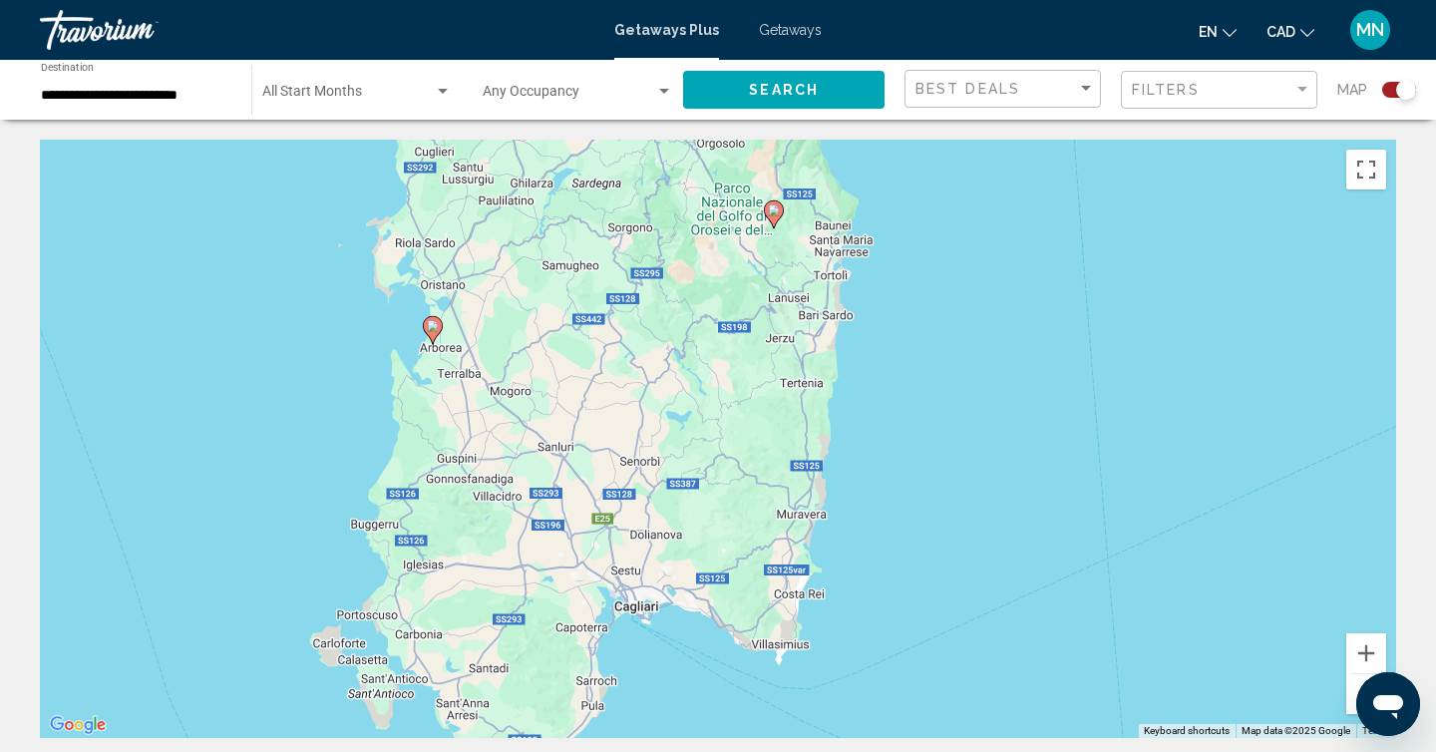
drag, startPoint x: 956, startPoint y: 676, endPoint x: 1086, endPoint y: 357, distance: 344.4
click at [1086, 357] on div "To activate drag with keyboard, press Alt + Enter. Once in keyboard drag state,…" at bounding box center [718, 439] width 1356 height 598
click at [434, 330] on image "Main content" at bounding box center [433, 326] width 12 height 12
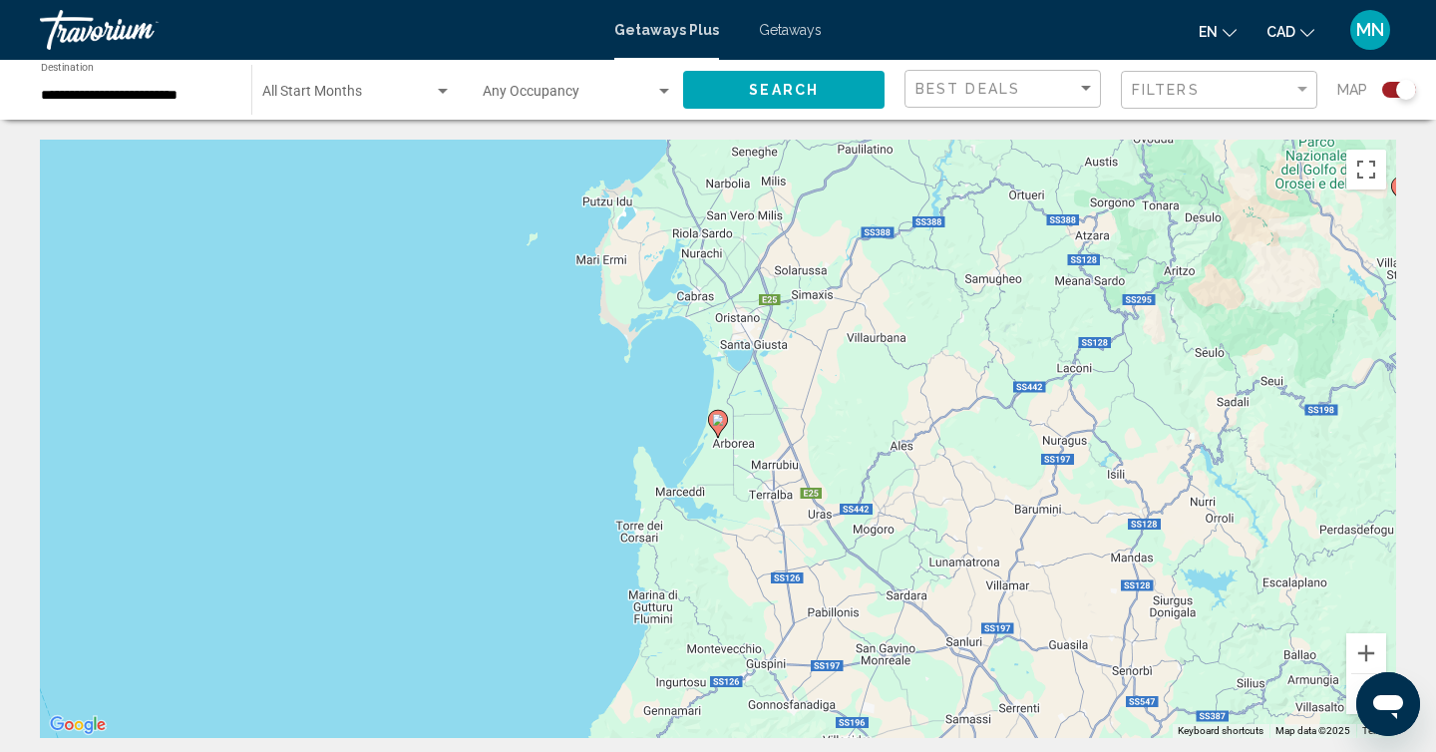
click at [720, 418] on image "Main content" at bounding box center [718, 420] width 12 height 12
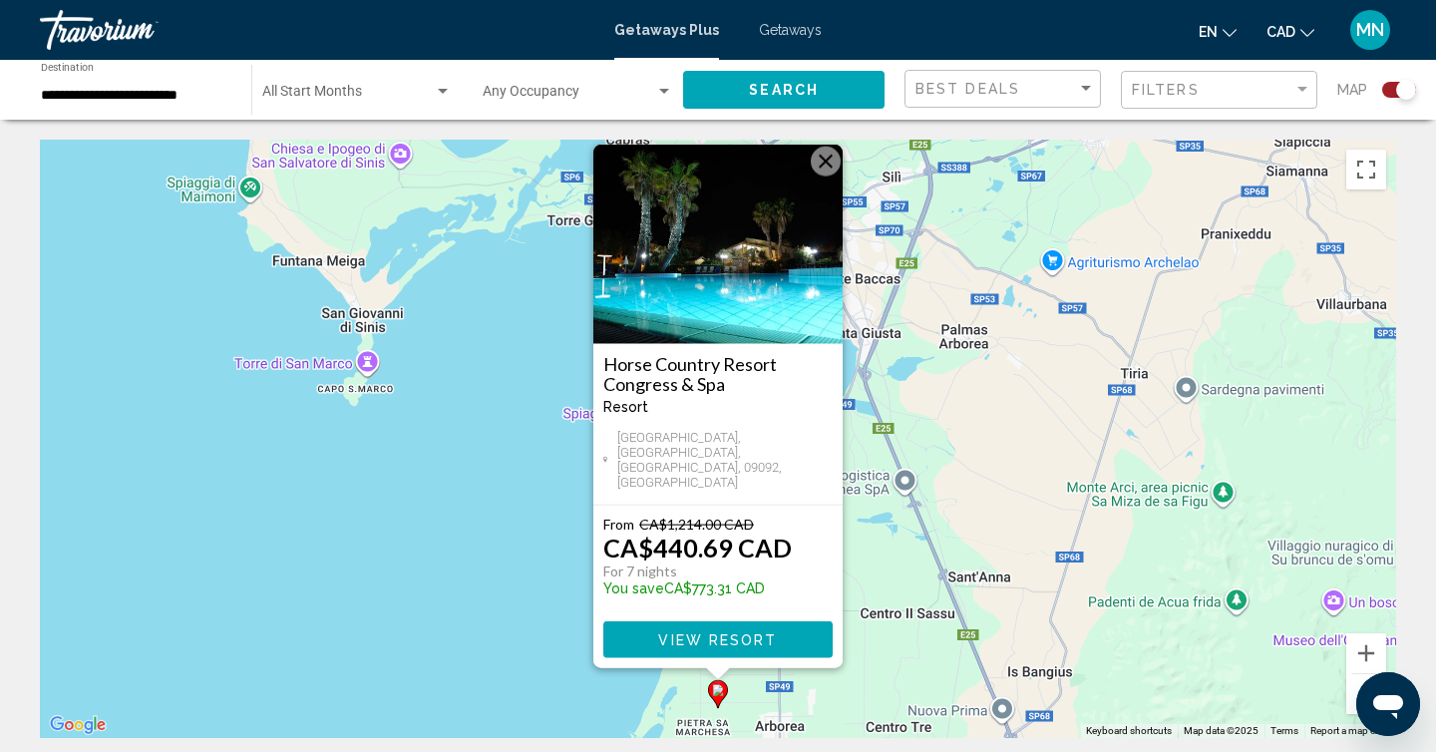
click at [829, 176] on button "Close" at bounding box center [826, 162] width 30 height 30
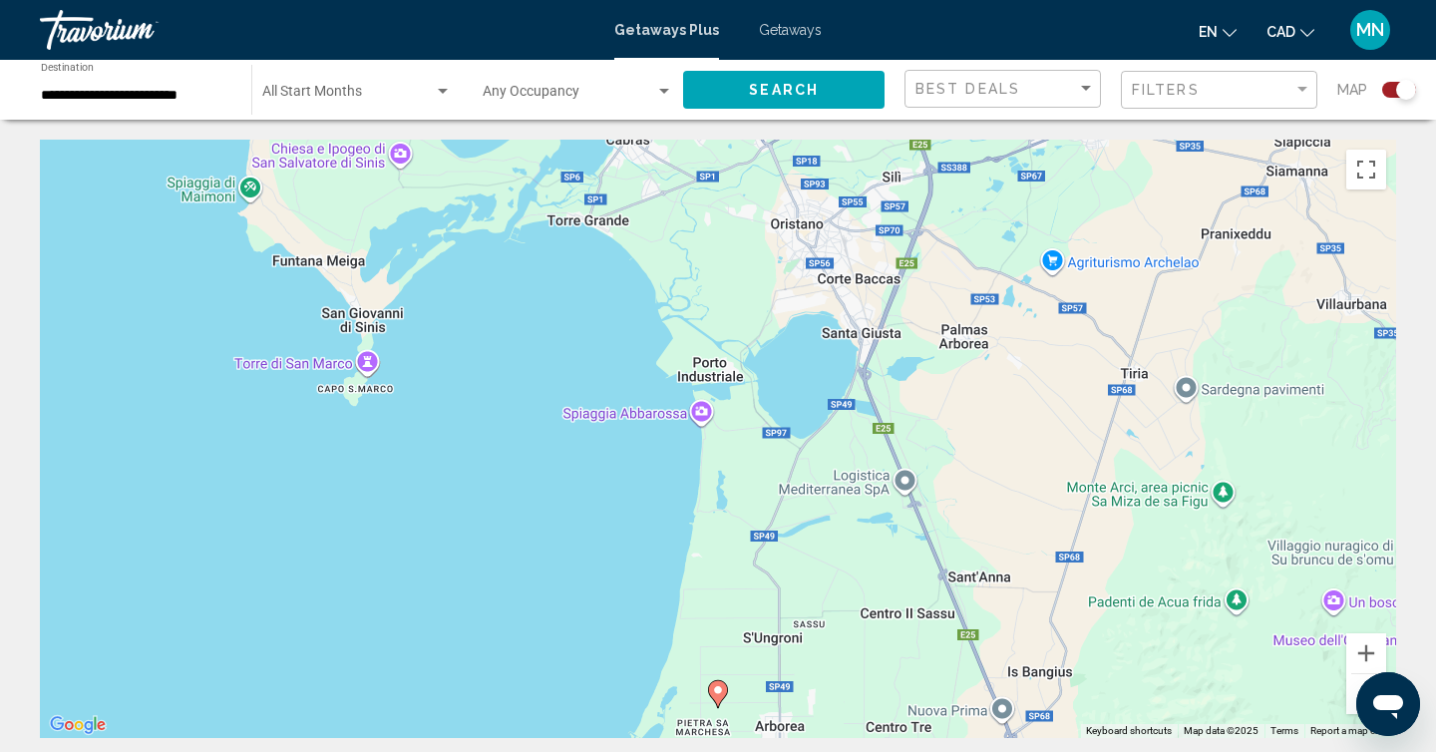
click at [1358, 680] on button "Zoom out" at bounding box center [1366, 694] width 40 height 40
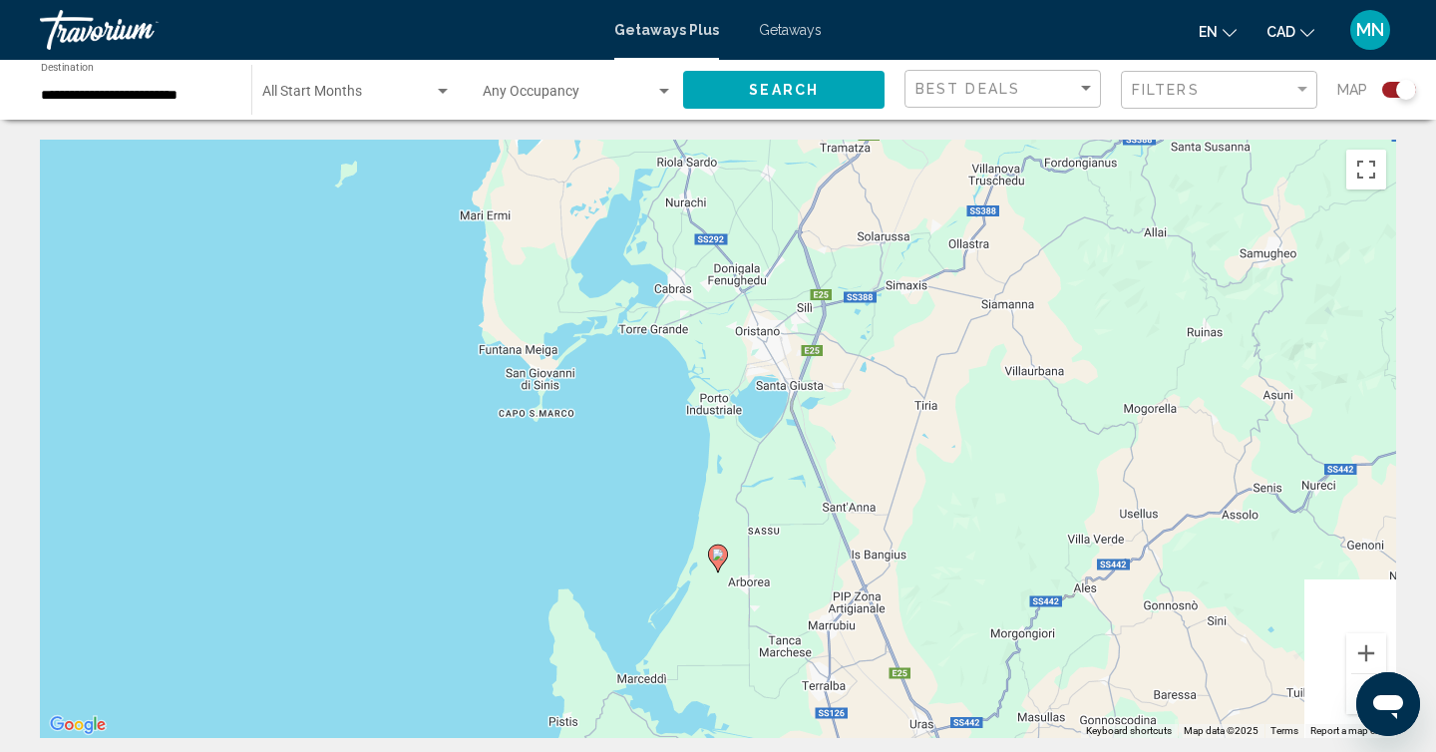
click at [1358, 680] on button "Zoom out" at bounding box center [1366, 694] width 40 height 40
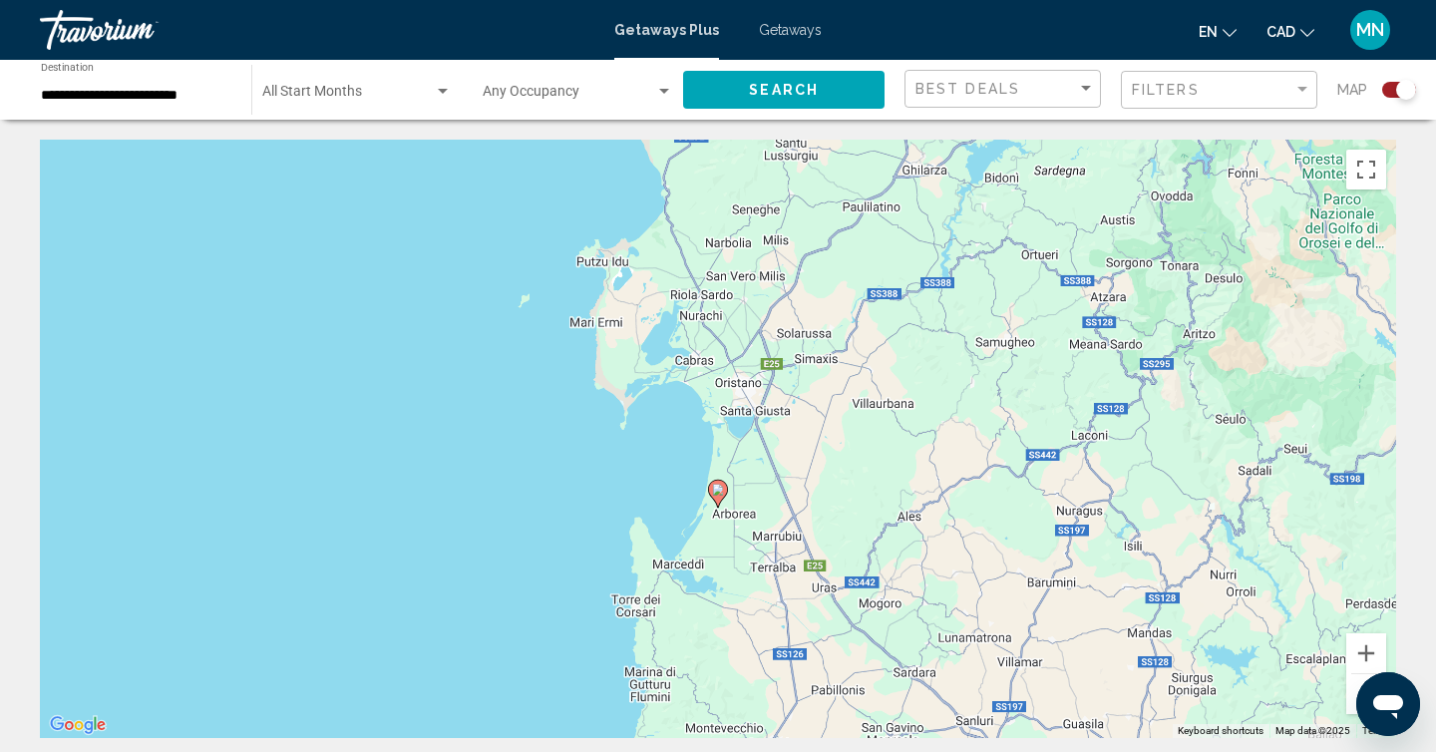
click at [1358, 680] on button "Zoom out" at bounding box center [1366, 694] width 40 height 40
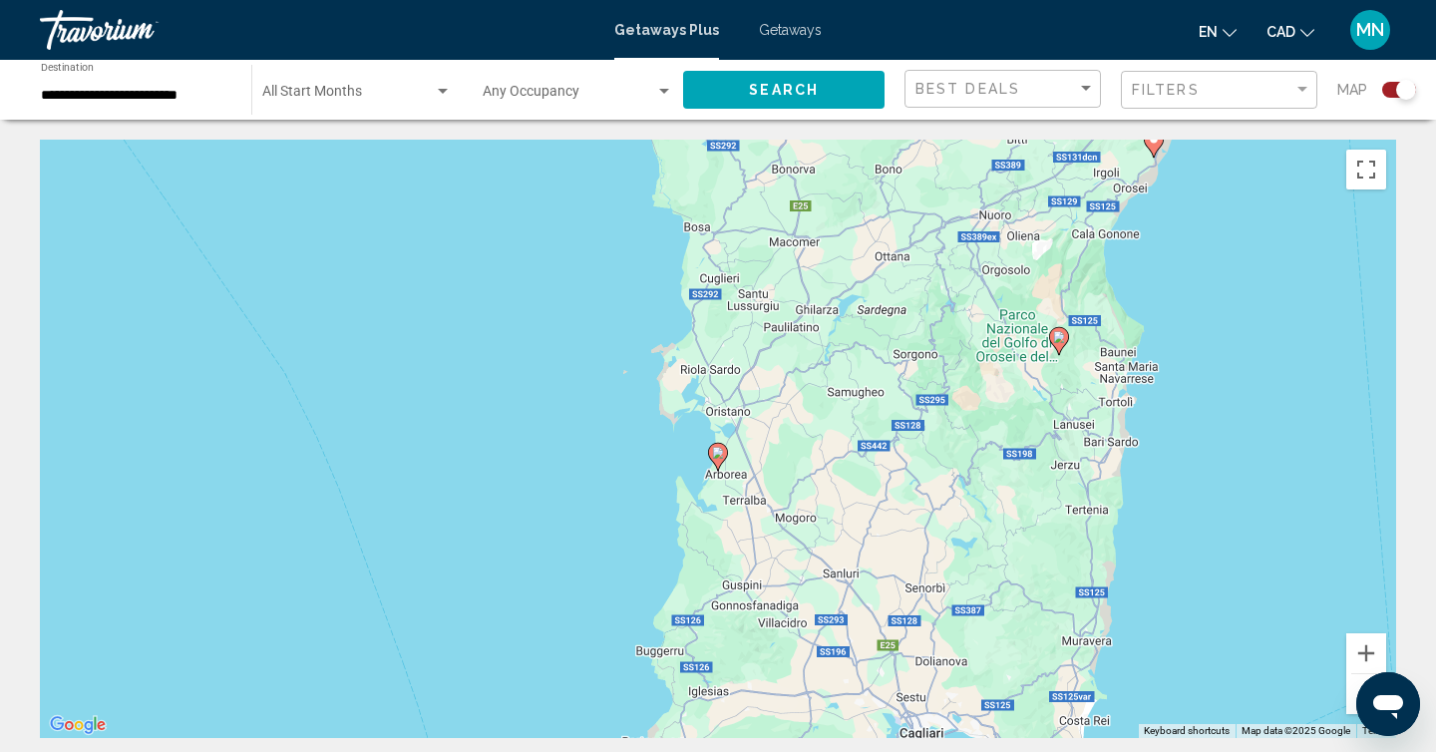
click at [1358, 680] on button "Zoom out" at bounding box center [1366, 694] width 40 height 40
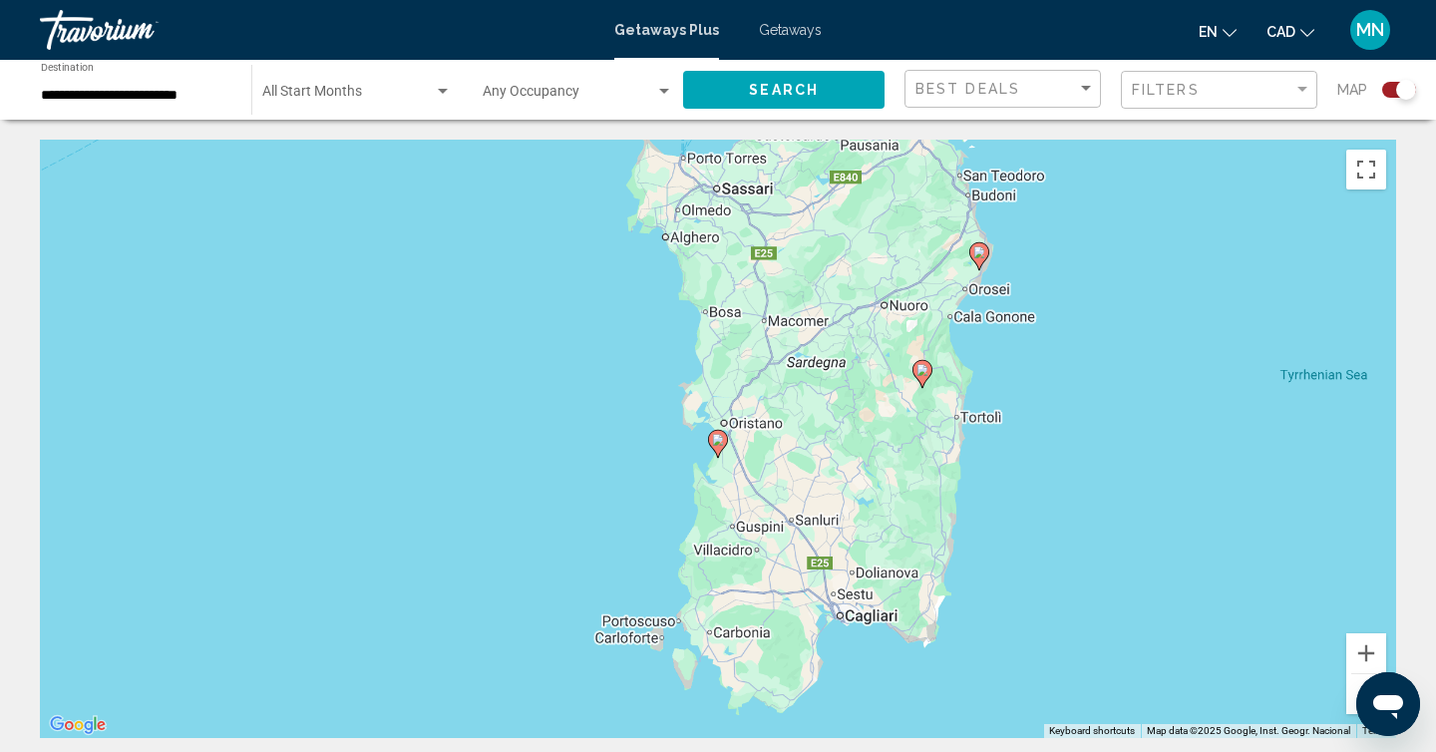
click at [1358, 680] on button "Zoom out" at bounding box center [1366, 694] width 40 height 40
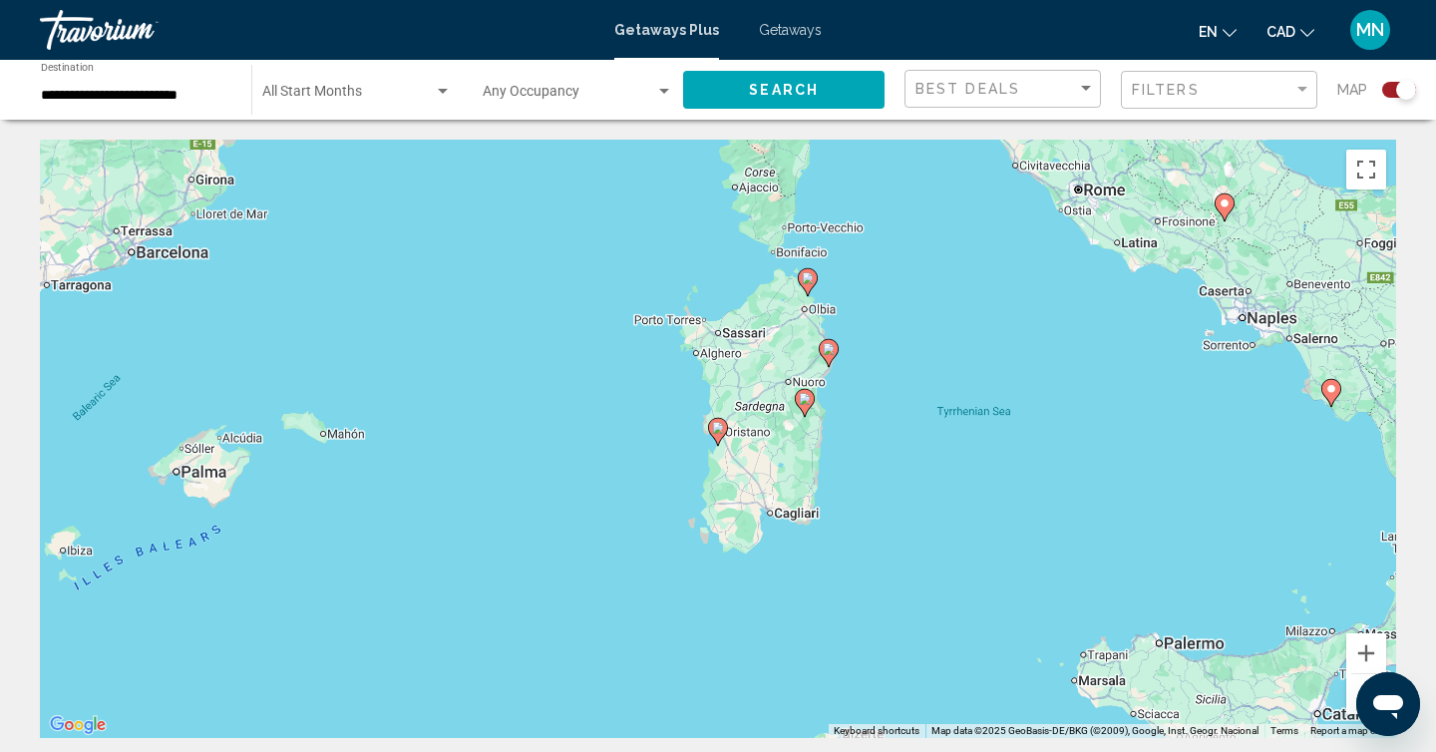
click at [1358, 680] on button "Zoom out" at bounding box center [1366, 694] width 40 height 40
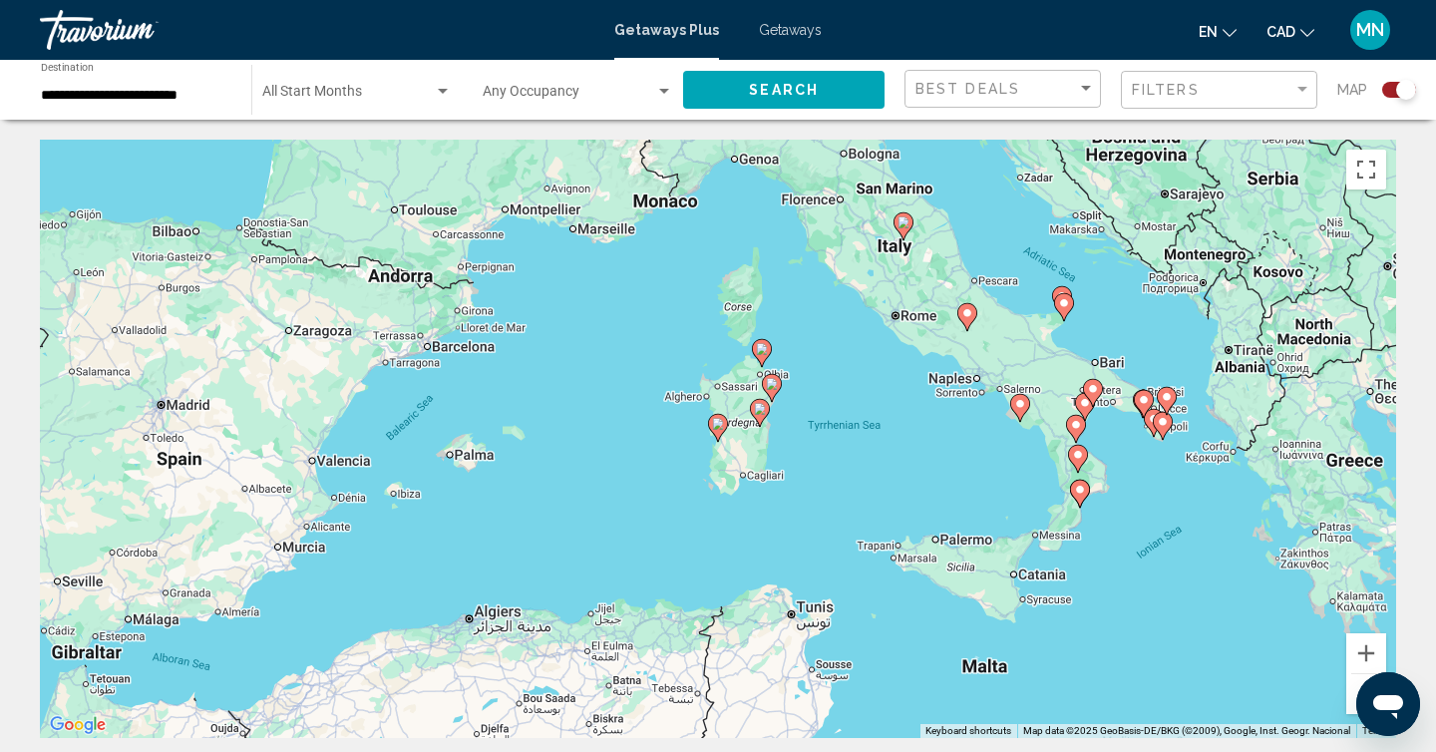
click at [1358, 680] on button "Zoom out" at bounding box center [1366, 694] width 40 height 40
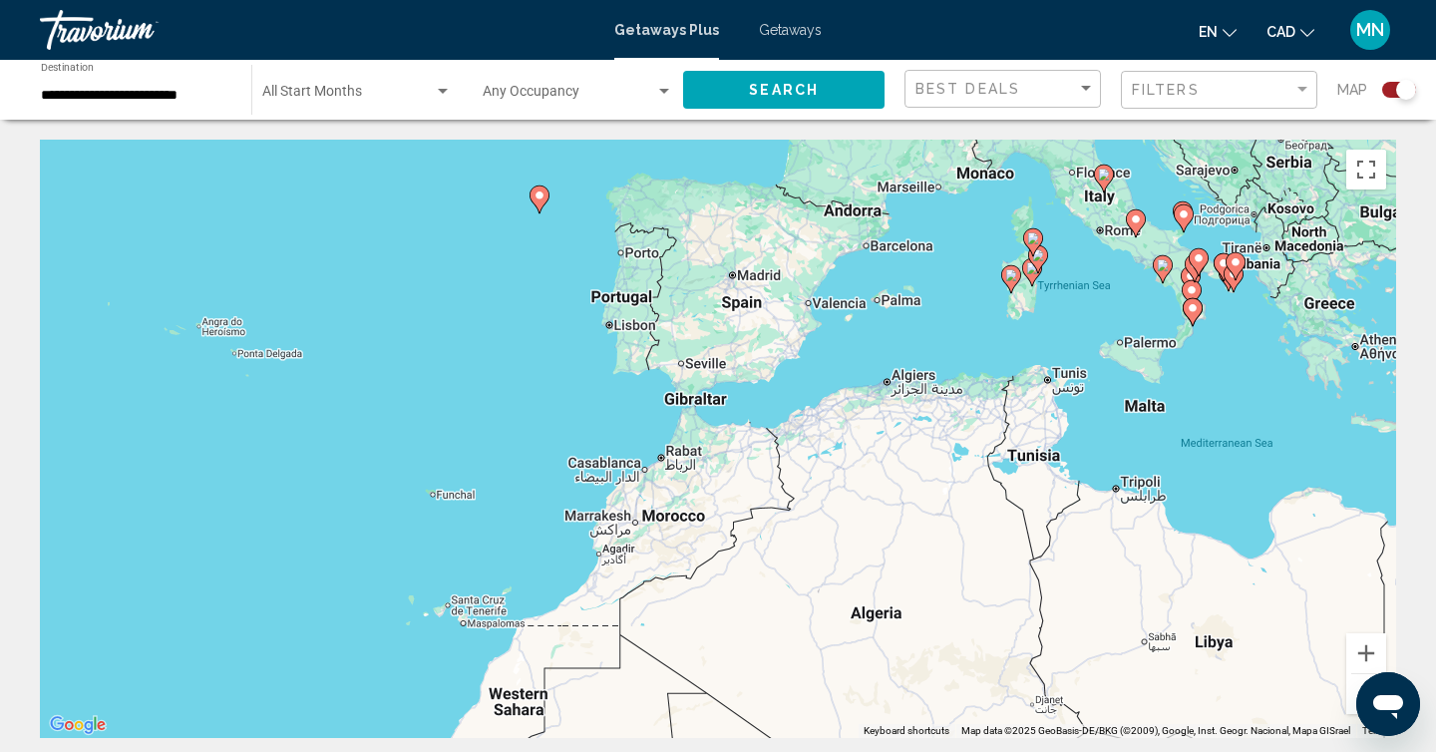
drag, startPoint x: 353, startPoint y: 508, endPoint x: 648, endPoint y: 362, distance: 329.5
click at [648, 362] on div "To activate drag with keyboard, press Alt + Enter. Once in keyboard drag state,…" at bounding box center [718, 439] width 1356 height 598
click at [536, 204] on icon "Main content" at bounding box center [539, 199] width 18 height 26
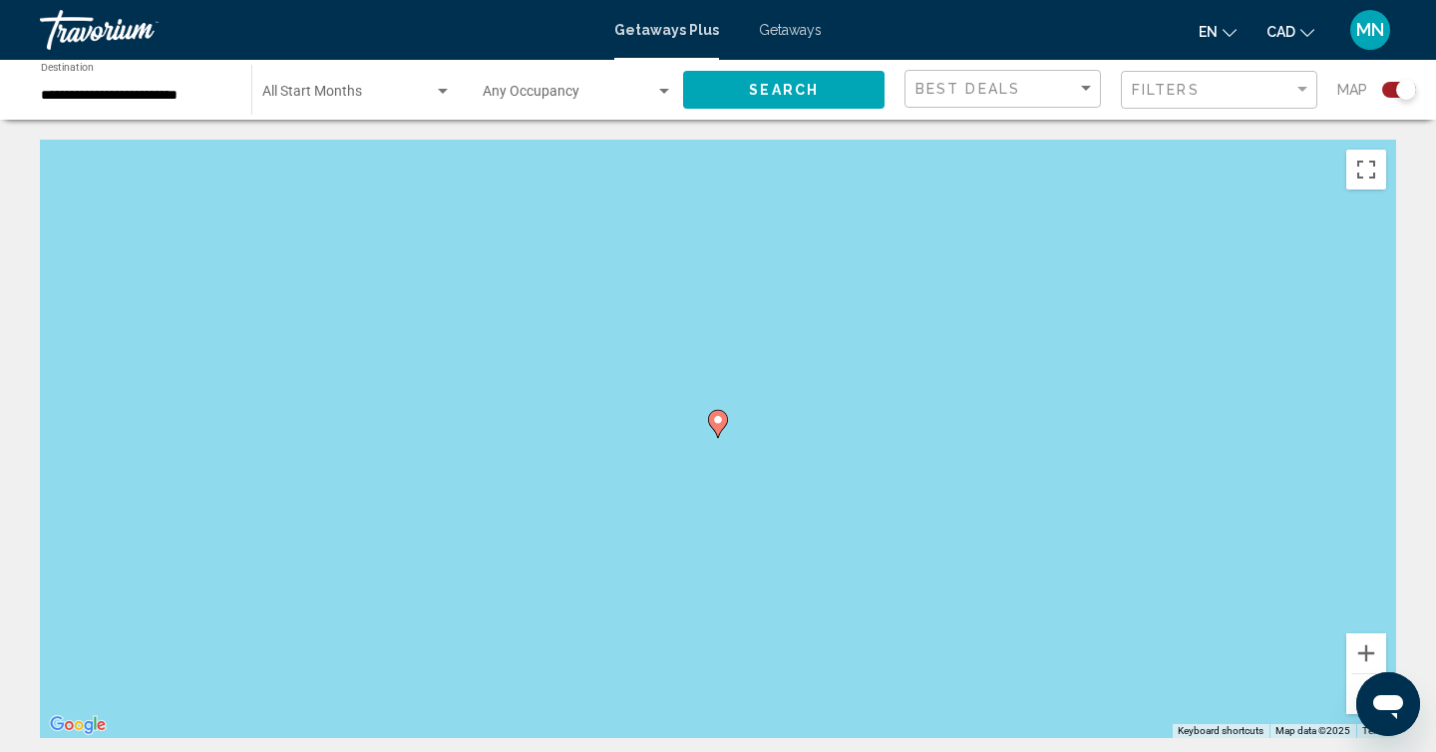
click at [720, 419] on image "Main content" at bounding box center [718, 420] width 12 height 12
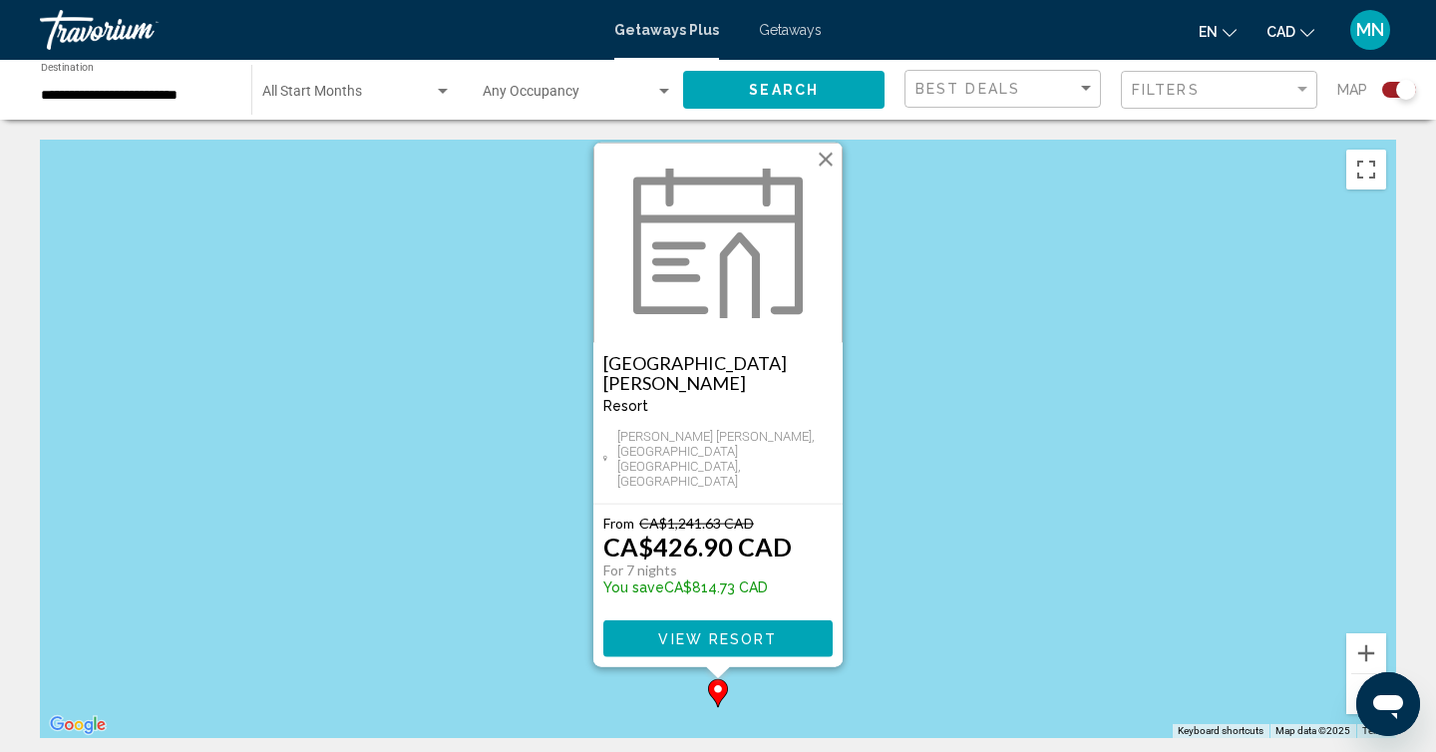
click at [830, 174] on button "Close" at bounding box center [826, 160] width 30 height 30
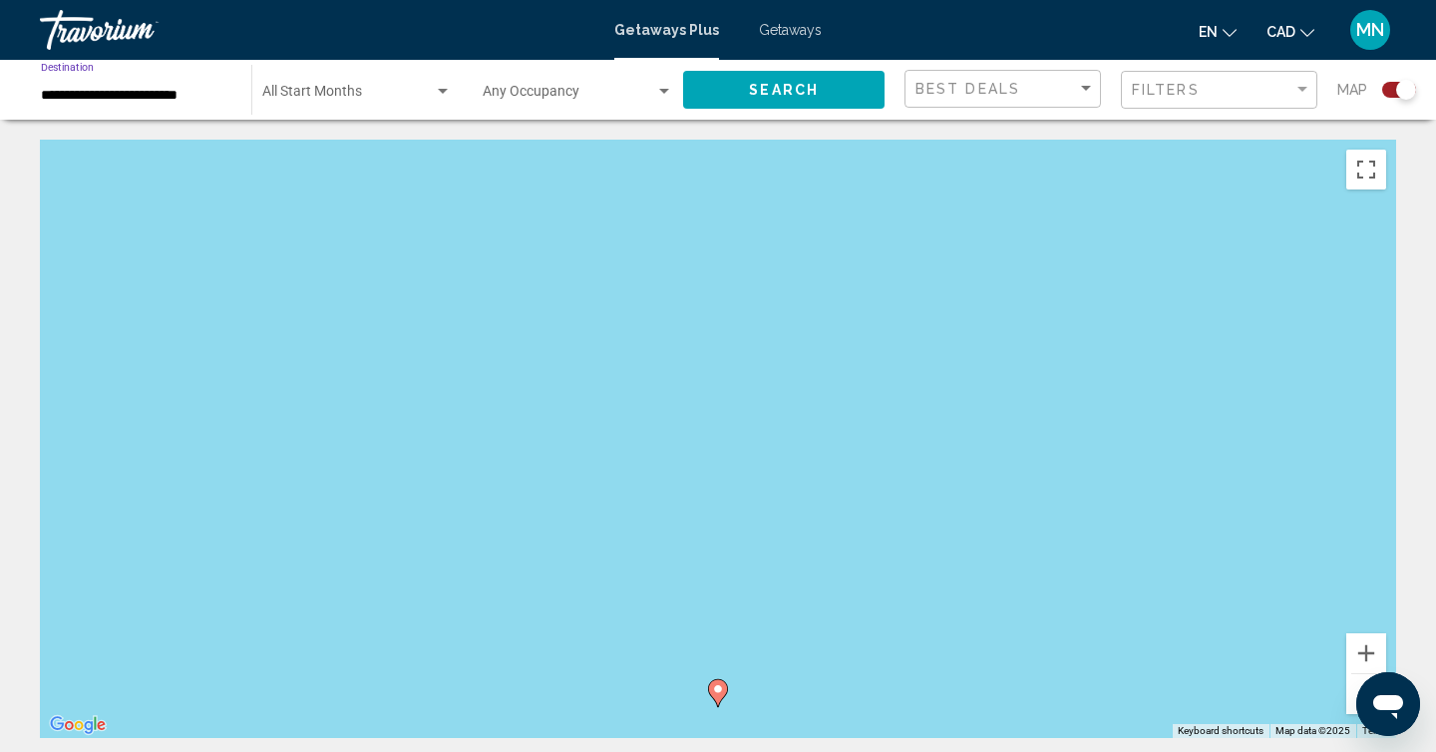
click at [196, 92] on input "**********" at bounding box center [136, 96] width 190 height 16
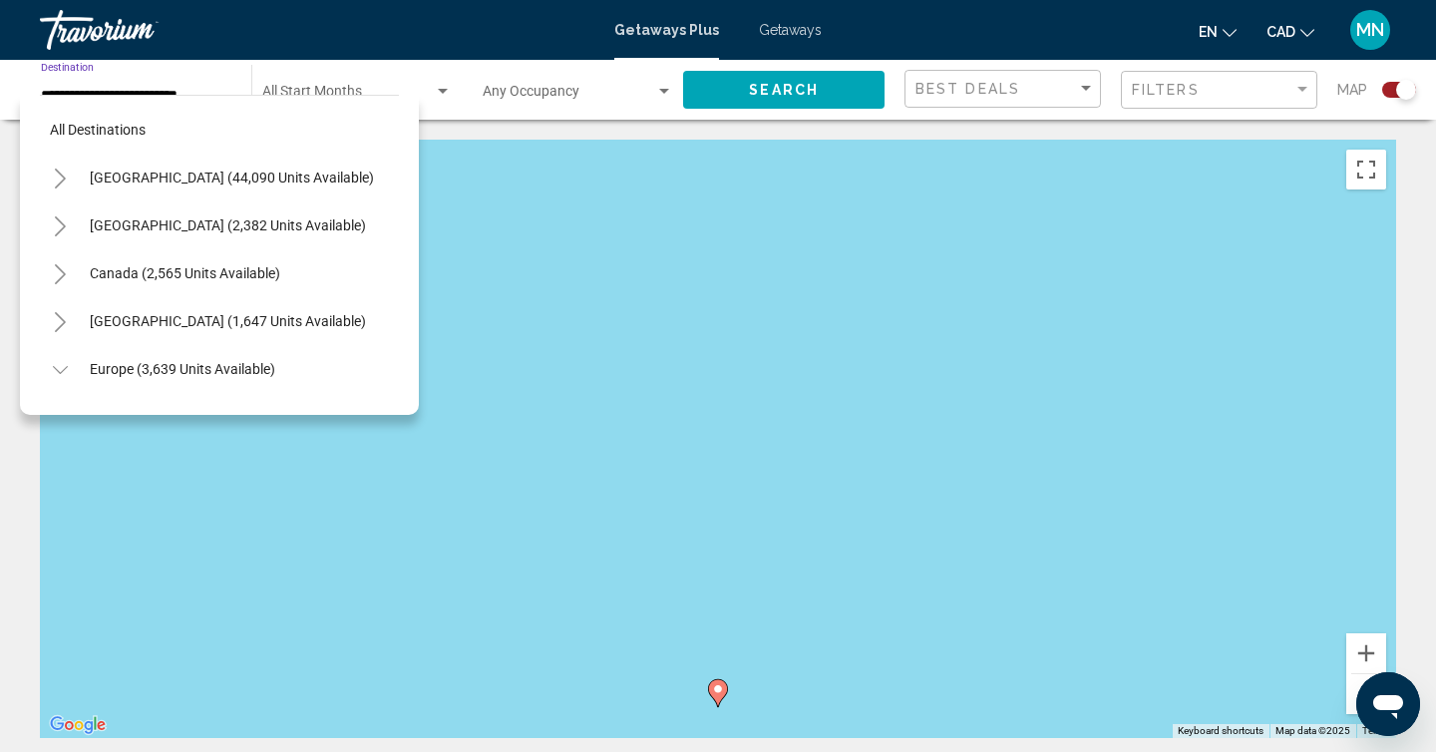
scroll to position [597, 0]
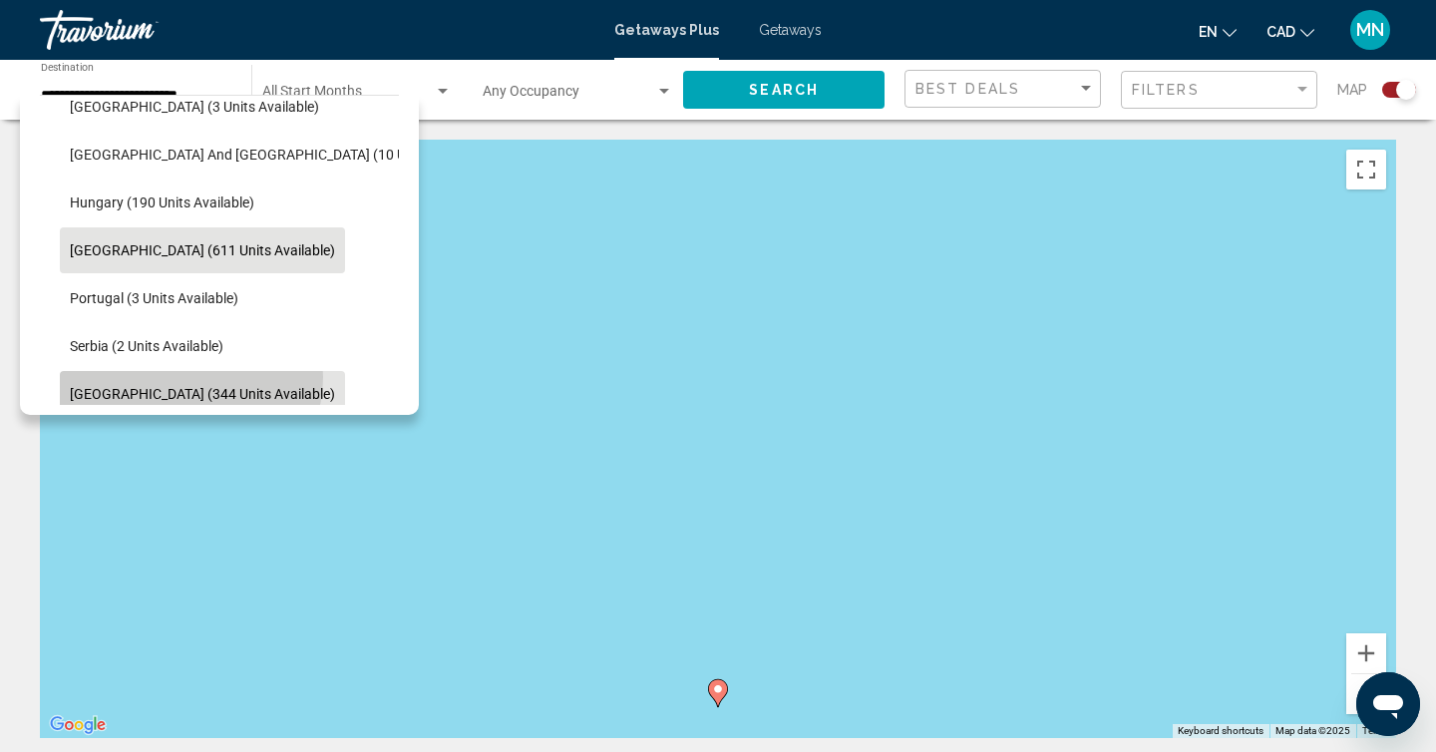
click at [188, 377] on button "[GEOGRAPHIC_DATA] (344 units available)" at bounding box center [202, 394] width 285 height 46
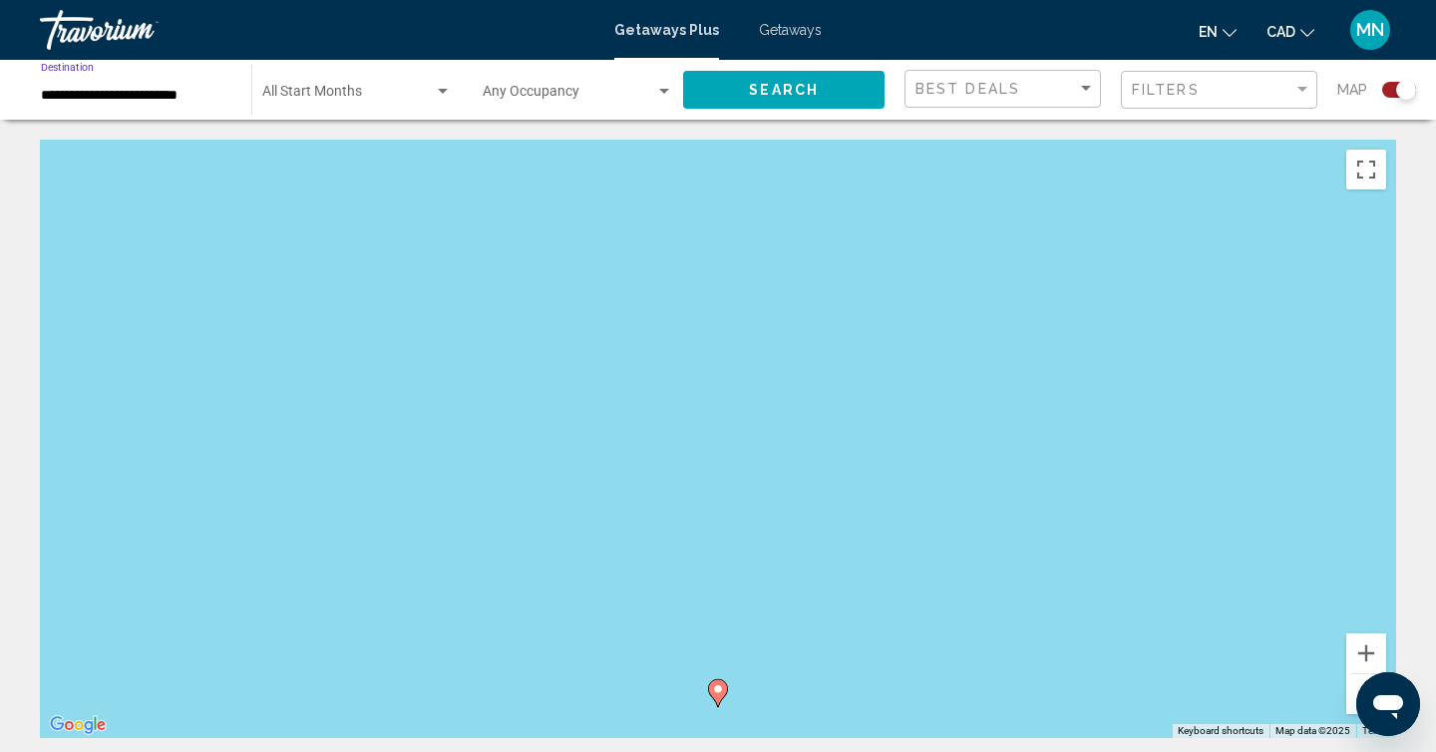
click at [767, 72] on button "Search" at bounding box center [783, 89] width 201 height 37
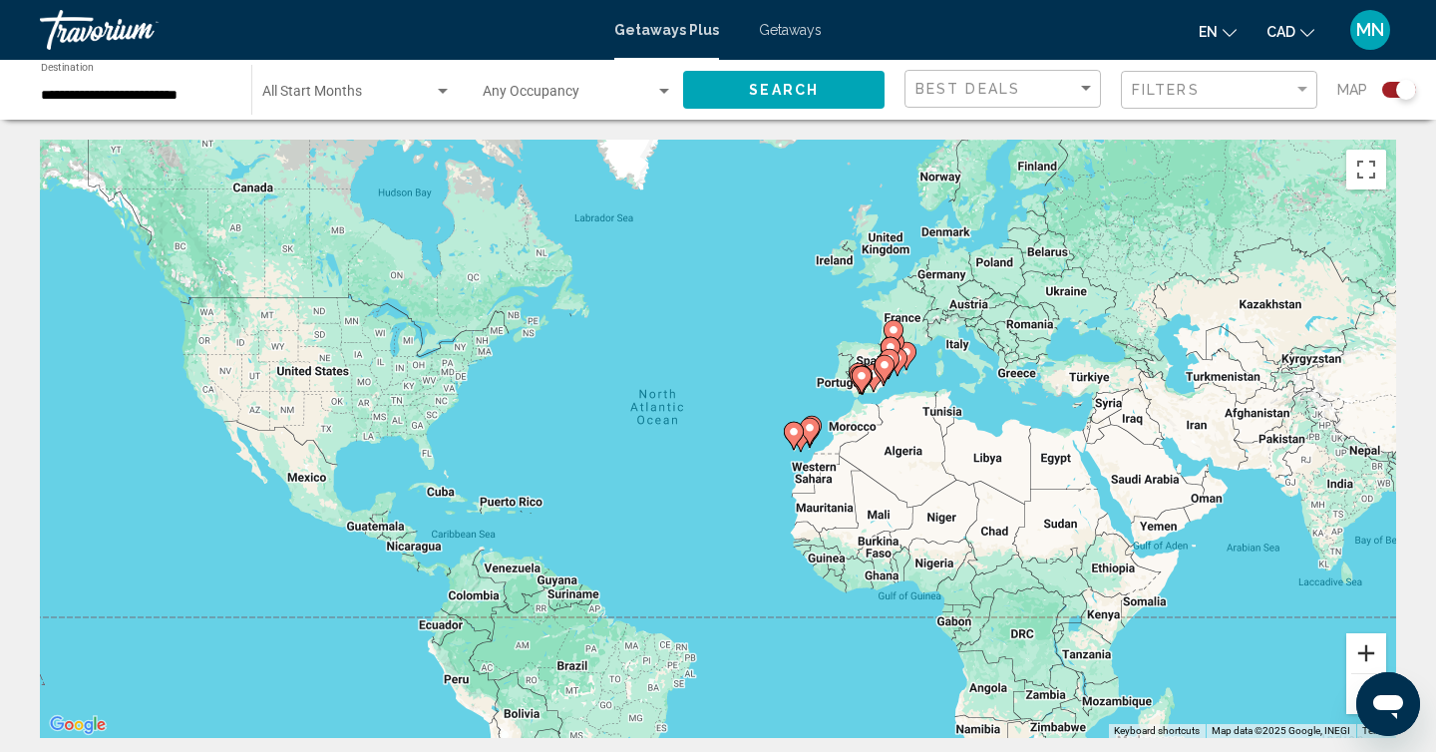
click at [1355, 651] on button "Zoom in" at bounding box center [1366, 653] width 40 height 40
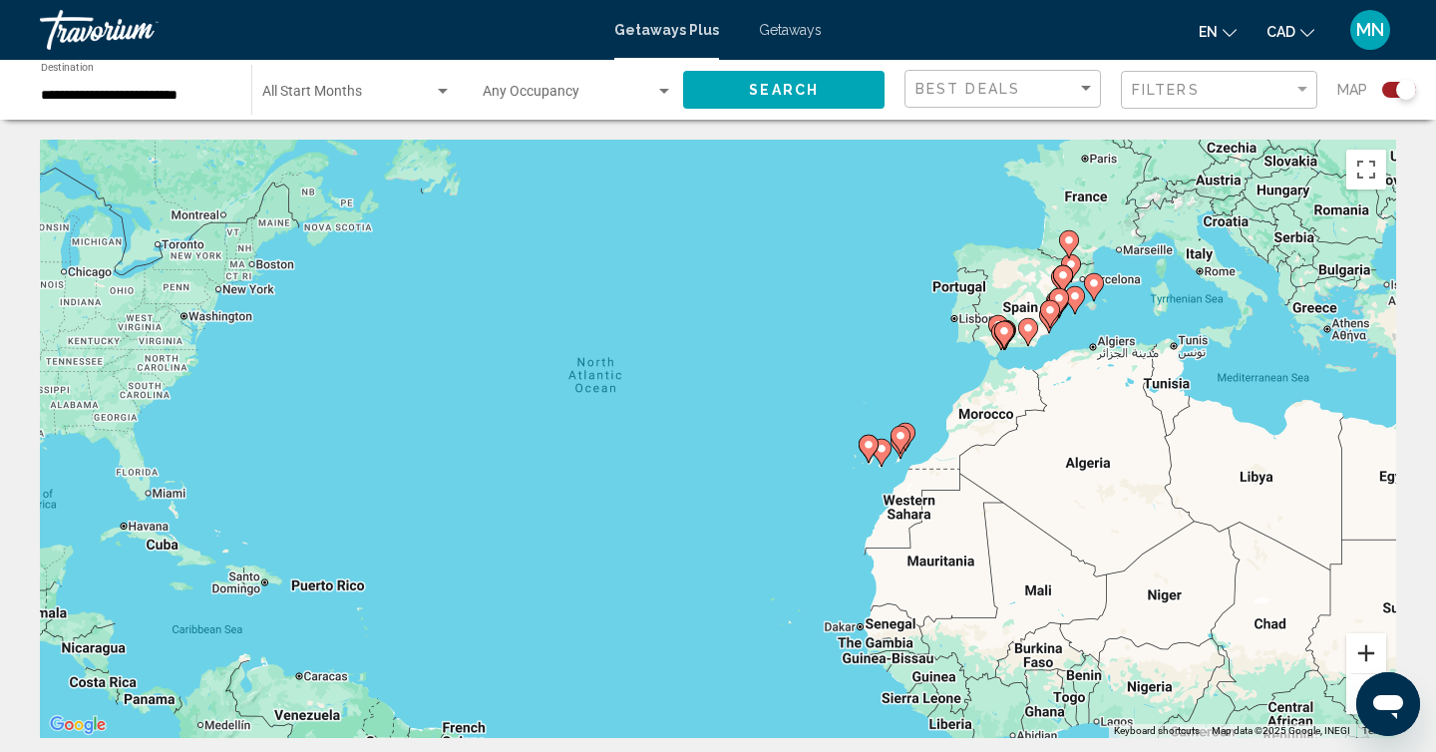
click at [1355, 651] on button "Zoom in" at bounding box center [1366, 653] width 40 height 40
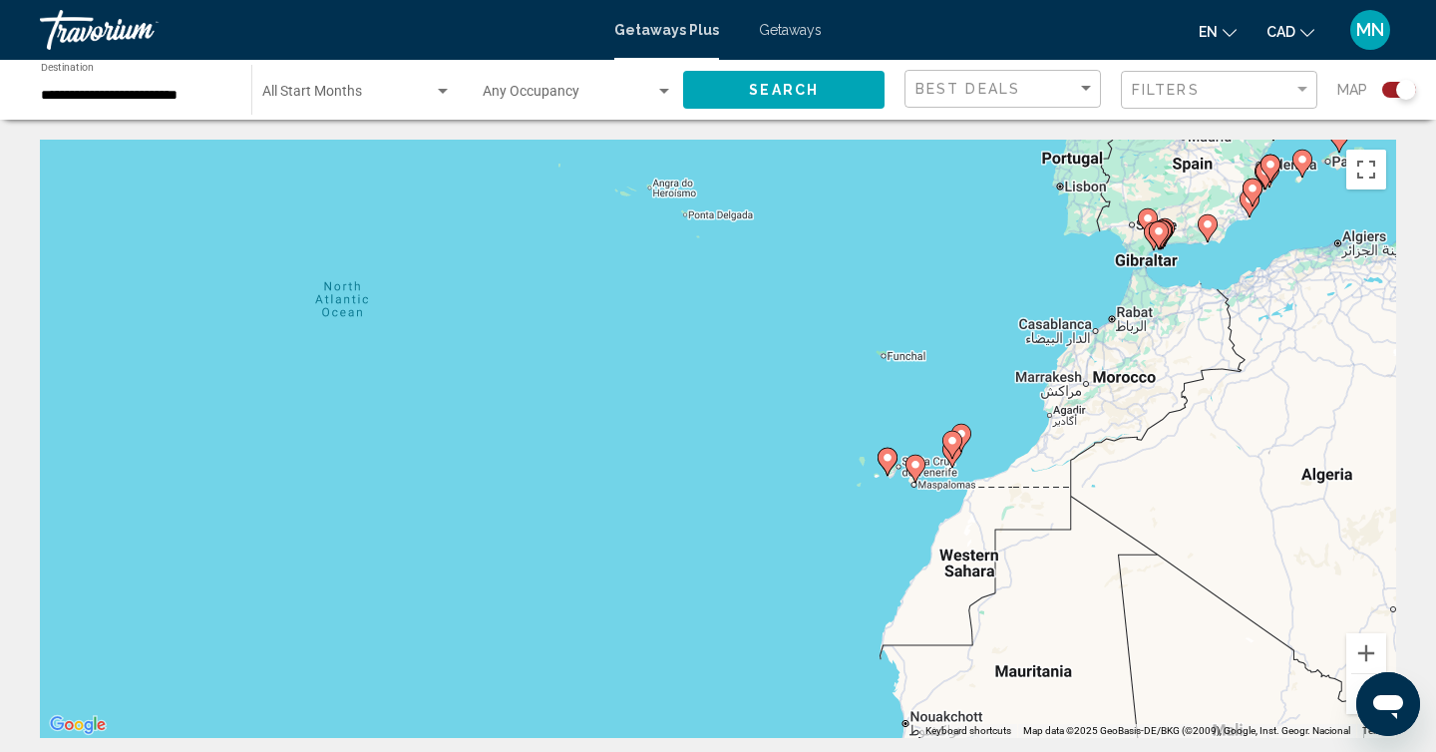
drag, startPoint x: 1230, startPoint y: 498, endPoint x: 1063, endPoint y: 481, distance: 168.4
click at [1063, 481] on div "To activate drag with keyboard, press Alt + Enter. Once in keyboard drag state,…" at bounding box center [718, 439] width 1356 height 598
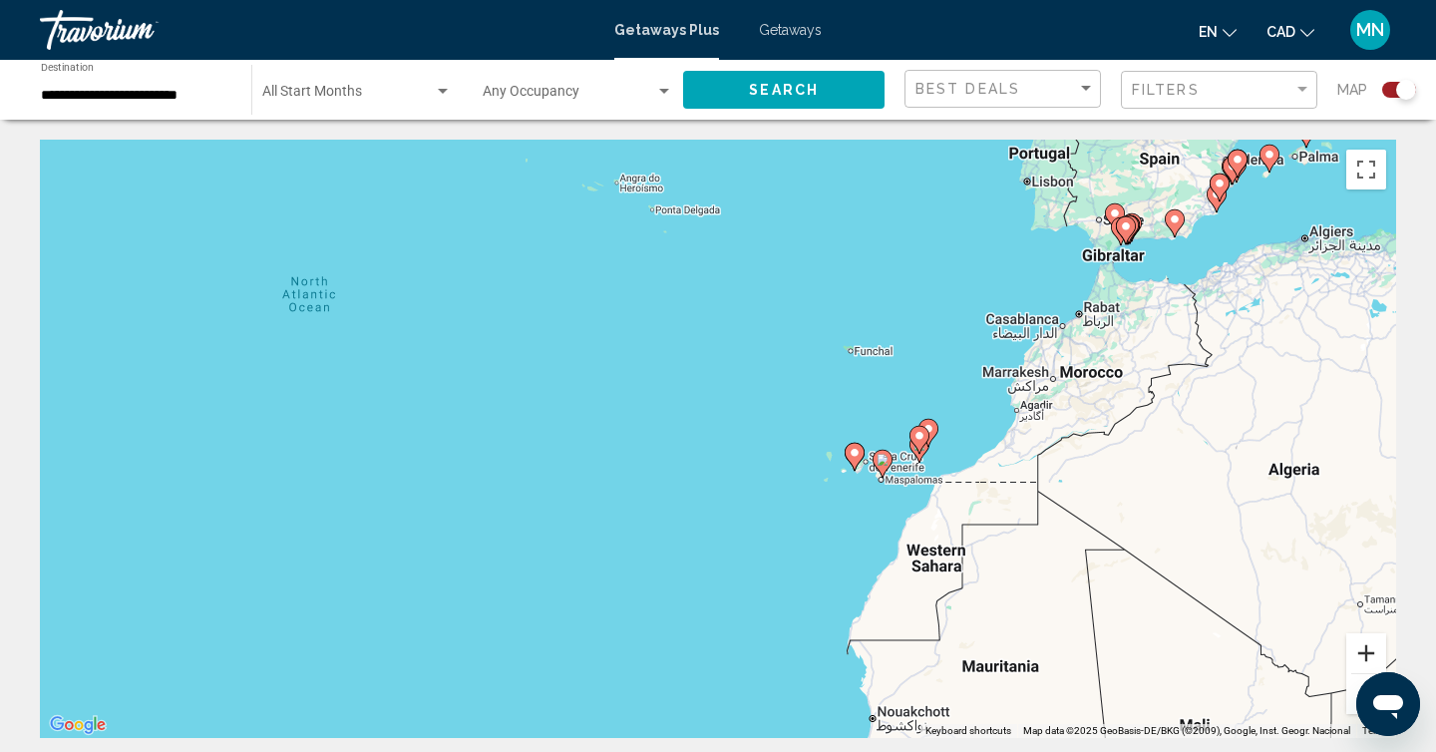
click at [1356, 638] on button "Zoom in" at bounding box center [1366, 653] width 40 height 40
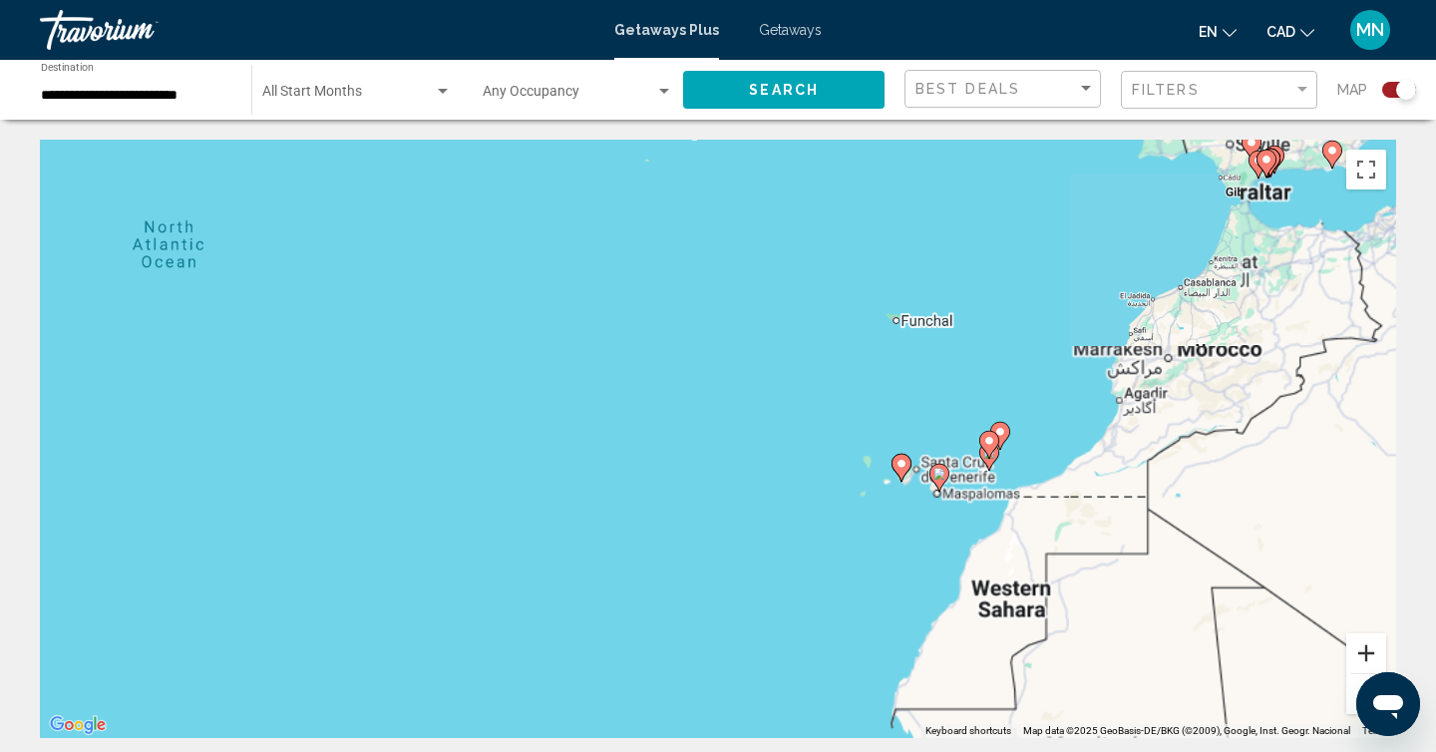
click at [1356, 638] on button "Zoom in" at bounding box center [1366, 653] width 40 height 40
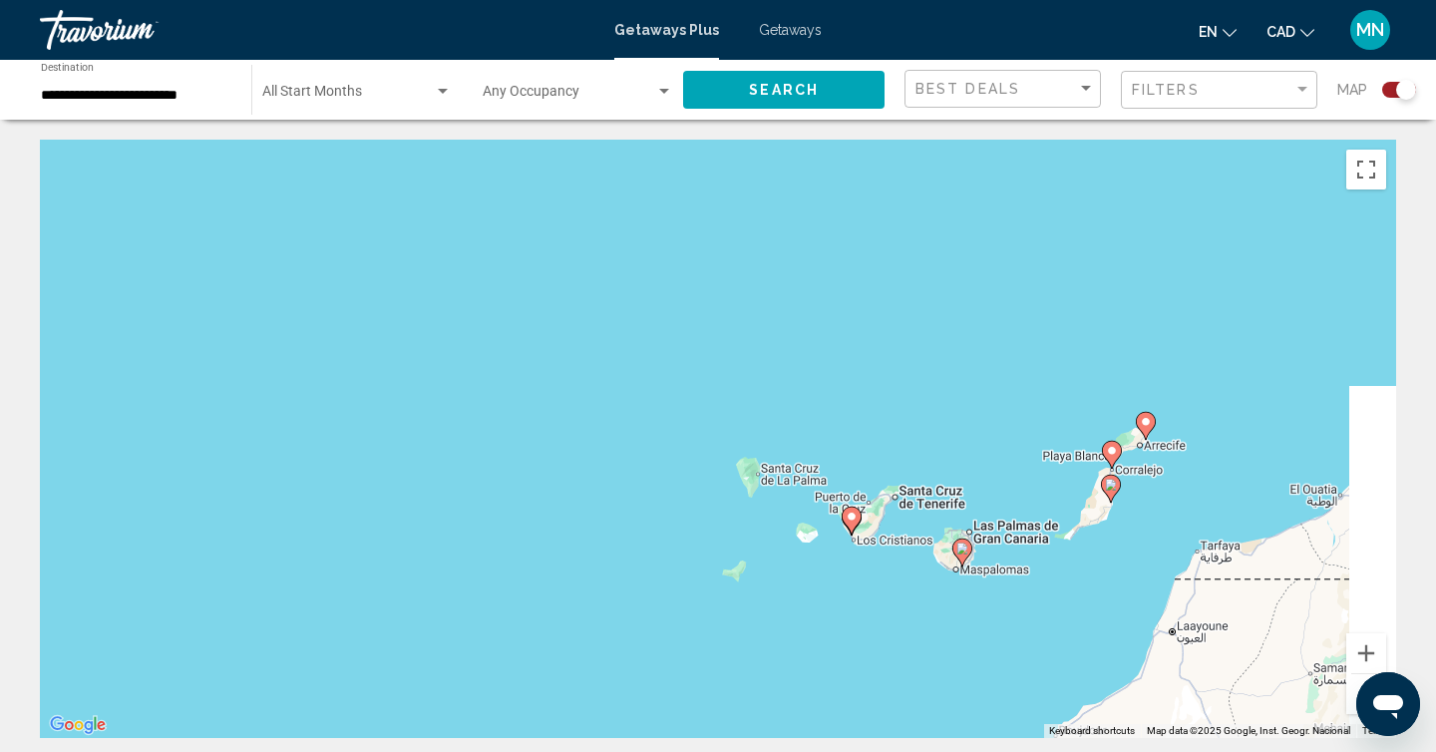
drag, startPoint x: 949, startPoint y: 621, endPoint x: 526, endPoint y: 588, distance: 424.0
click at [526, 588] on div "To activate drag with keyboard, press Alt + Enter. Once in keyboard drag state,…" at bounding box center [718, 439] width 1356 height 598
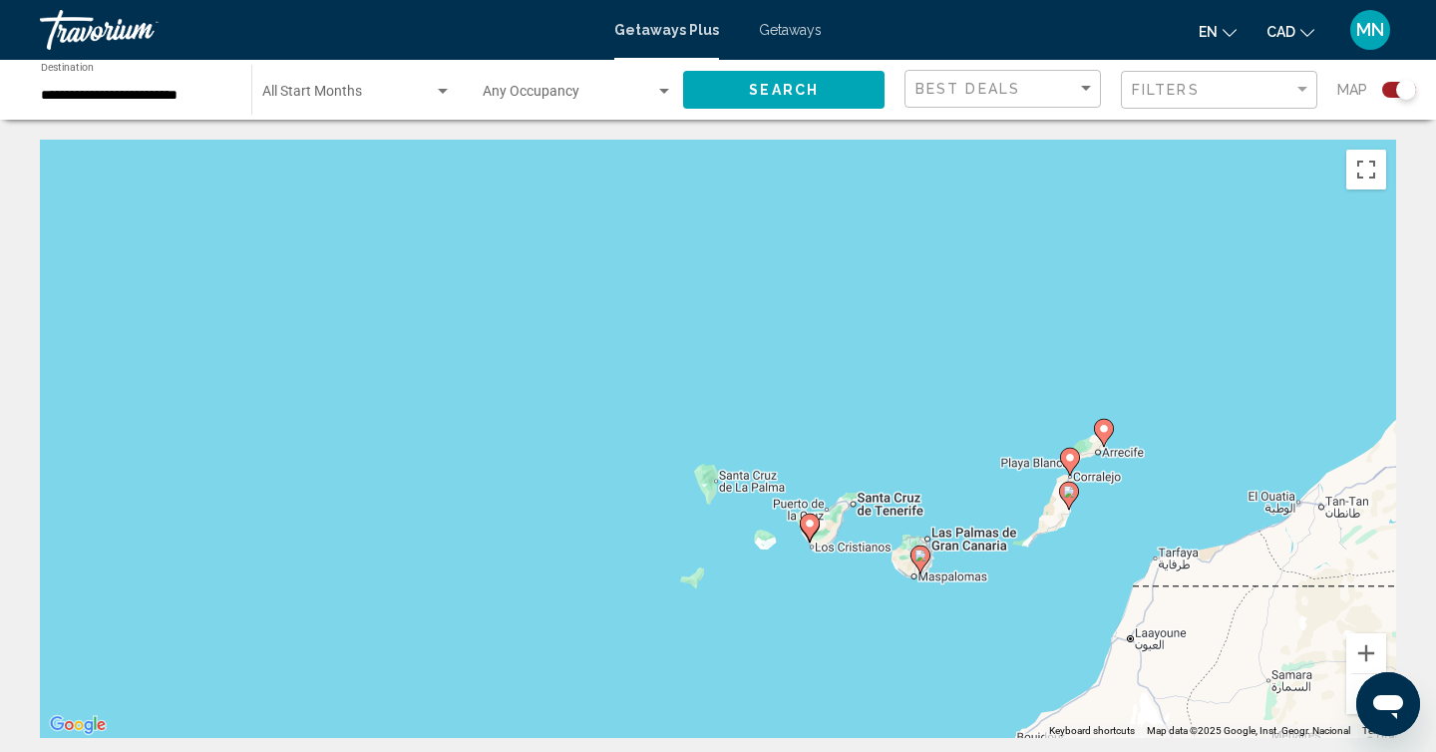
drag, startPoint x: 974, startPoint y: 650, endPoint x: 929, endPoint y: 657, distance: 45.4
click at [929, 657] on div "To activate drag with keyboard, press Alt + Enter. Once in keyboard drag state,…" at bounding box center [718, 439] width 1356 height 598
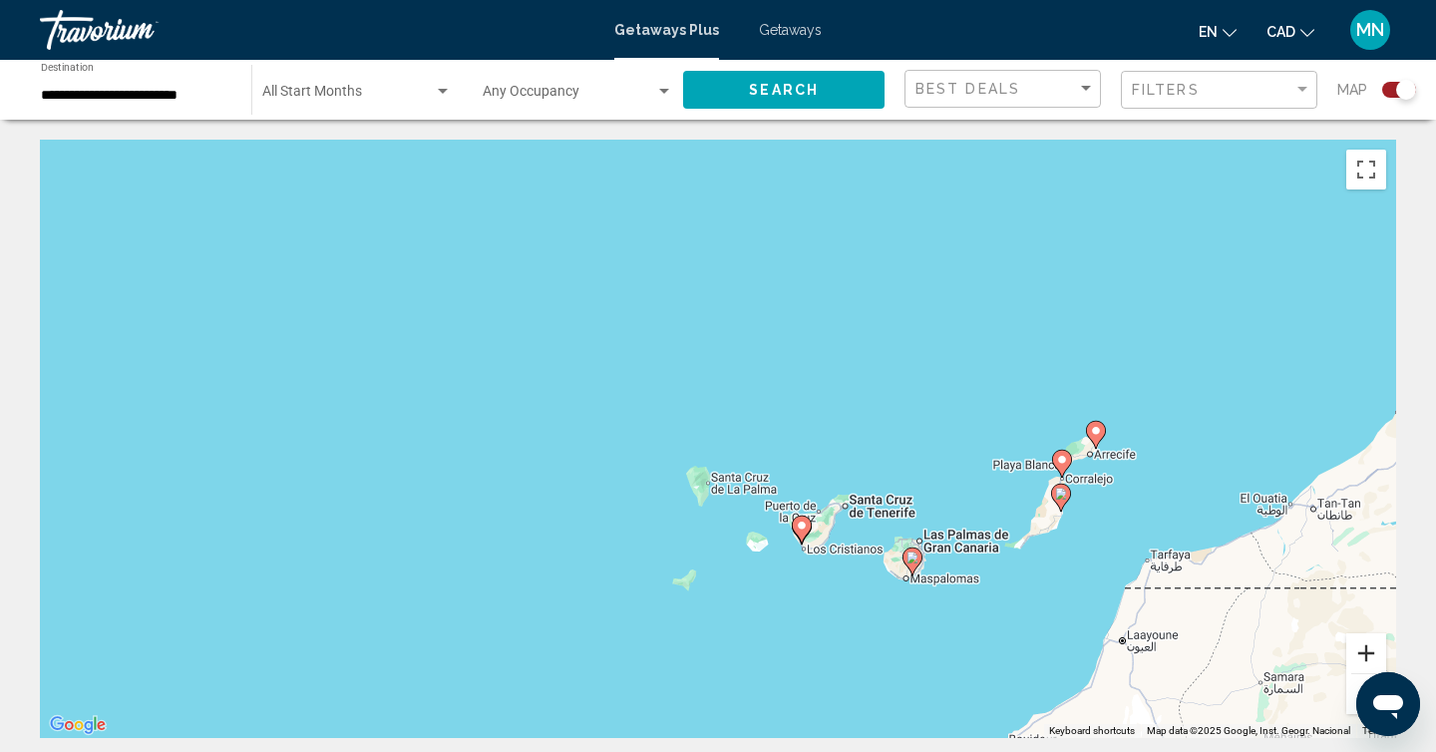
click at [1367, 640] on button "Zoom in" at bounding box center [1366, 653] width 40 height 40
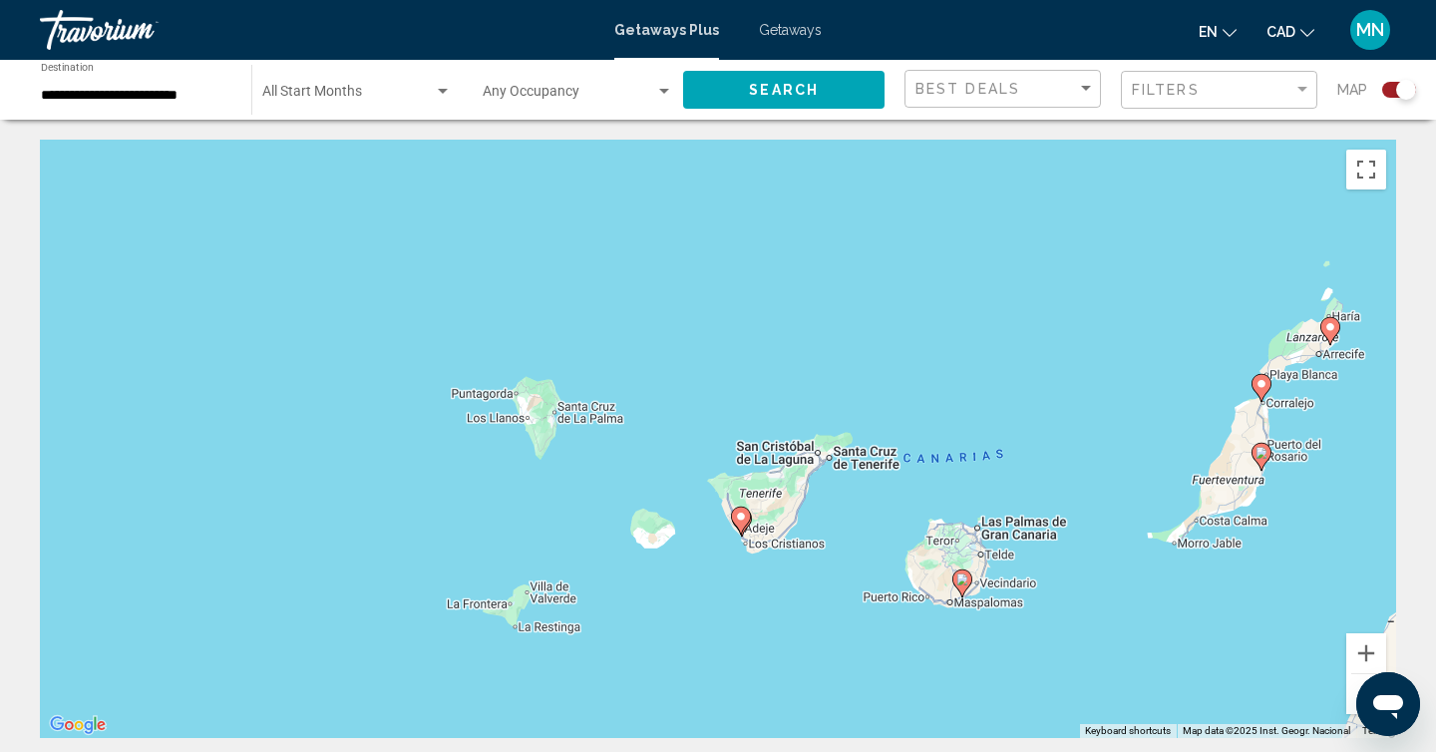
drag, startPoint x: 1169, startPoint y: 532, endPoint x: 1003, endPoint y: 406, distance: 209.2
click at [1003, 406] on div "To activate drag with keyboard, press Alt + Enter. Once in keyboard drag state,…" at bounding box center [718, 439] width 1356 height 598
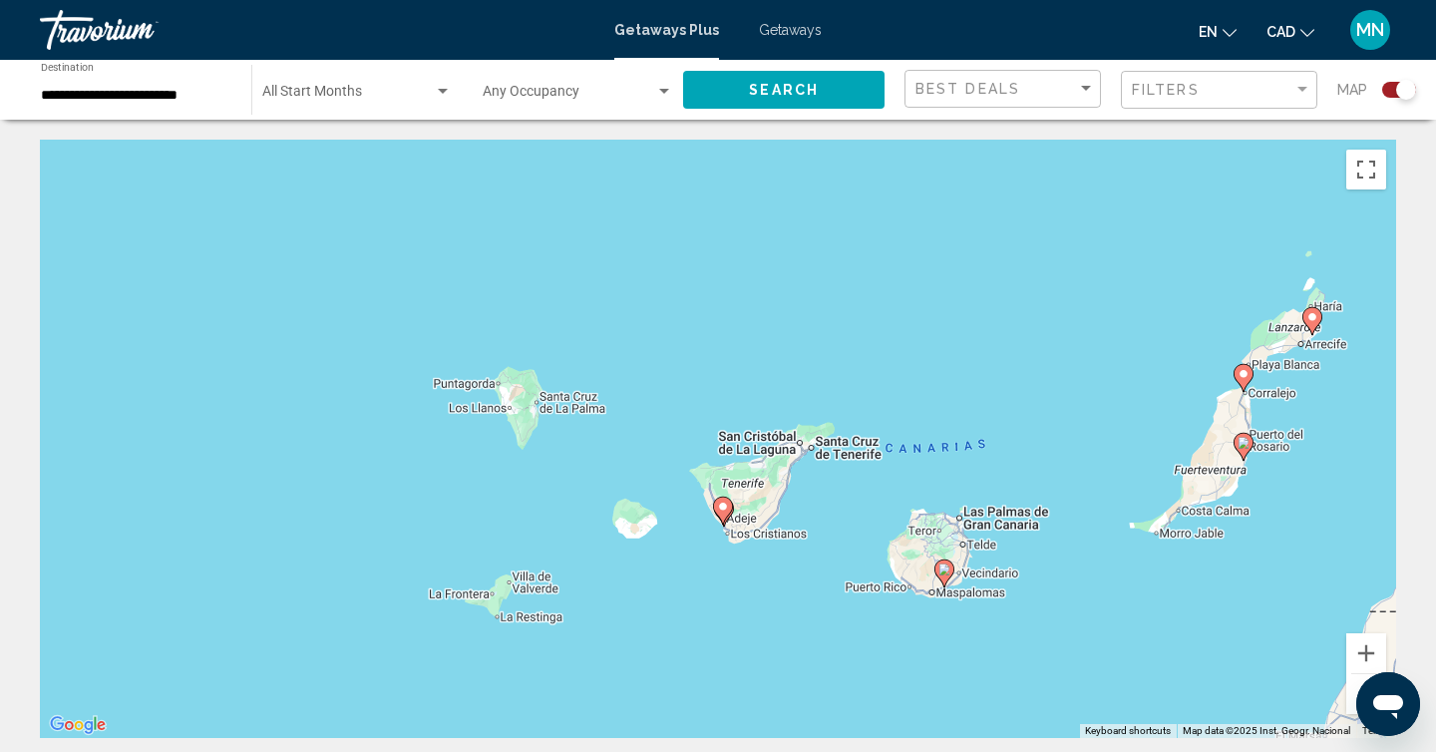
click at [727, 505] on image "Main content" at bounding box center [723, 506] width 12 height 12
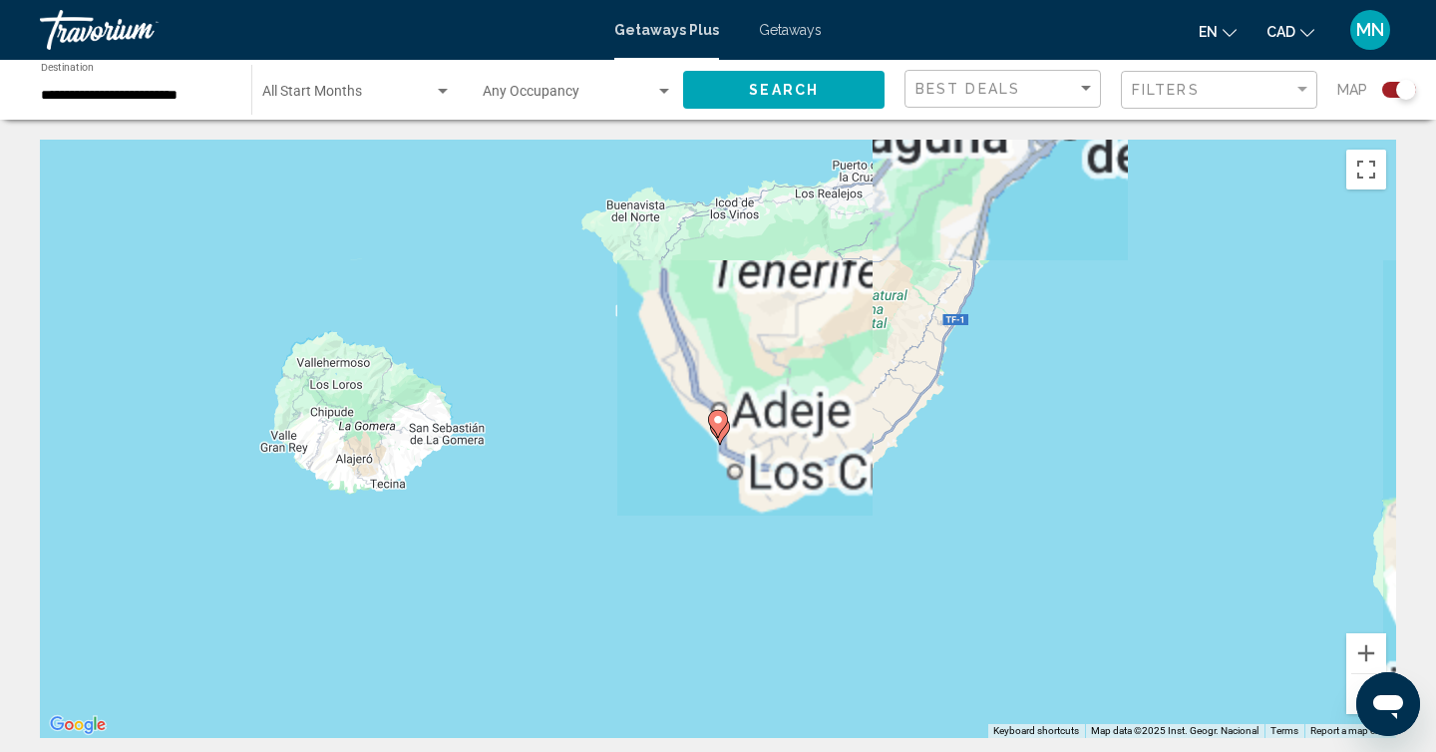
click at [720, 421] on image "Main content" at bounding box center [718, 420] width 12 height 12
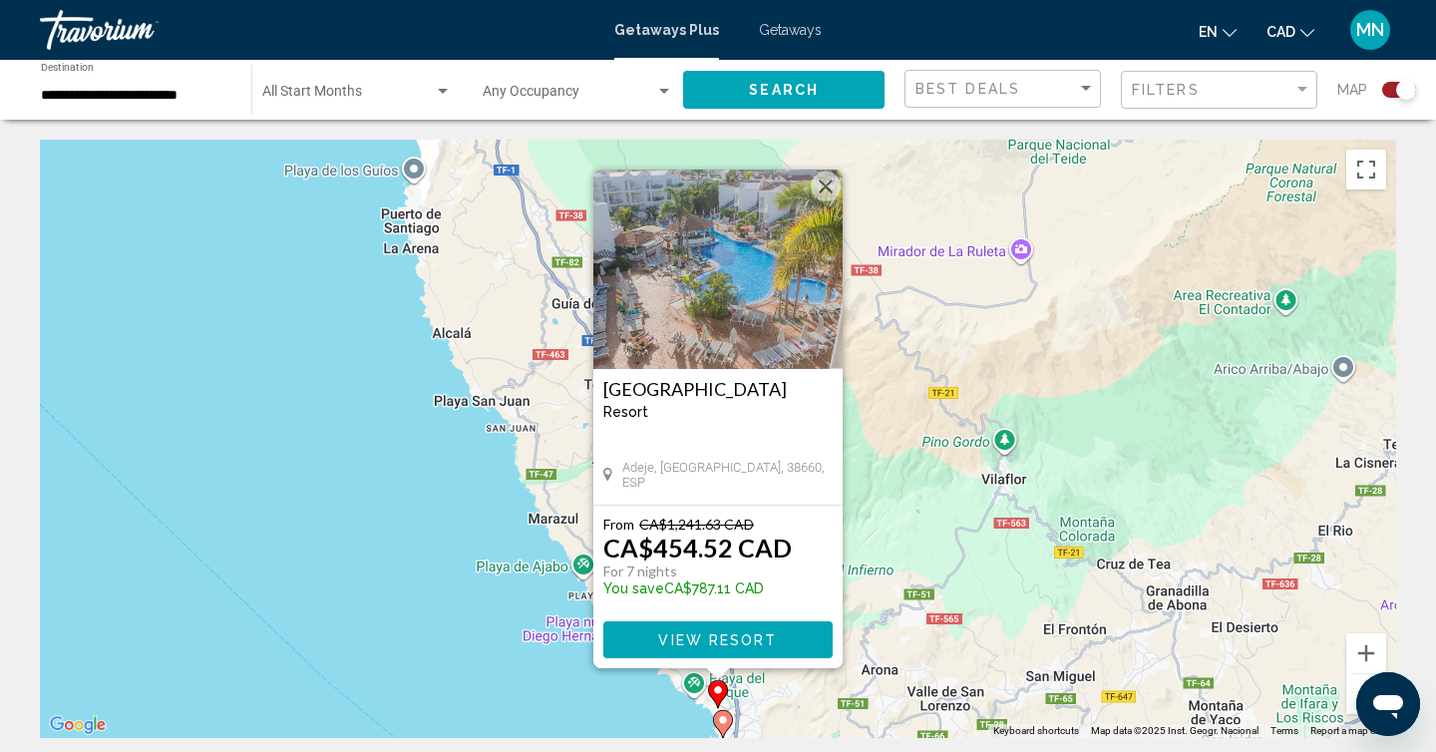
click at [723, 715] on image "Main content" at bounding box center [723, 720] width 12 height 12
type input "**********"
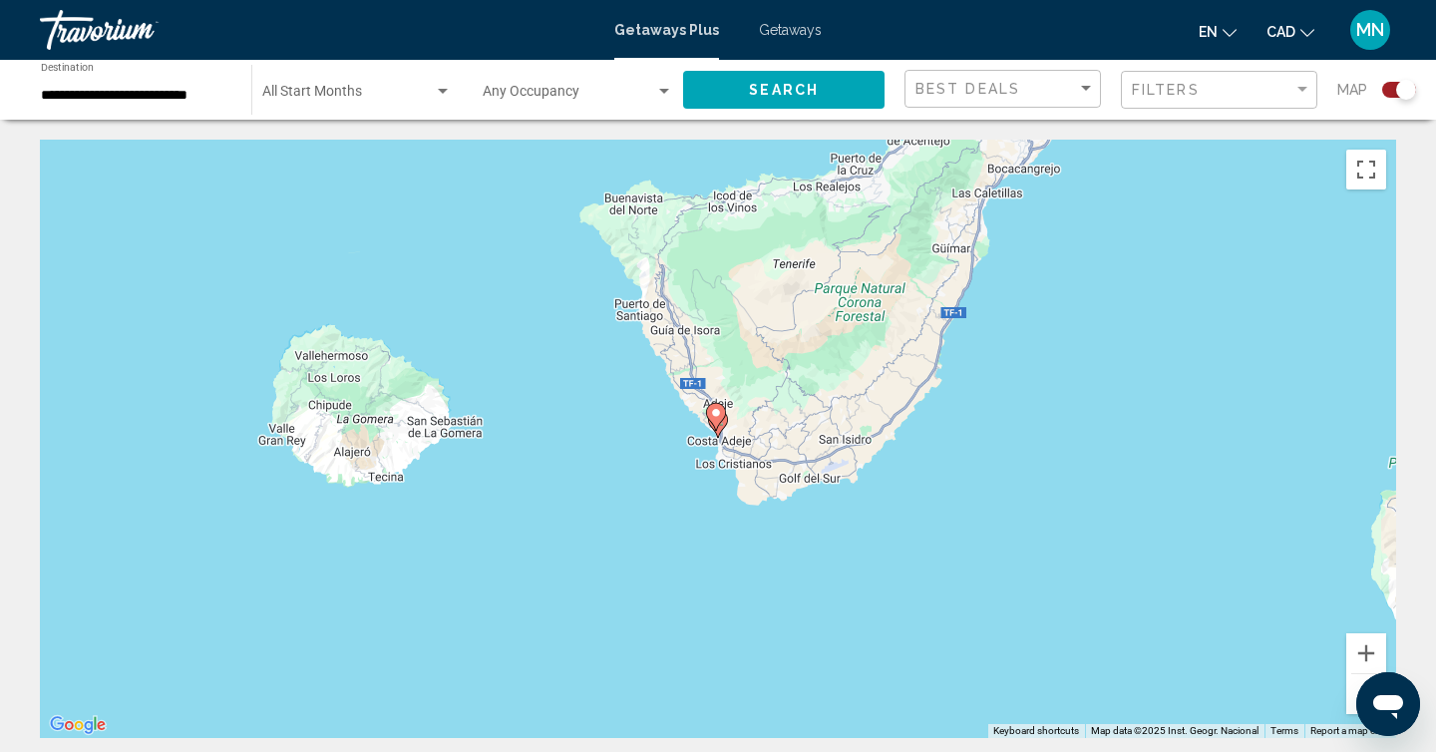
click at [728, 439] on div "To navigate, press the arrow keys. To activate drag with keyboard, press Alt + …" at bounding box center [718, 439] width 1356 height 598
click at [724, 435] on gmp-advanced-marker "Main content" at bounding box center [718, 424] width 20 height 30
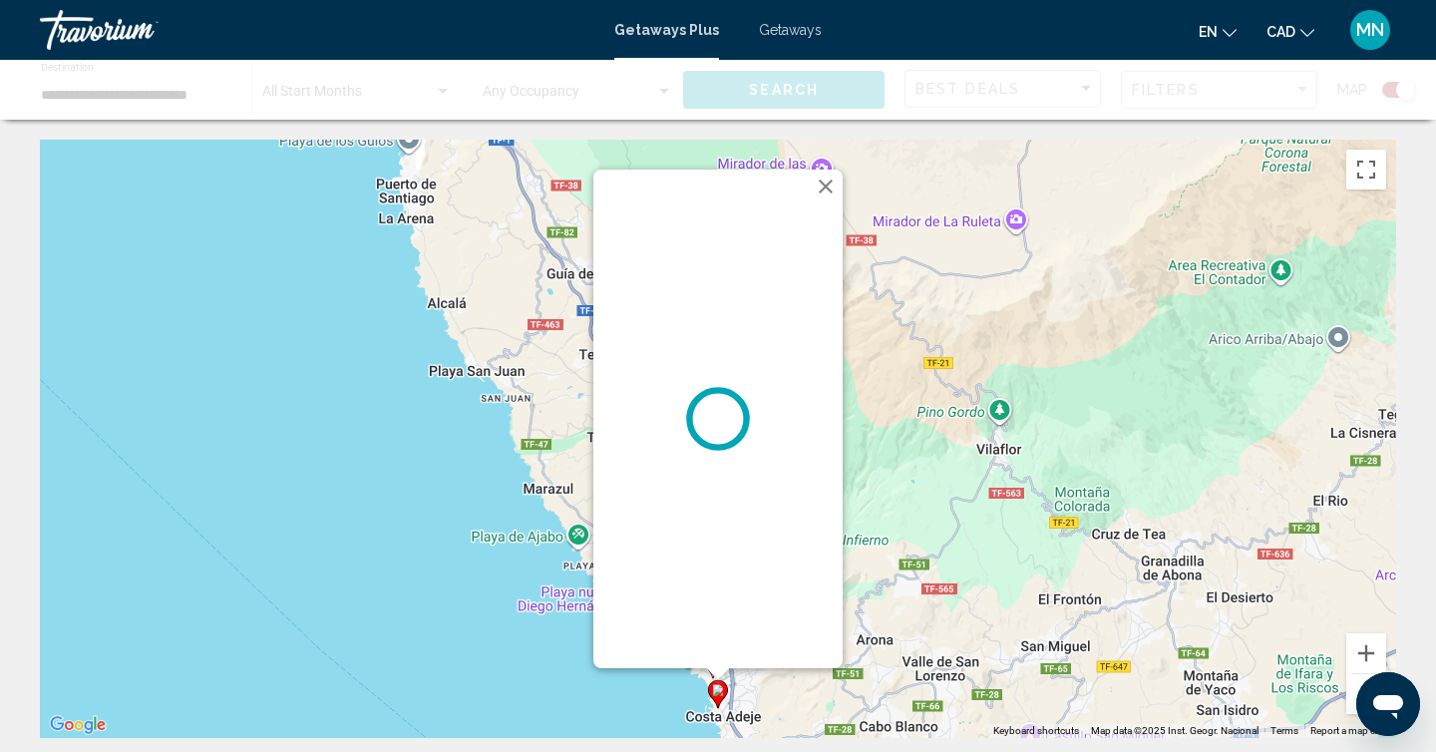
click at [827, 182] on button "Close" at bounding box center [826, 186] width 30 height 30
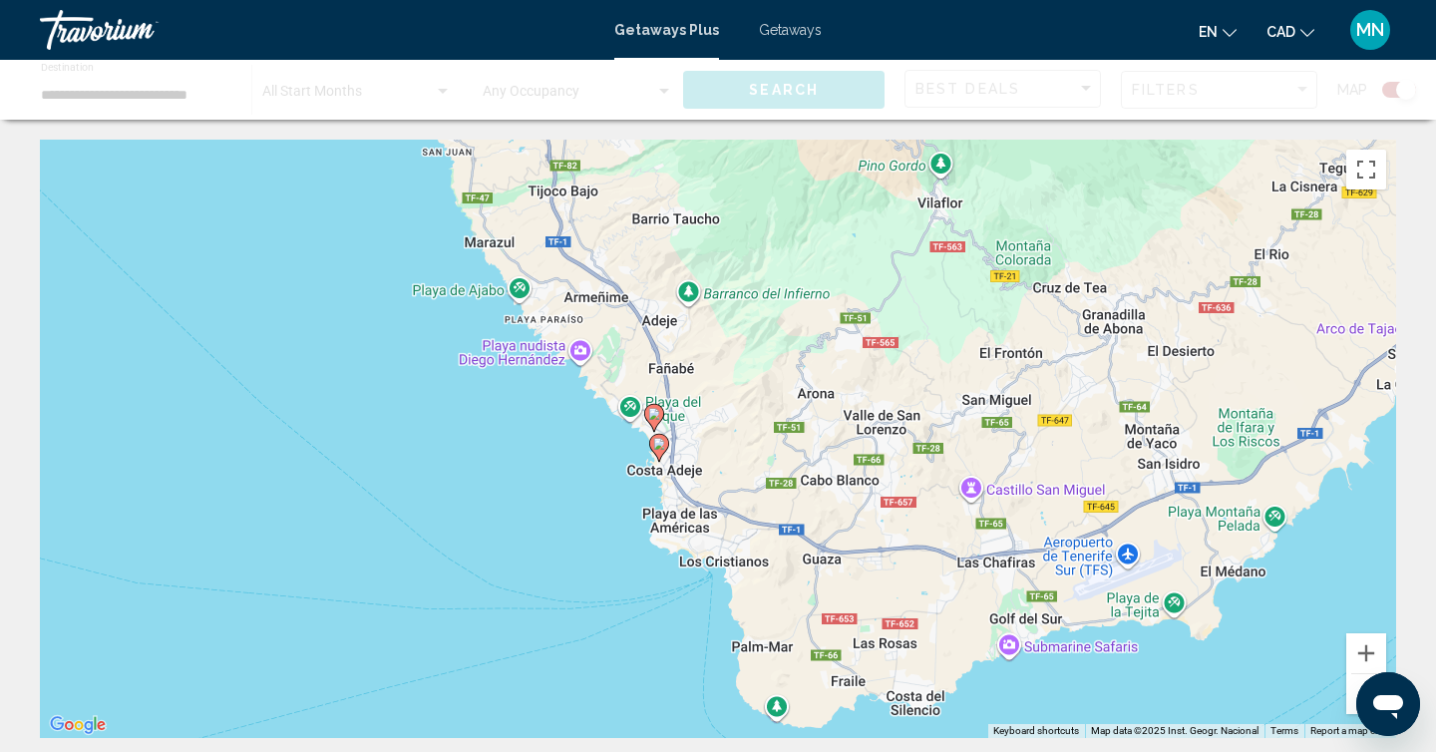
drag, startPoint x: 757, startPoint y: 666, endPoint x: 699, endPoint y: 417, distance: 255.9
click at [699, 417] on div "To activate drag with keyboard, press Alt + Enter. Once in keyboard drag state,…" at bounding box center [718, 439] width 1356 height 598
click at [654, 441] on image "Main content" at bounding box center [659, 444] width 12 height 12
click at [661, 448] on image "Main content" at bounding box center [659, 444] width 12 height 12
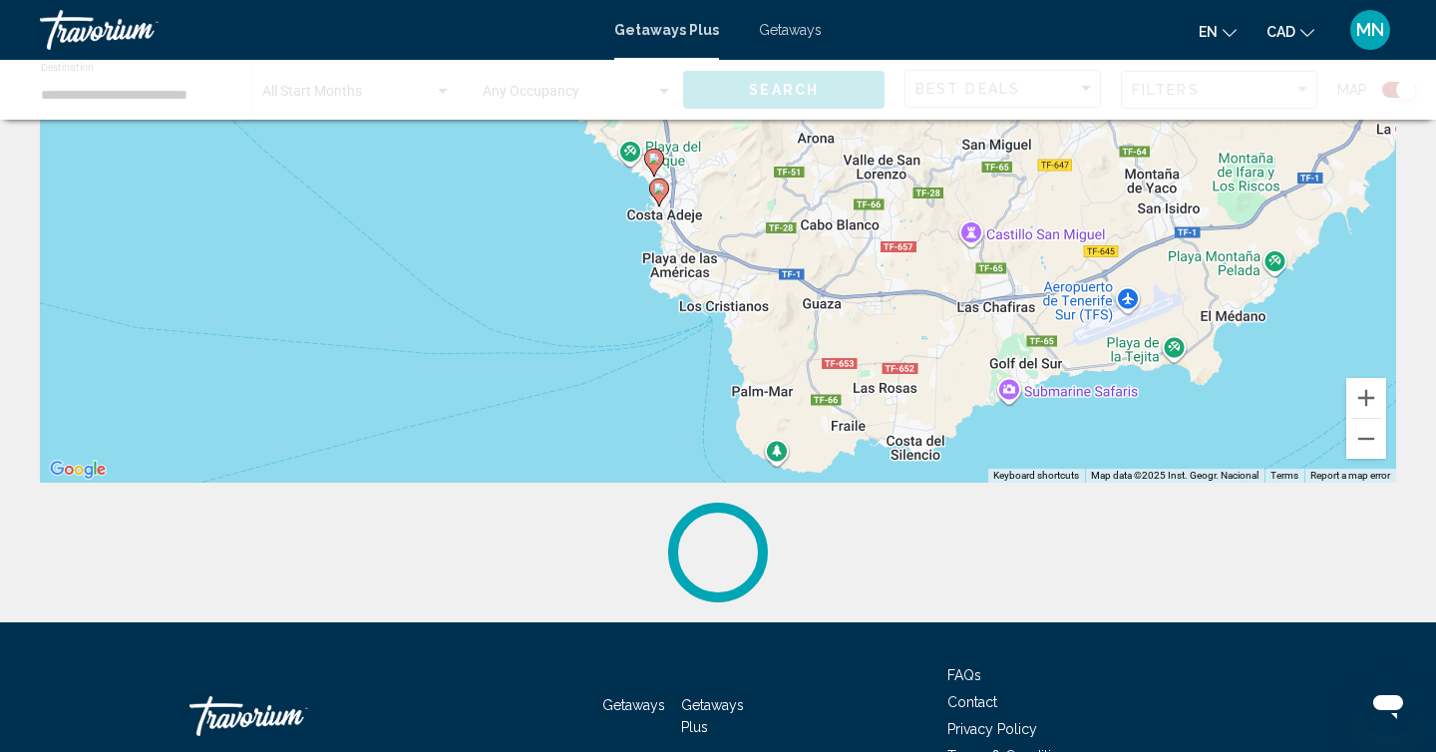
scroll to position [370, 0]
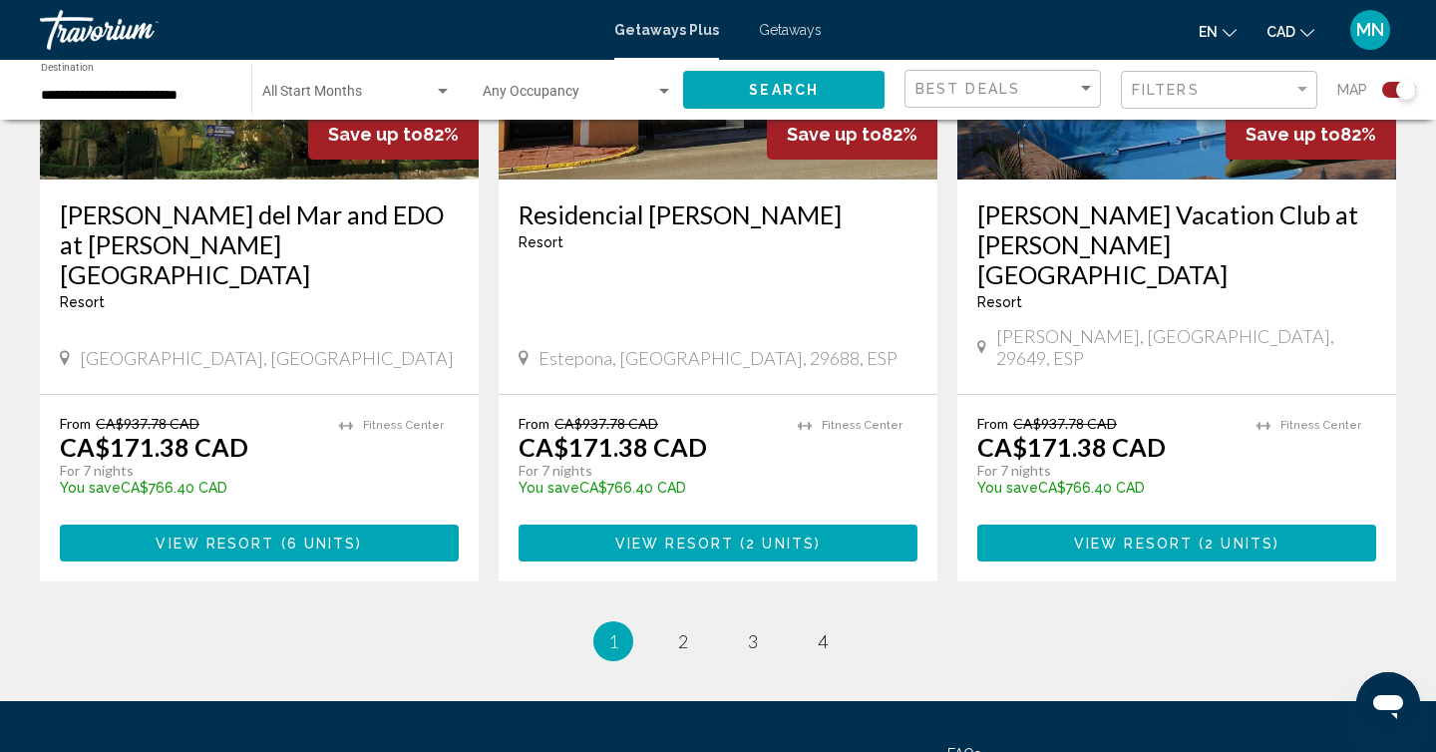
scroll to position [3234, 0]
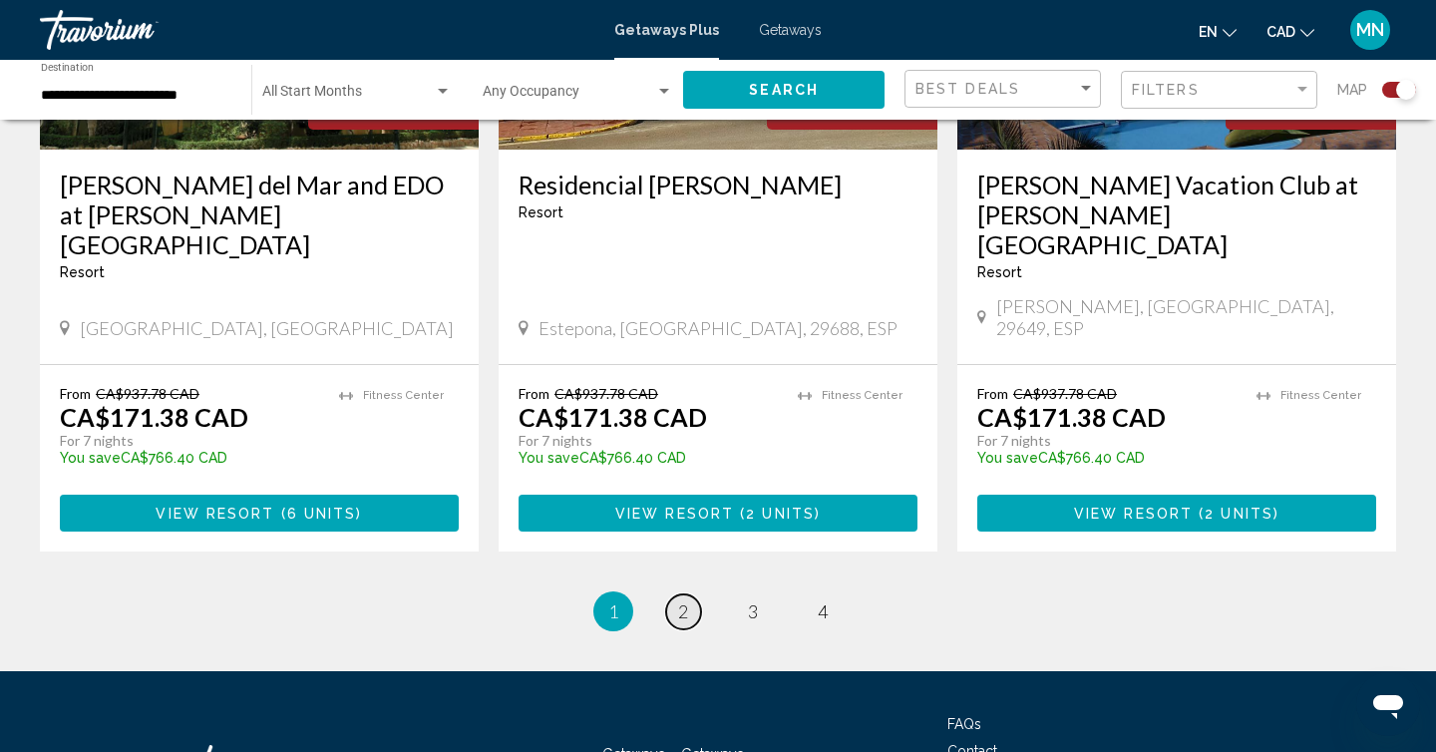
click at [682, 600] on span "2" at bounding box center [683, 611] width 10 height 22
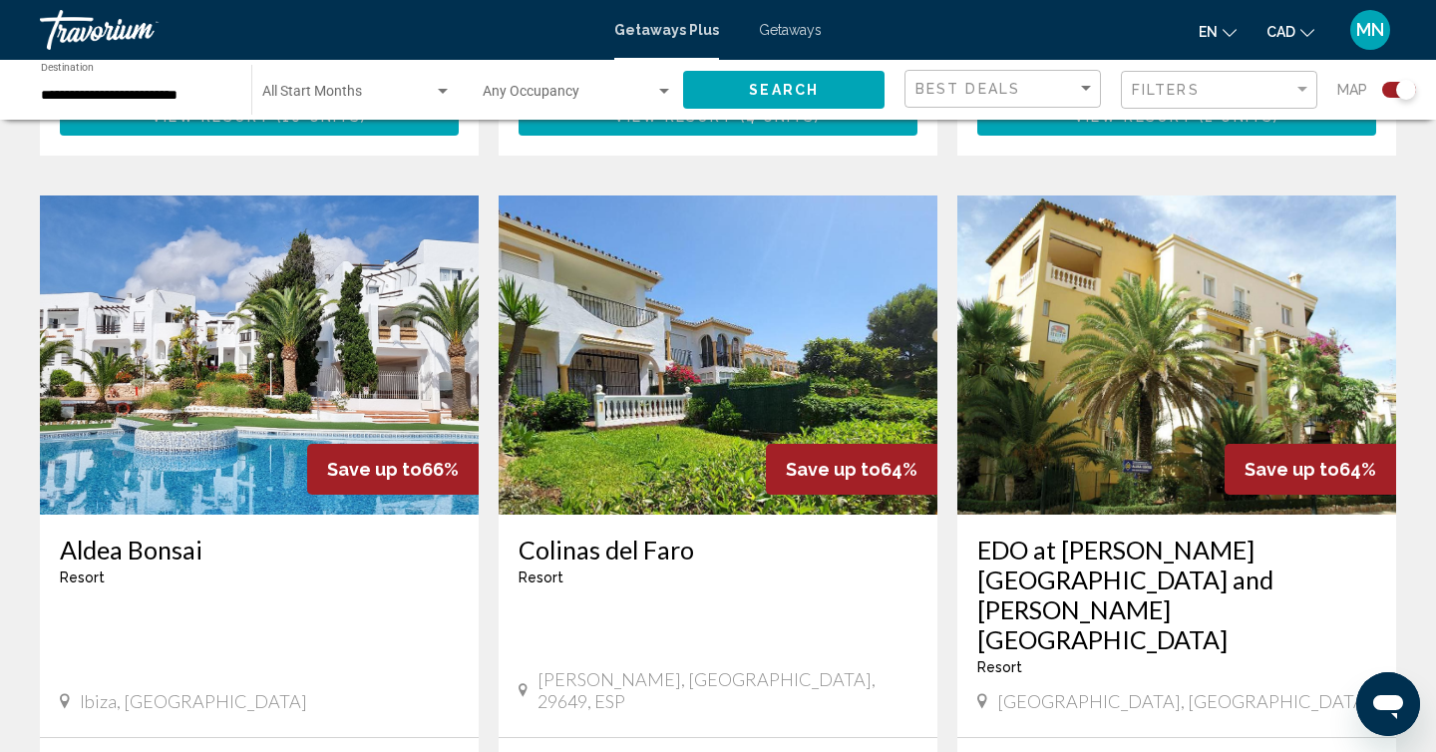
scroll to position [2109, 0]
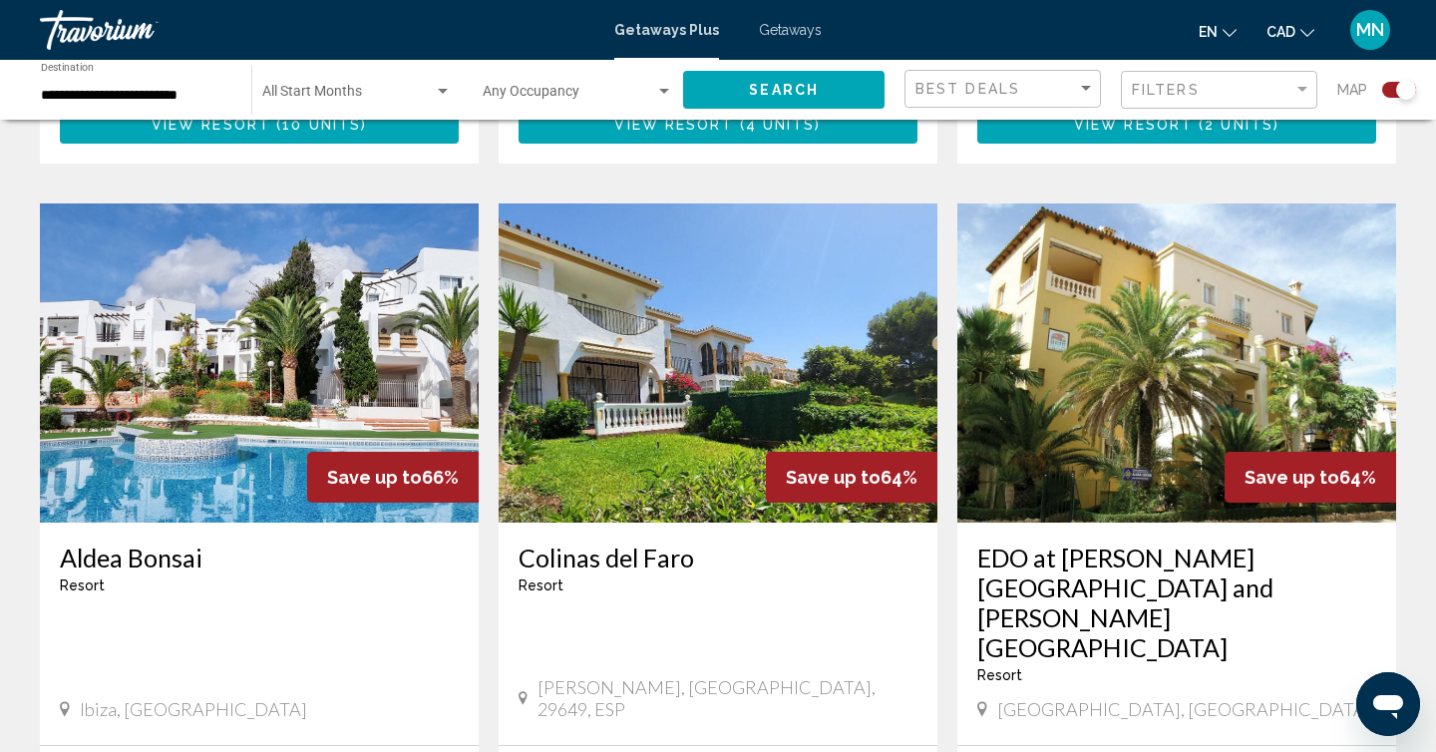
click at [343, 452] on div "Save up to 66%" at bounding box center [392, 477] width 171 height 51
click at [158, 542] on h3 "Aldea Bonsai" at bounding box center [259, 557] width 399 height 30
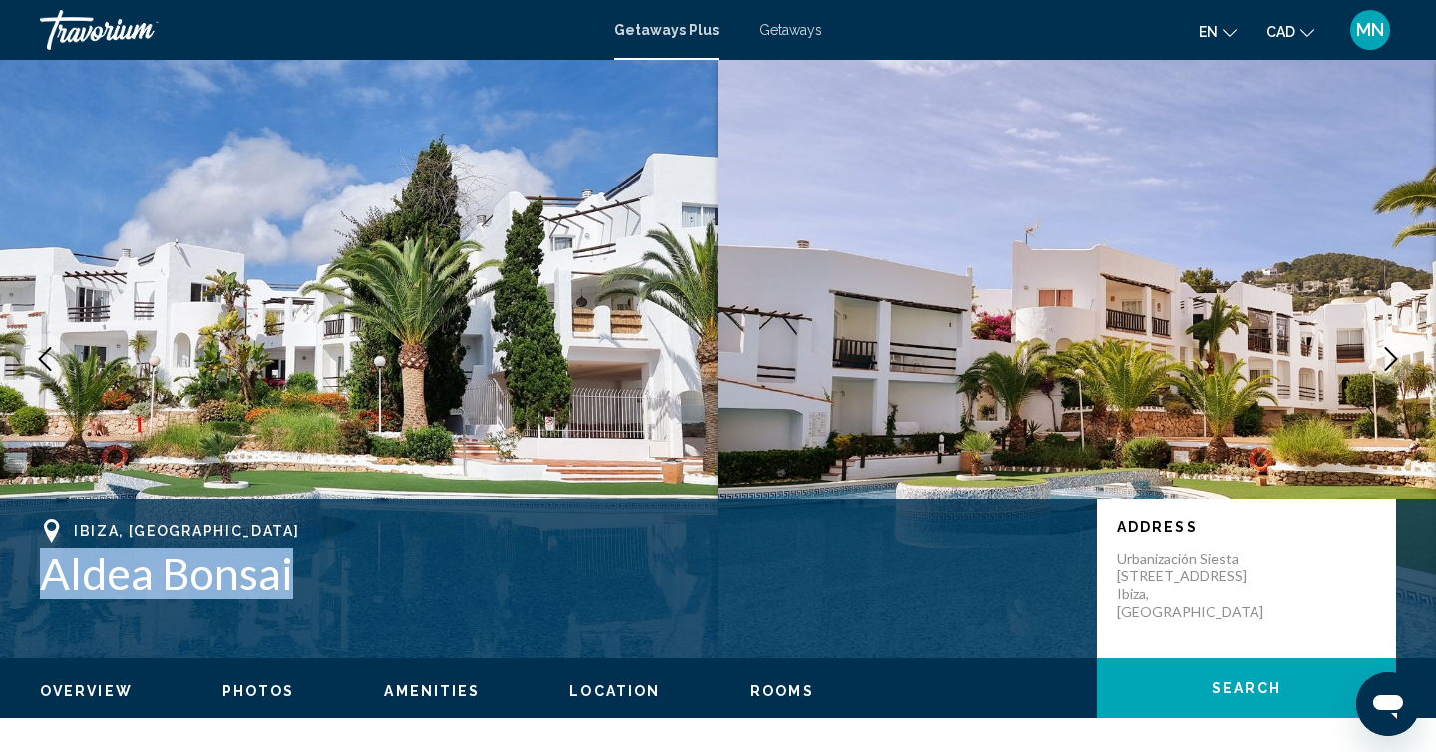
drag, startPoint x: 47, startPoint y: 579, endPoint x: 299, endPoint y: 587, distance: 252.4
click at [299, 587] on h1 "Aldea Bonsai" at bounding box center [558, 573] width 1037 height 52
copy h1 "Aldea Bonsai"
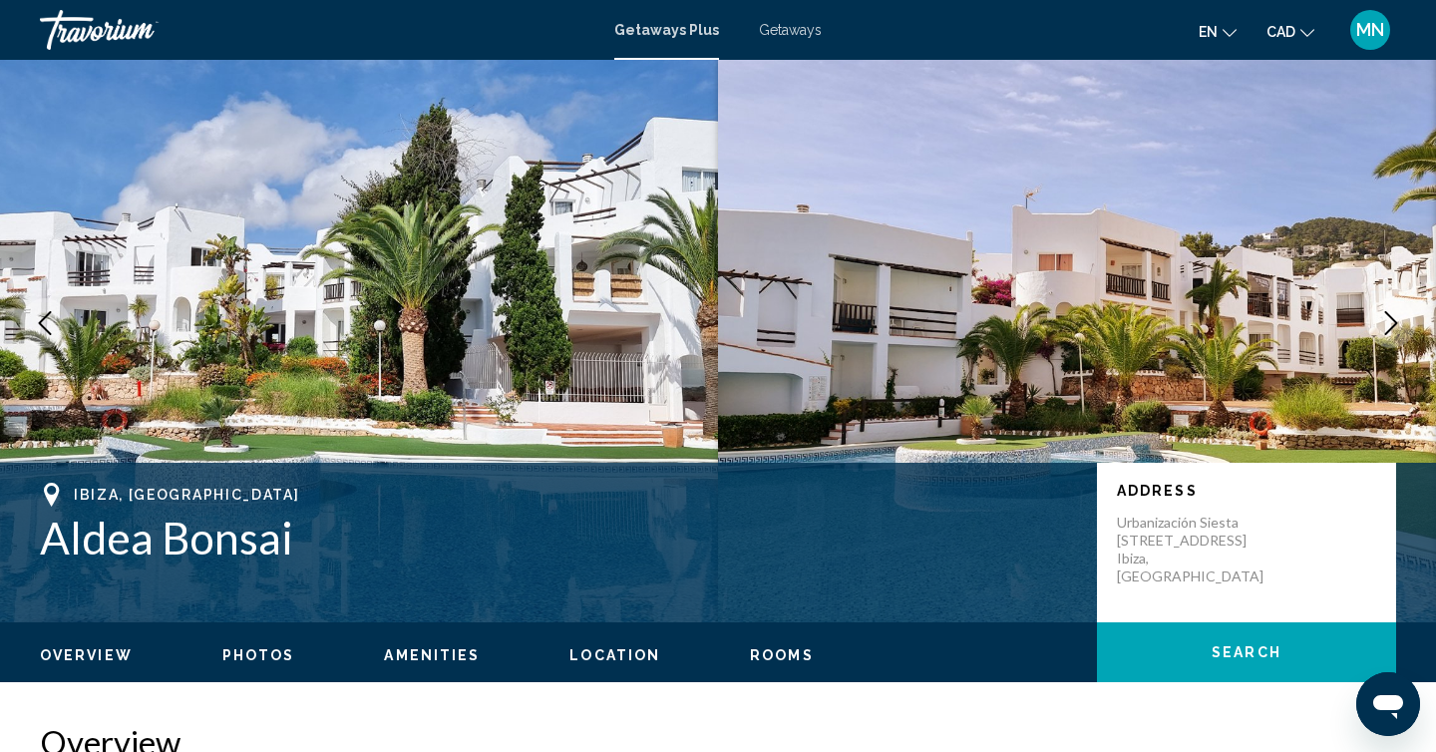
click at [603, 498] on div "Ibiza, Spain" at bounding box center [558, 495] width 1037 height 24
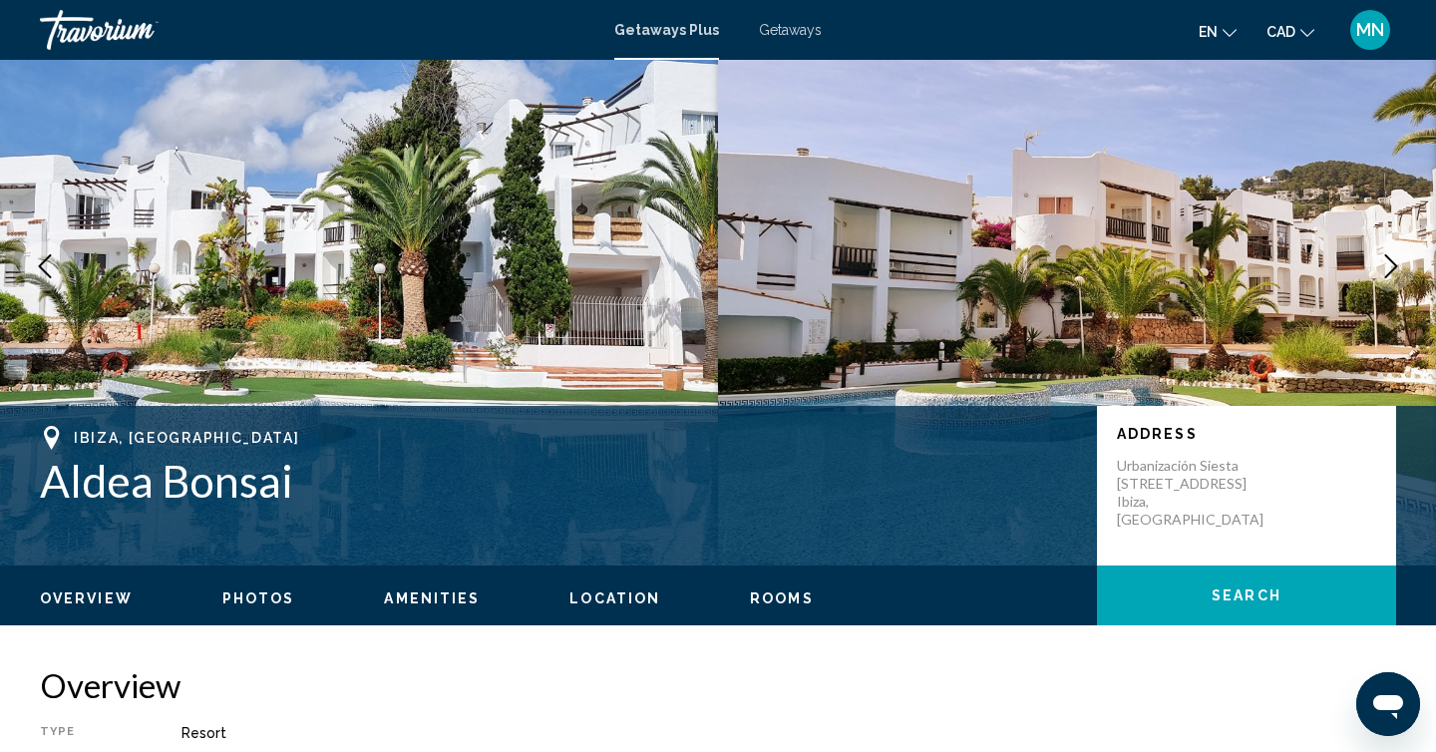
scroll to position [0, 0]
